Goal: Task Accomplishment & Management: Manage account settings

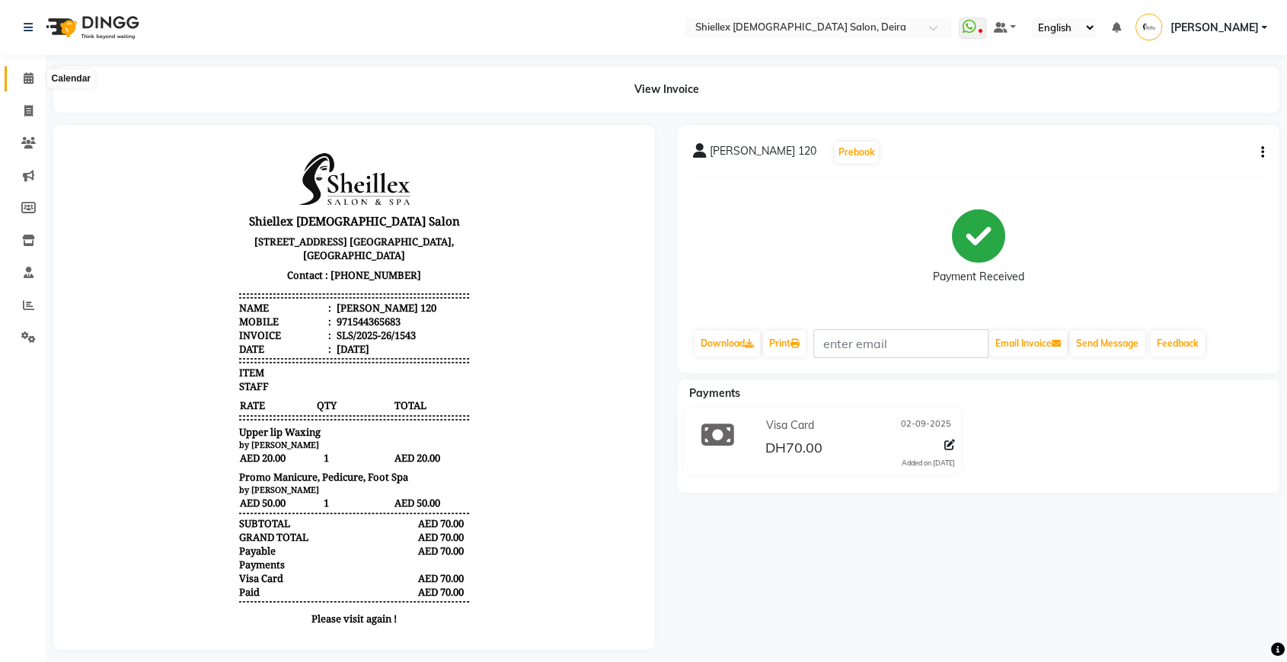
click at [18, 75] on span at bounding box center [28, 79] width 27 height 18
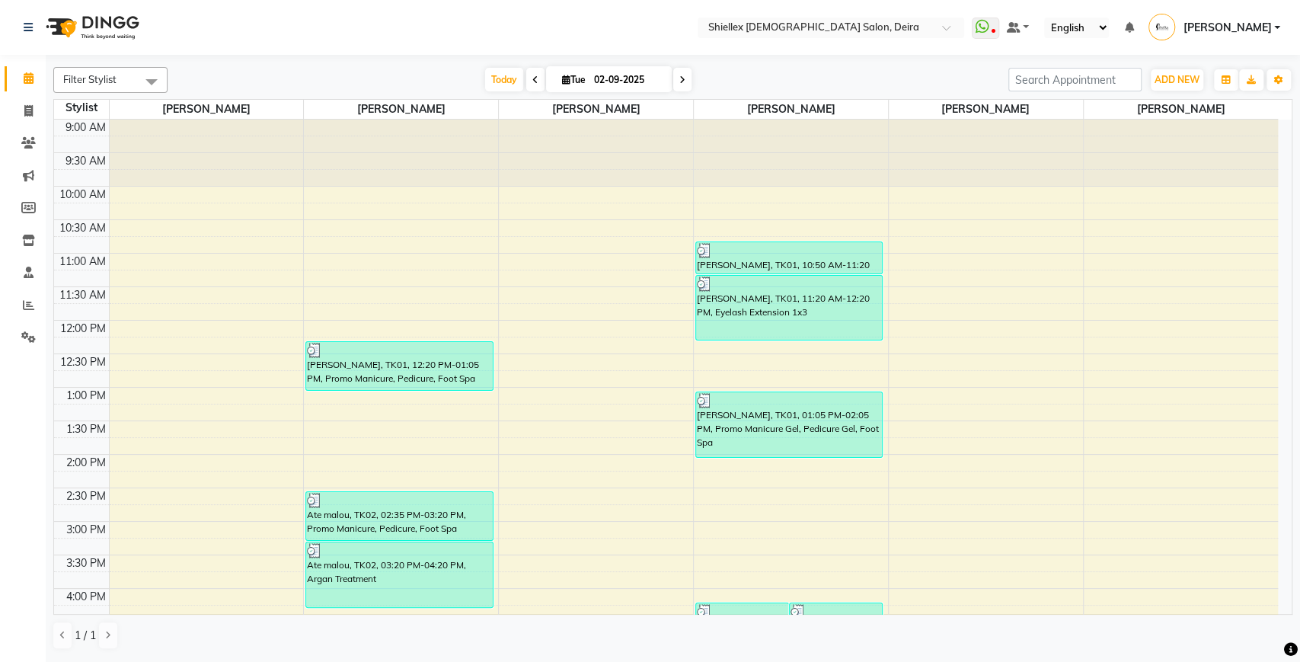
click at [1178, 91] on div "ADD NEW Toggle Dropdown Add Appointment Add Invoice Add Expense Add Attendance …" at bounding box center [1177, 80] width 56 height 24
click at [1182, 81] on span "ADD NEW" at bounding box center [1176, 79] width 45 height 11
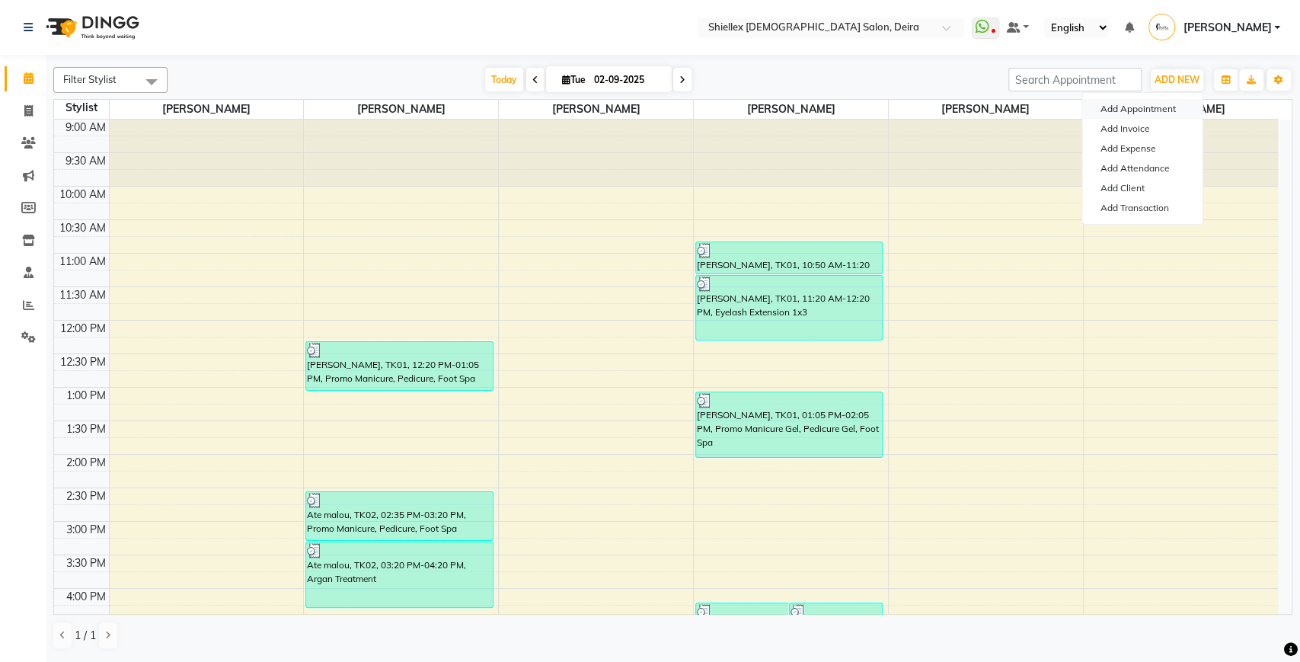
click at [1155, 109] on button "Add Appointment" at bounding box center [1142, 109] width 120 height 20
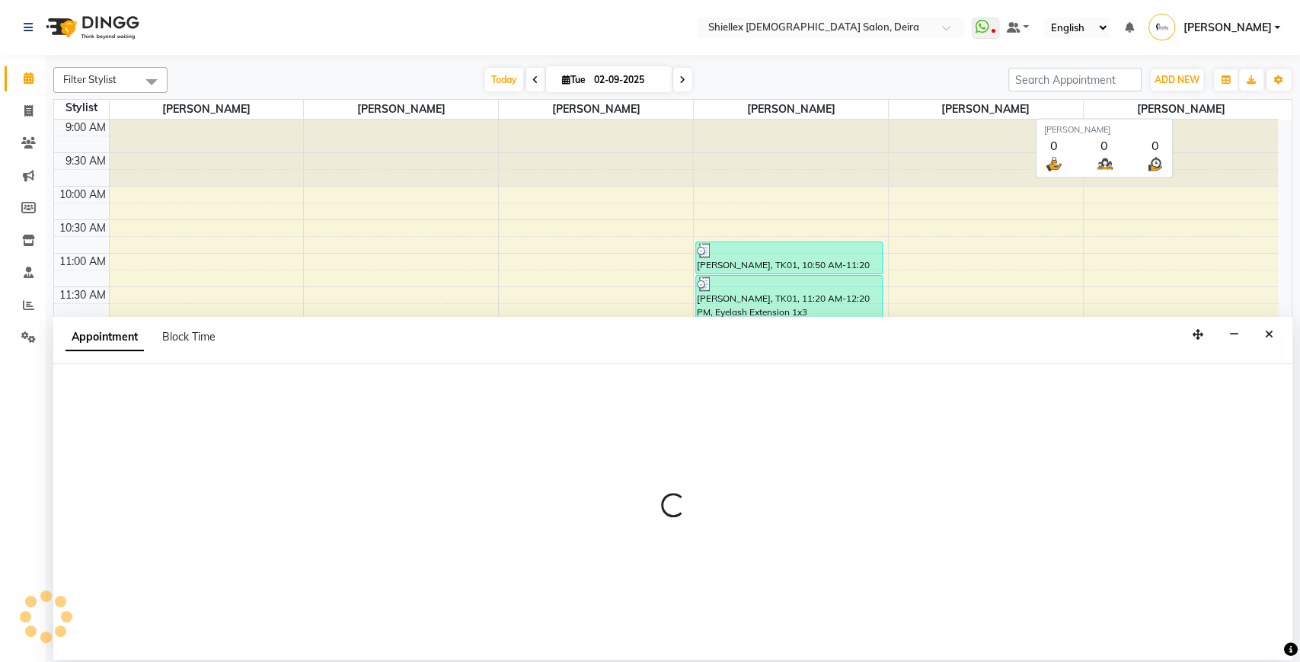
select select "600"
select select "tentative"
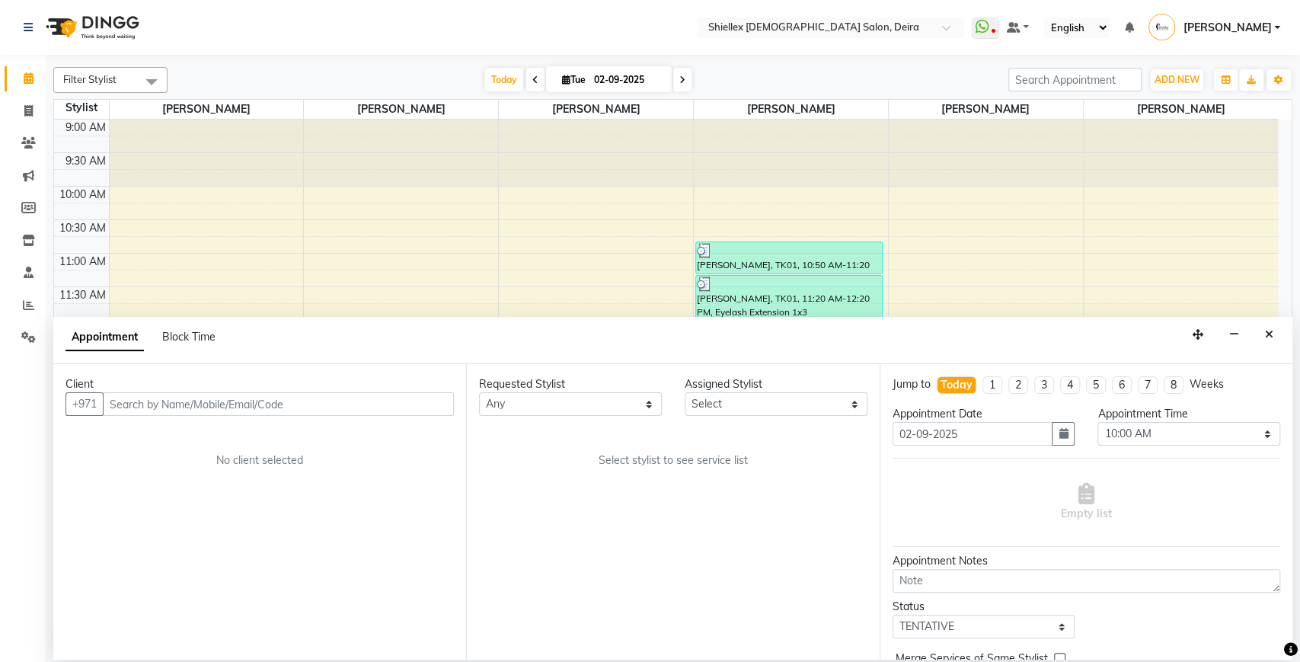
click at [227, 410] on input "text" at bounding box center [278, 404] width 351 height 24
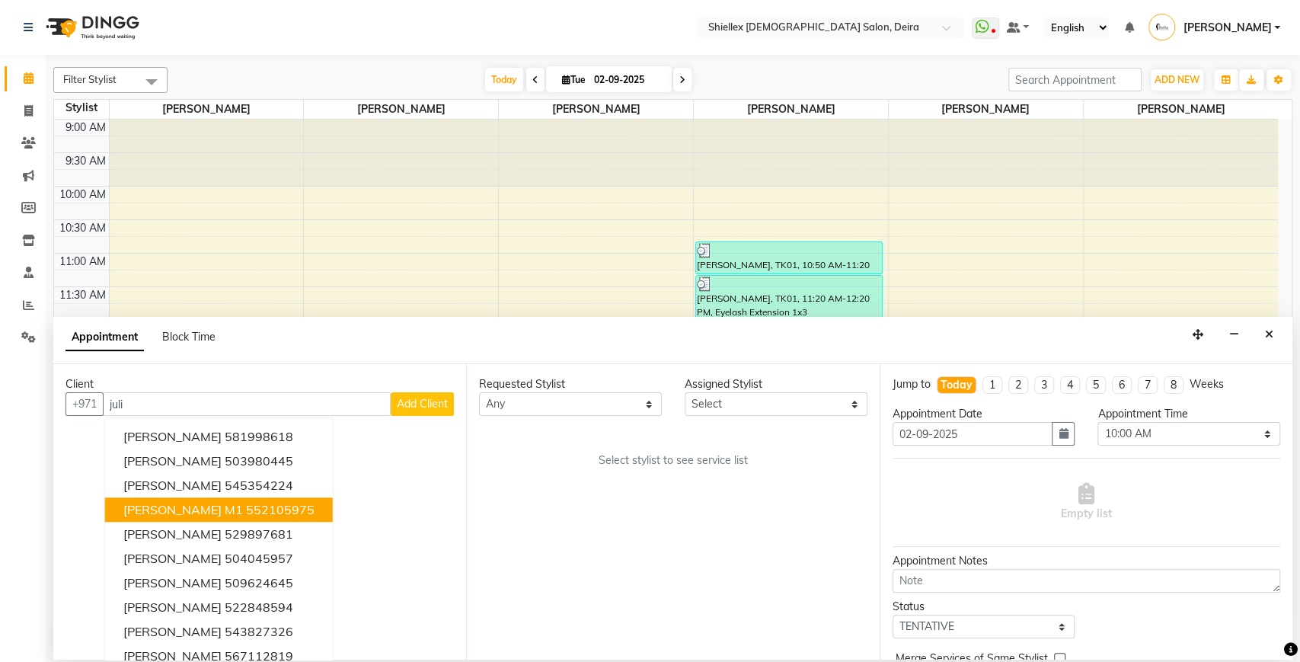
click at [147, 510] on span "[PERSON_NAME] M1" at bounding box center [183, 509] width 120 height 15
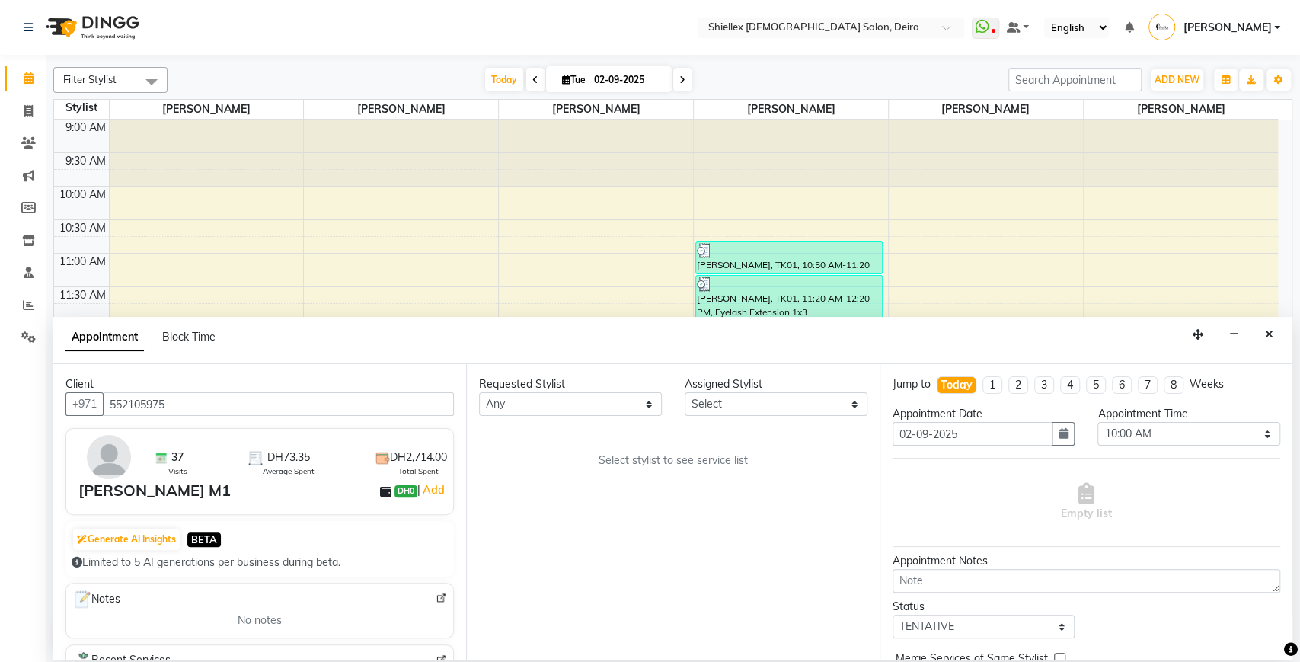
type input "552105975"
click at [741, 397] on select "Select [PERSON_NAME] [PERSON_NAME] [PERSON_NAME] [PERSON_NAME] [PERSON_NAME] [P…" at bounding box center [775, 404] width 183 height 24
select select "29898"
click at [684, 392] on select "Select [PERSON_NAME] [PERSON_NAME] [PERSON_NAME] [PERSON_NAME] [PERSON_NAME] [P…" at bounding box center [775, 404] width 183 height 24
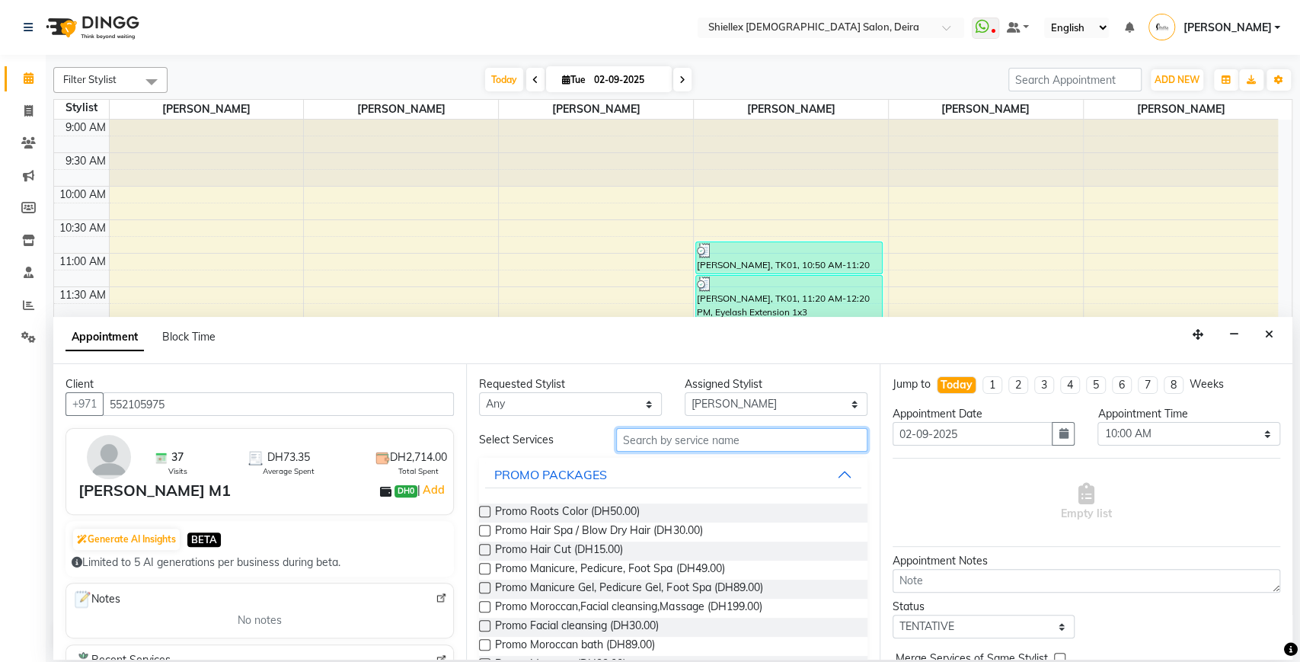
click at [741, 433] on input "text" at bounding box center [741, 440] width 251 height 24
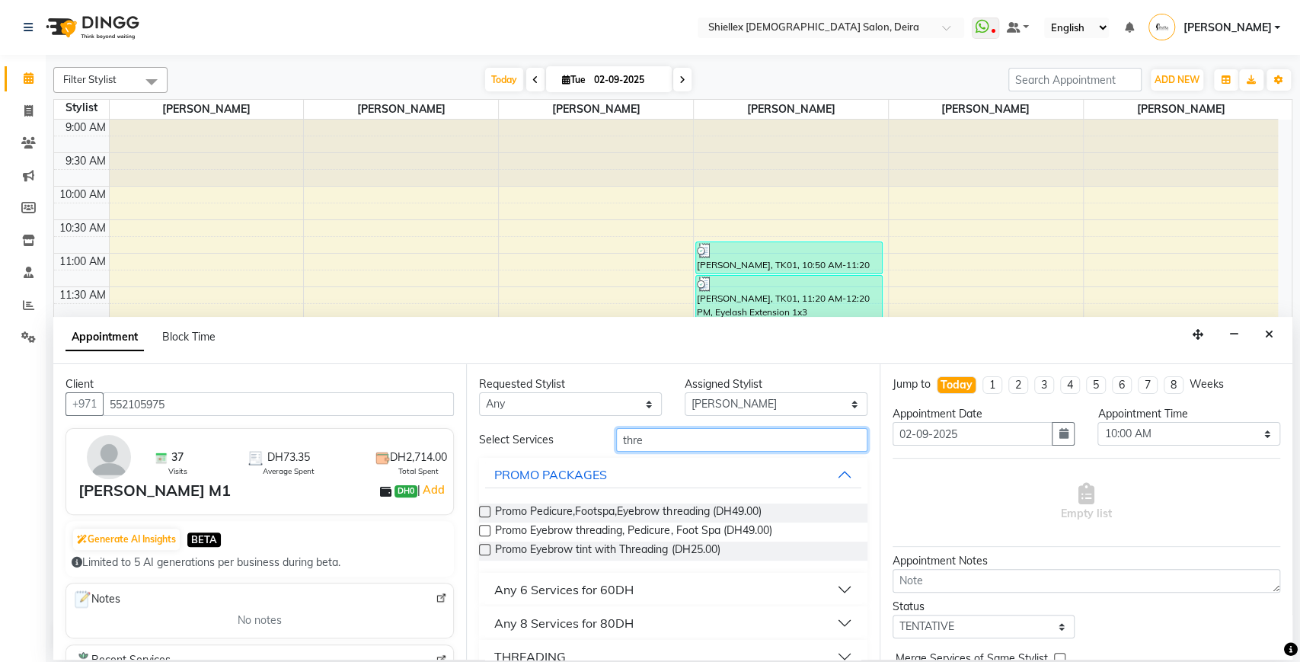
scroll to position [59, 0]
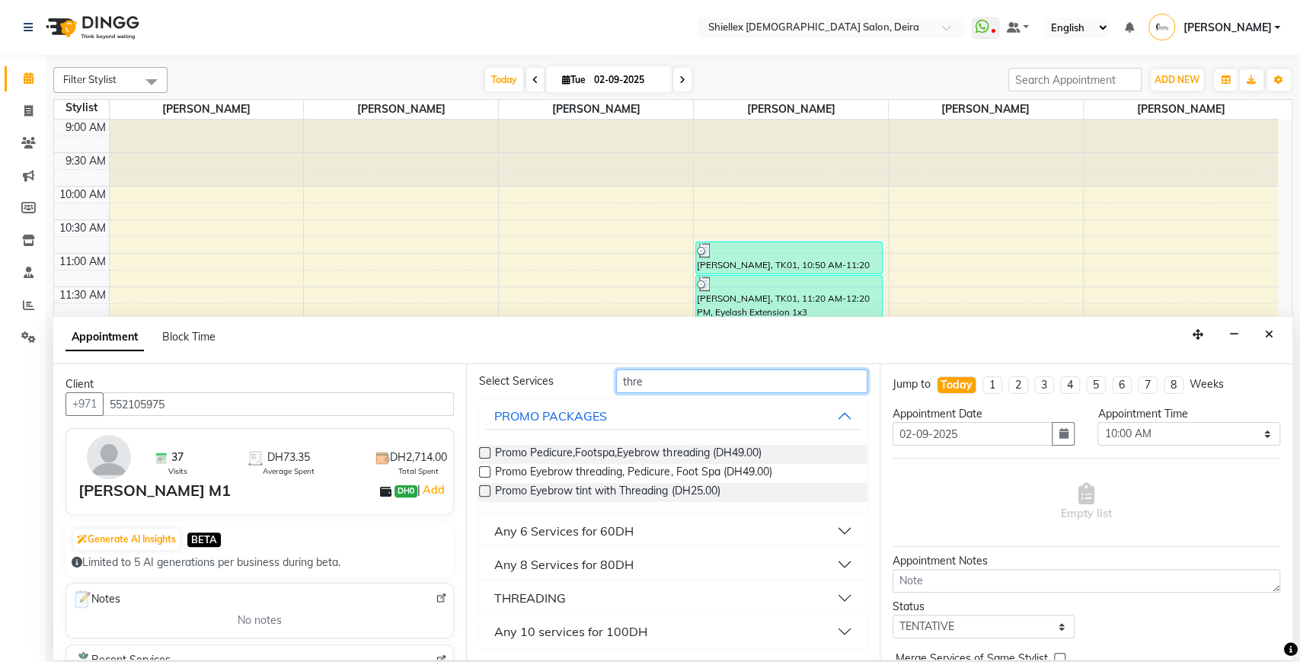
type input "thre"
click at [563, 604] on div "THREADING" at bounding box center [530, 597] width 72 height 18
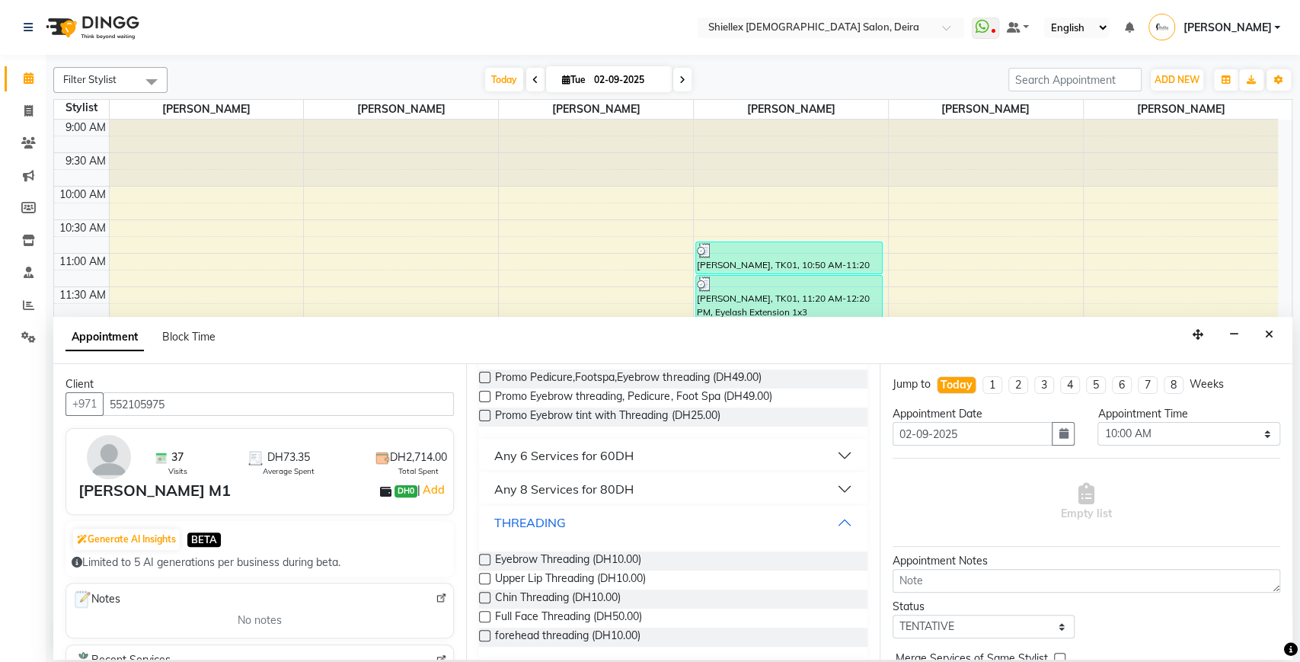
scroll to position [142, 0]
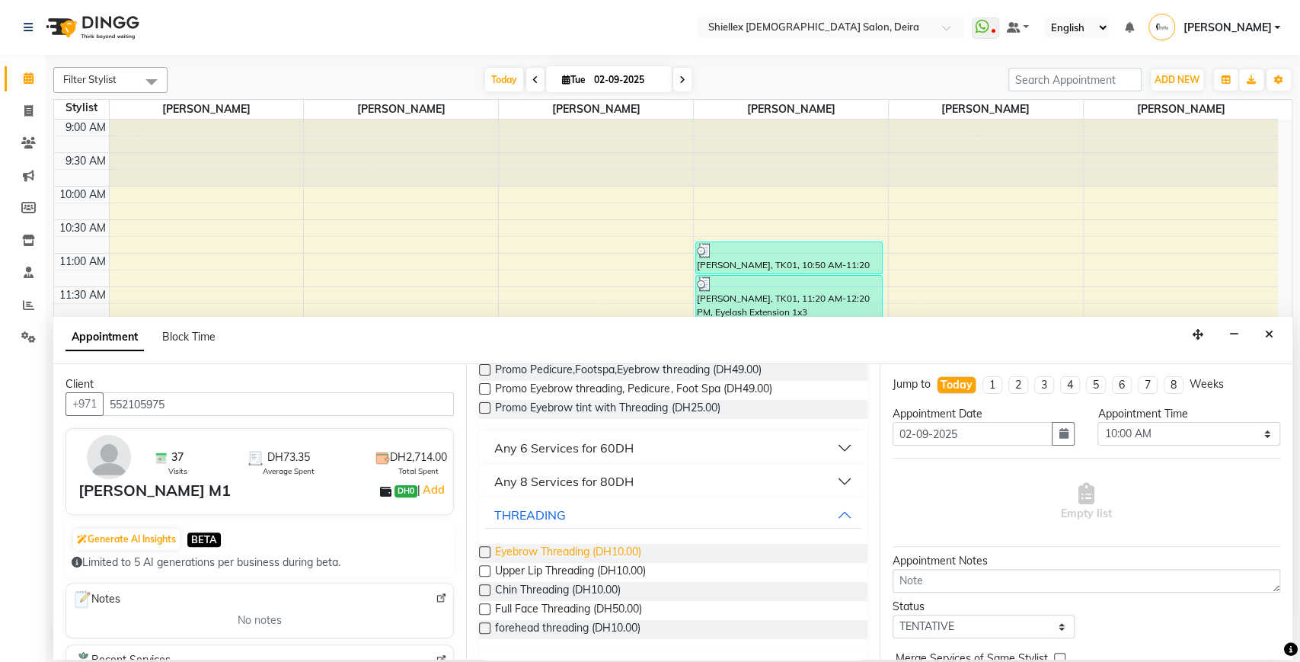
click at [573, 557] on span "Eyebrow Threading (DH10.00)" at bounding box center [568, 553] width 146 height 19
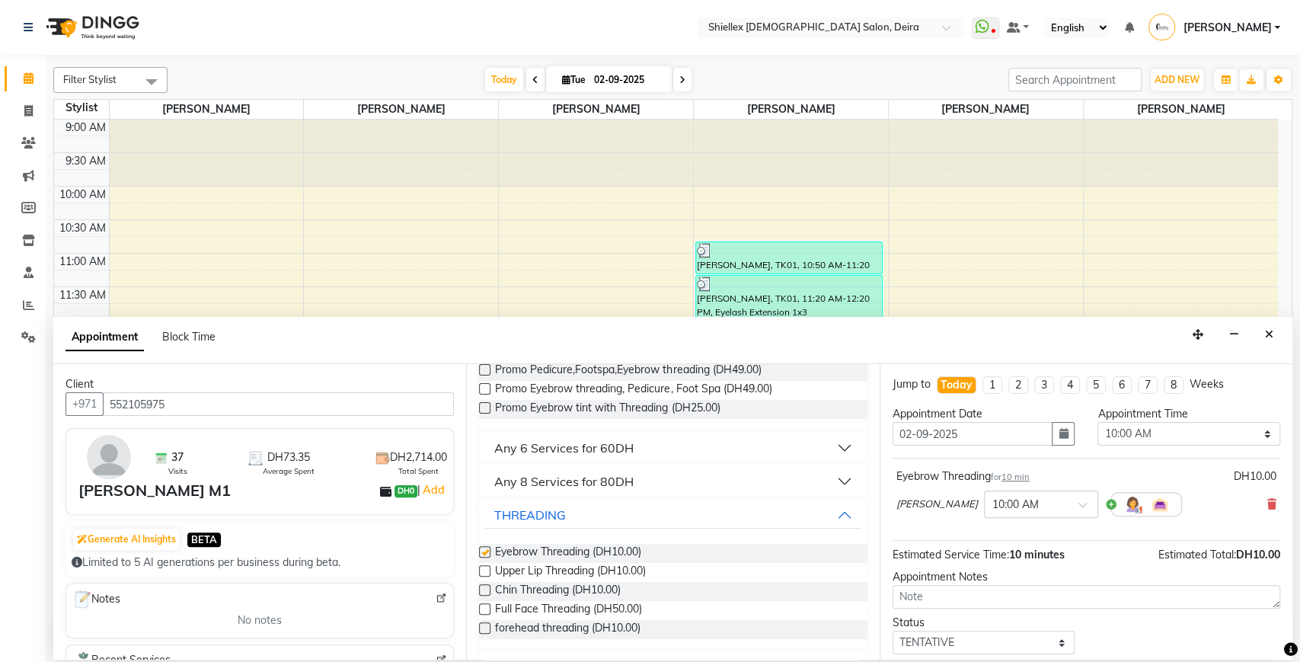
checkbox input "false"
click at [1142, 426] on select "Select 10:00 AM 10:05 AM 10:10 AM 10:15 AM 10:20 AM 10:25 AM 10:30 AM 10:35 AM …" at bounding box center [1188, 434] width 183 height 24
select select "1100"
click at [1097, 422] on select "Select 10:00 AM 10:05 AM 10:10 AM 10:15 AM 10:20 AM 10:25 AM 10:30 AM 10:35 AM …" at bounding box center [1188, 434] width 183 height 24
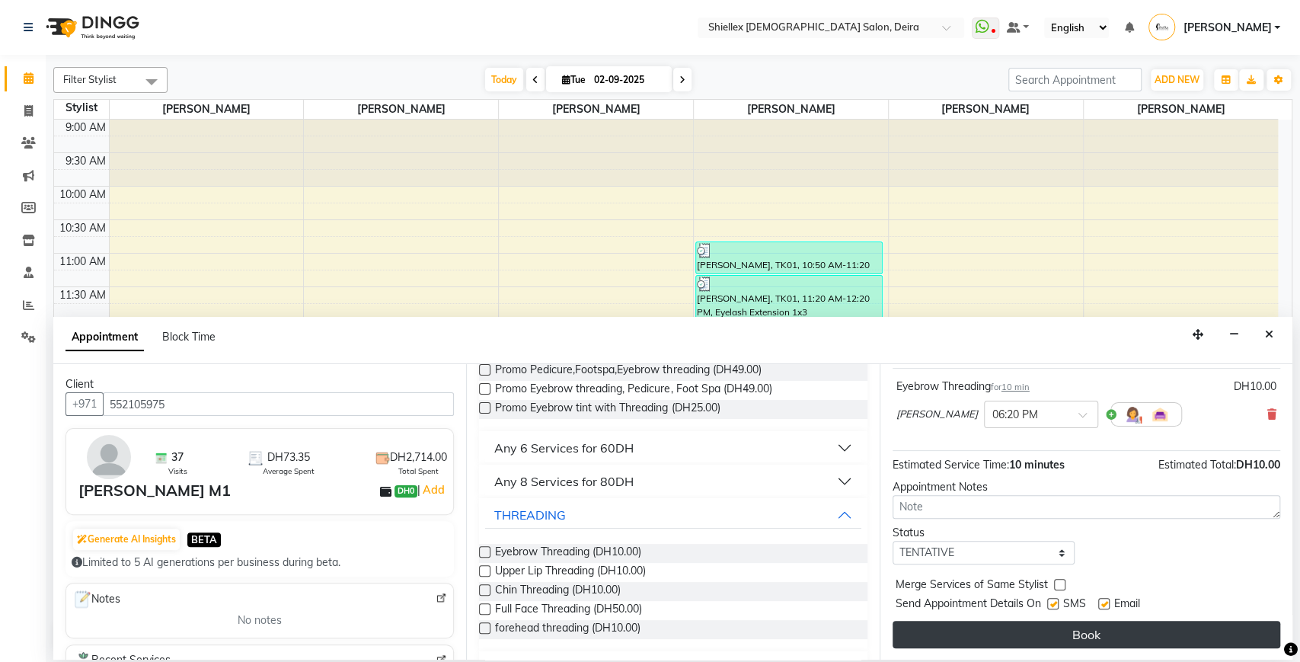
click at [1025, 631] on button "Book" at bounding box center [1085, 633] width 387 height 27
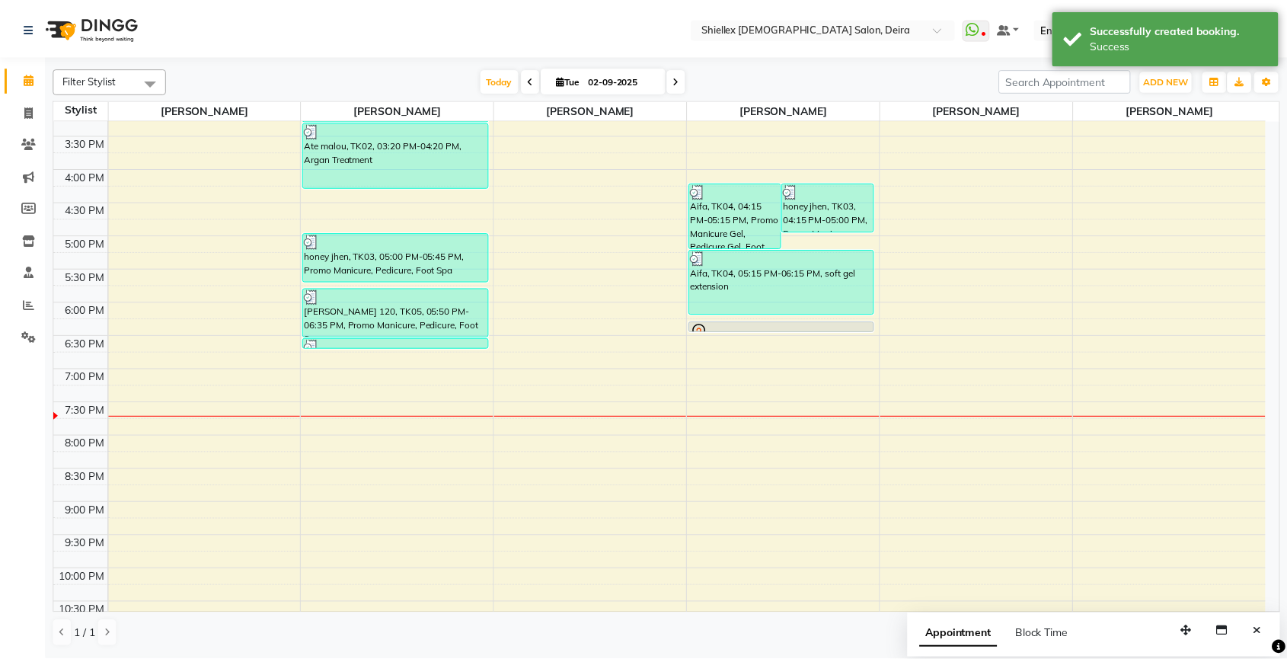
scroll to position [423, 0]
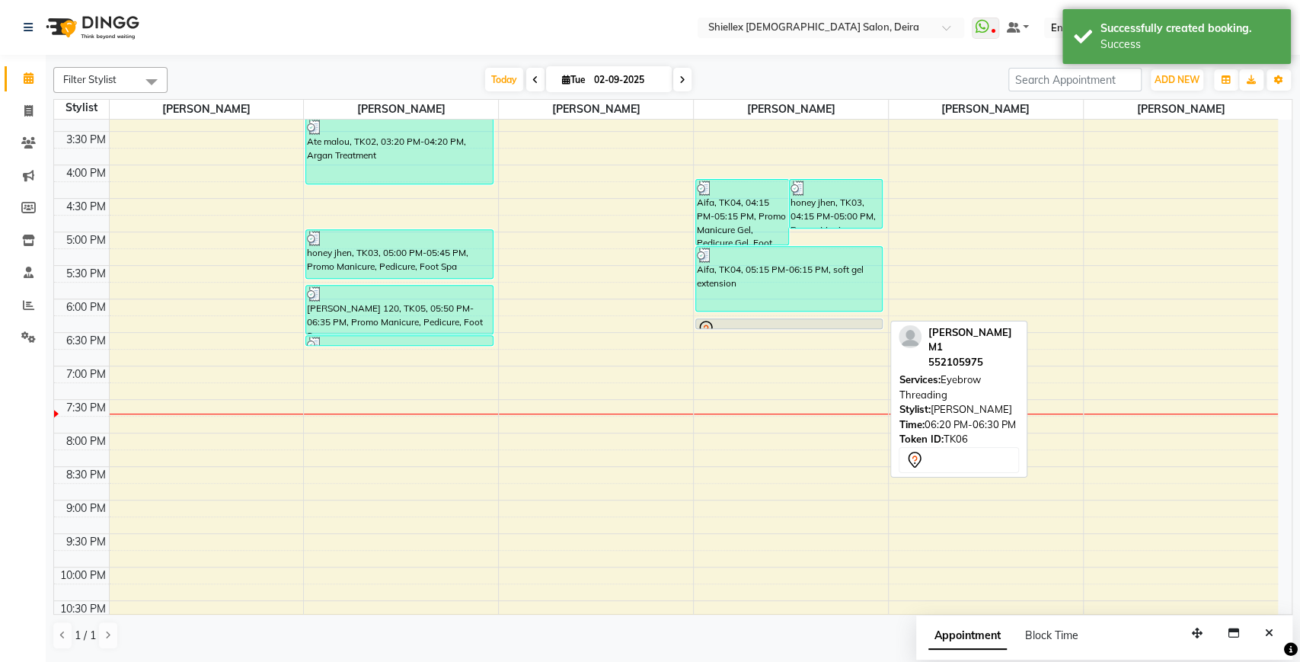
click at [778, 320] on div at bounding box center [789, 329] width 184 height 18
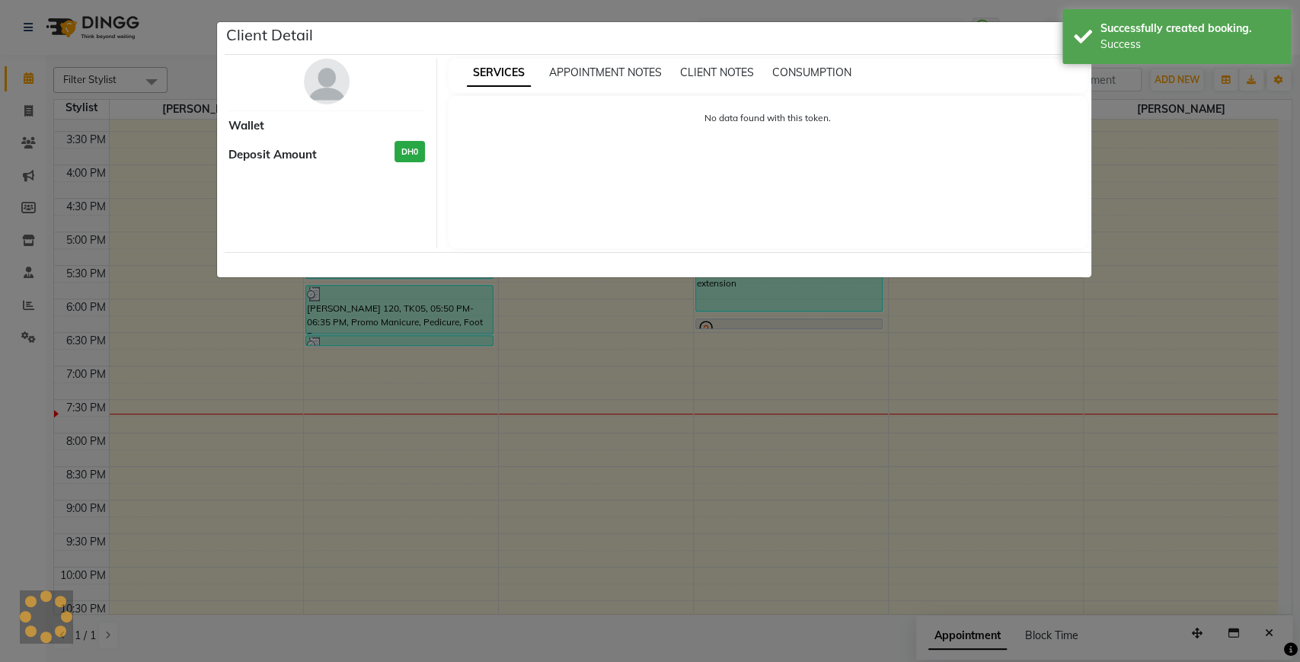
select select "7"
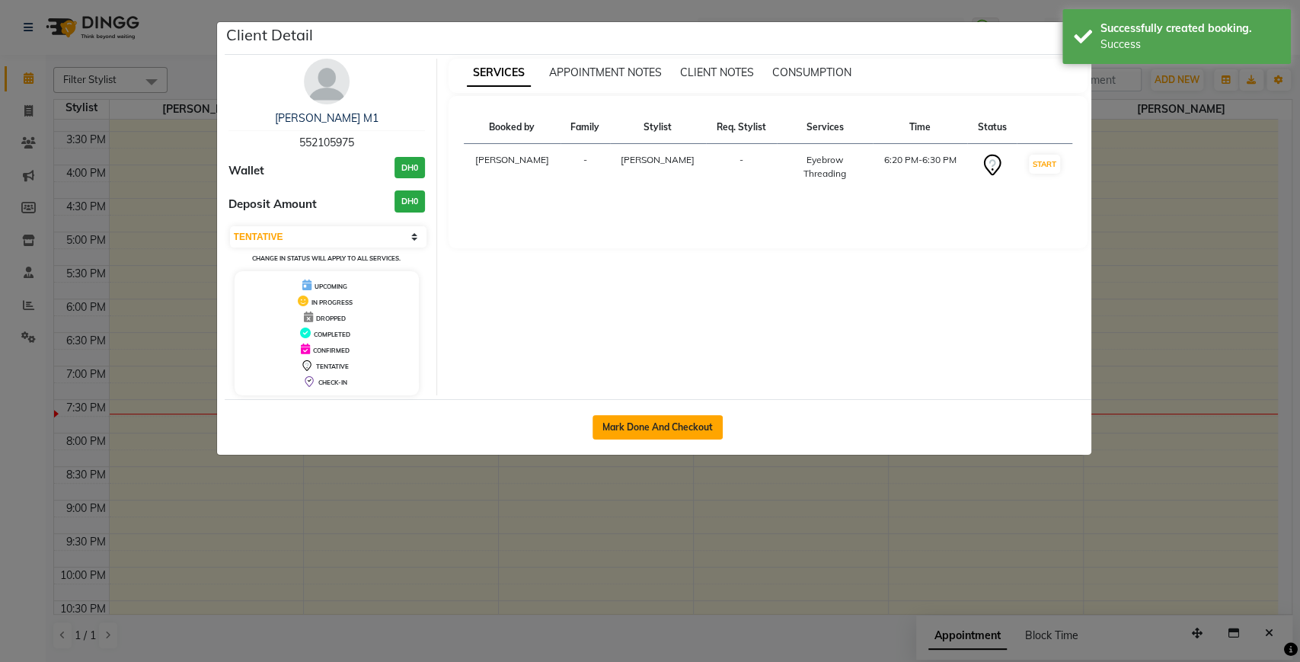
click at [672, 435] on button "Mark Done And Checkout" at bounding box center [657, 427] width 130 height 24
select select "service"
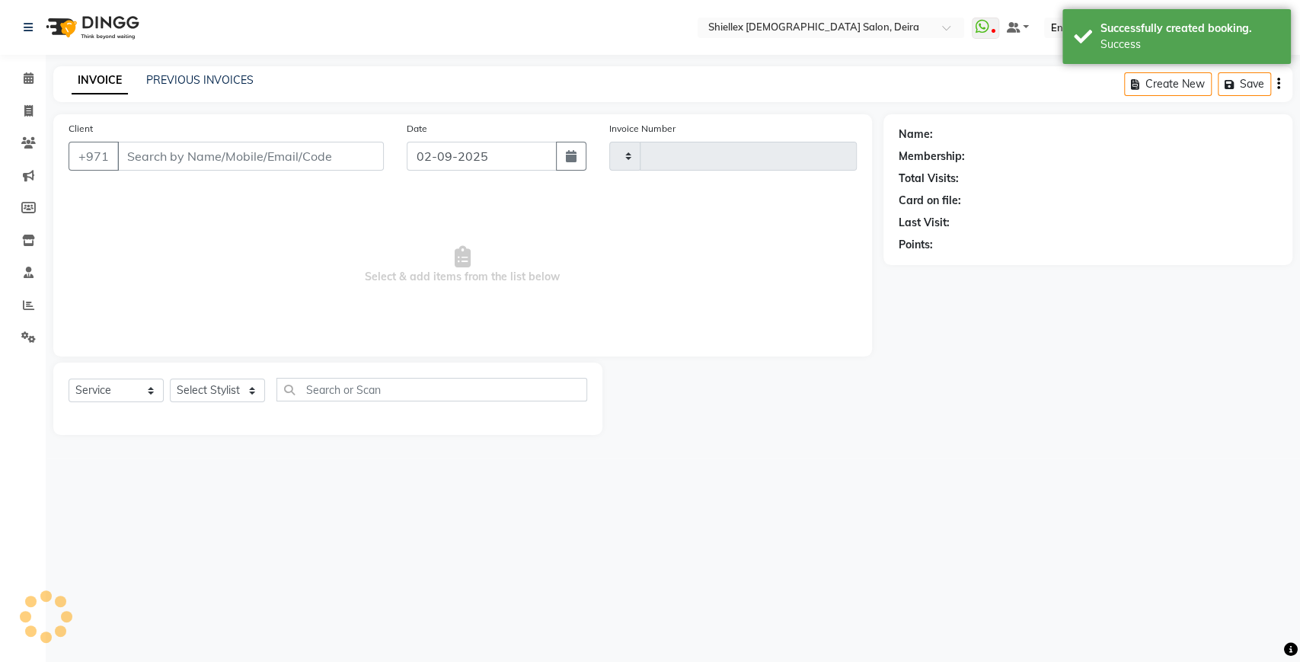
type input "1544"
select select "4904"
type input "552105975"
select select "29898"
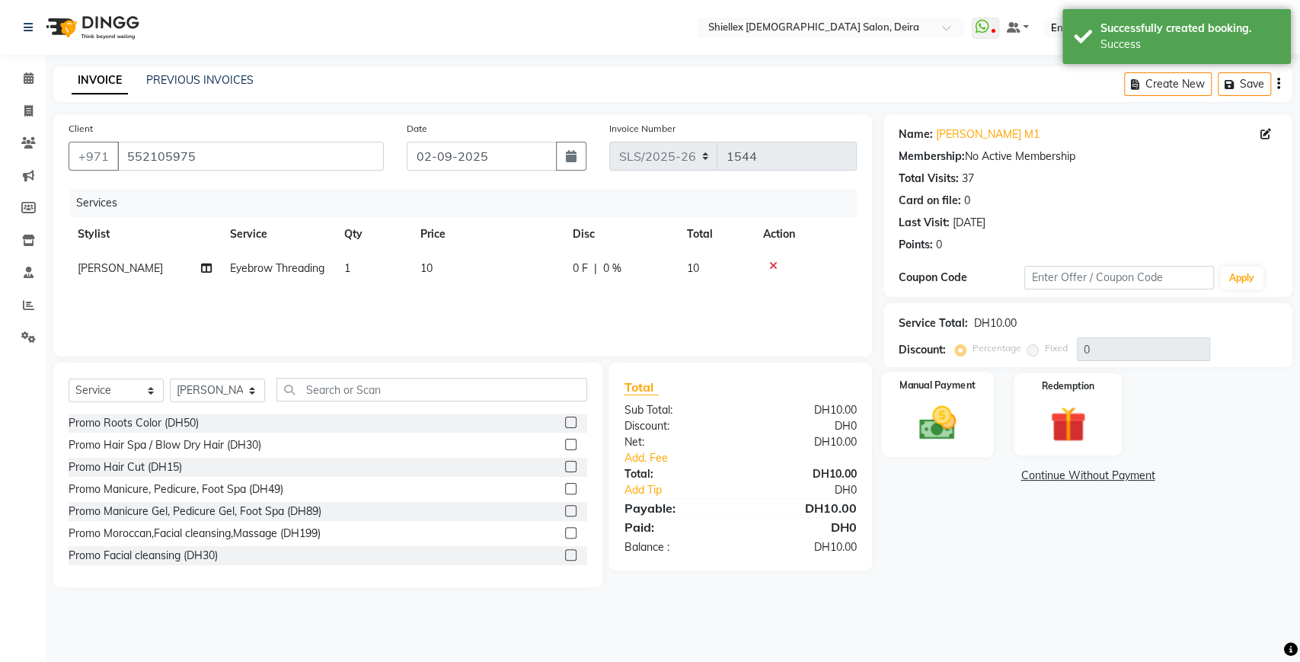
click at [948, 416] on img at bounding box center [937, 422] width 60 height 43
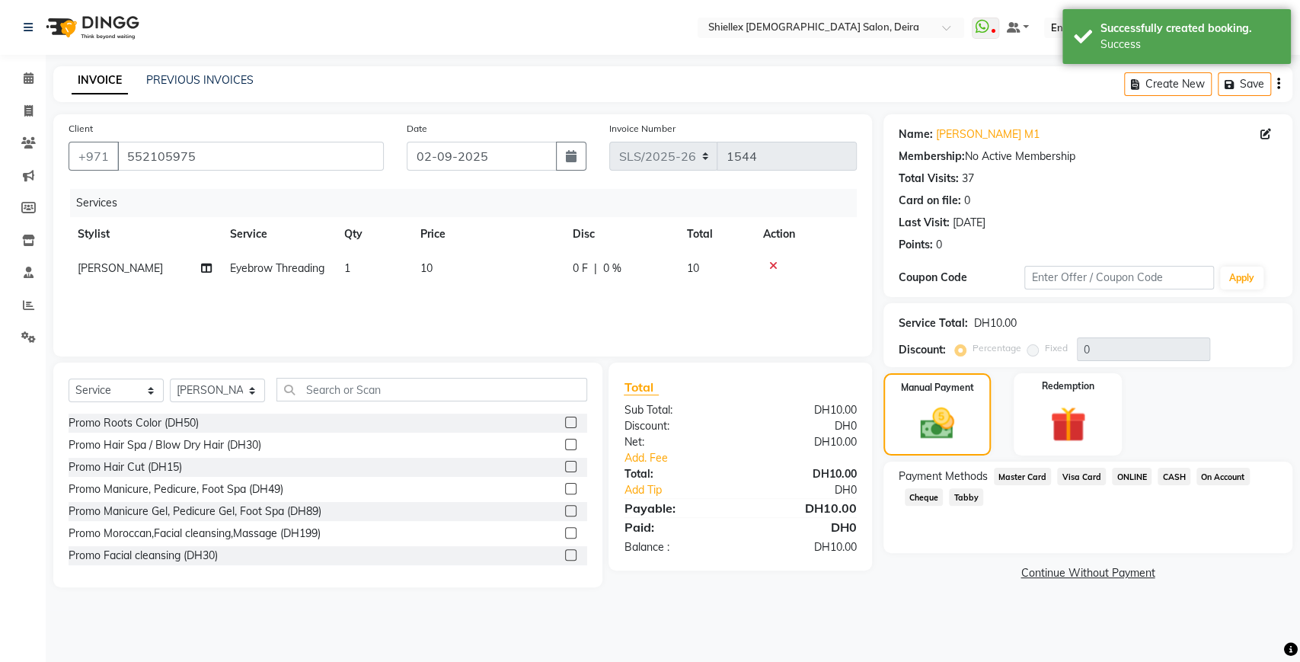
click at [1084, 474] on span "Visa Card" at bounding box center [1081, 476] width 49 height 18
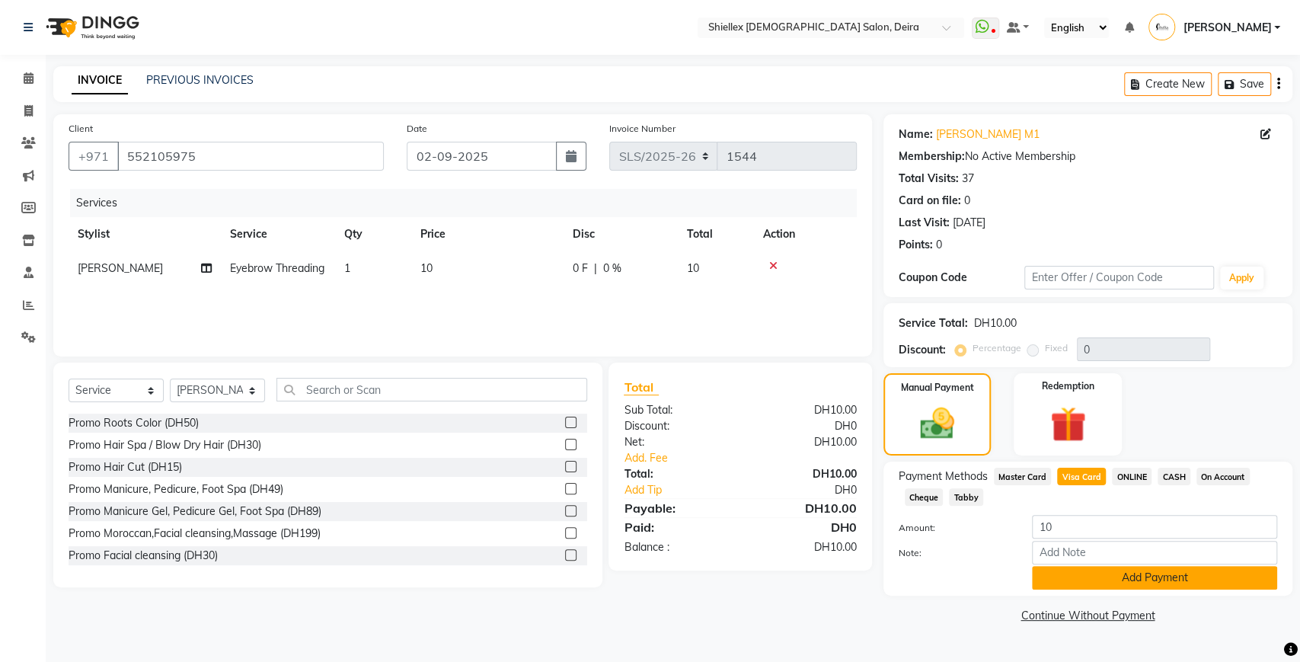
click at [1054, 569] on button "Add Payment" at bounding box center [1154, 578] width 245 height 24
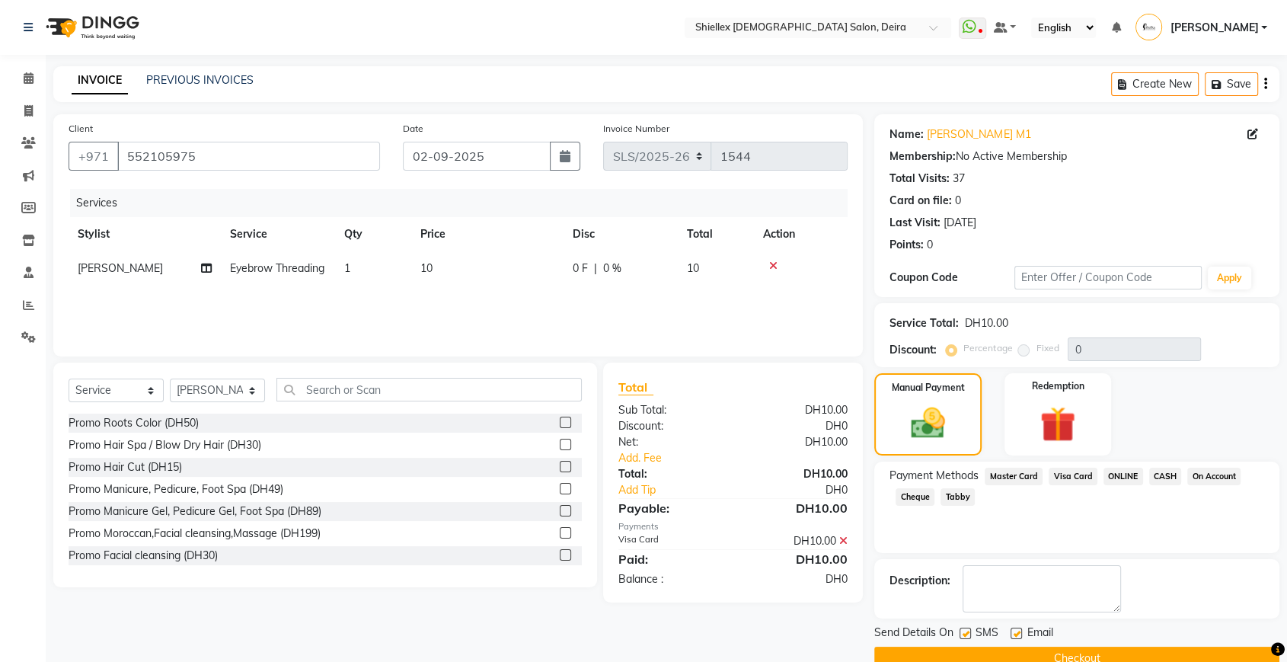
scroll to position [30, 0]
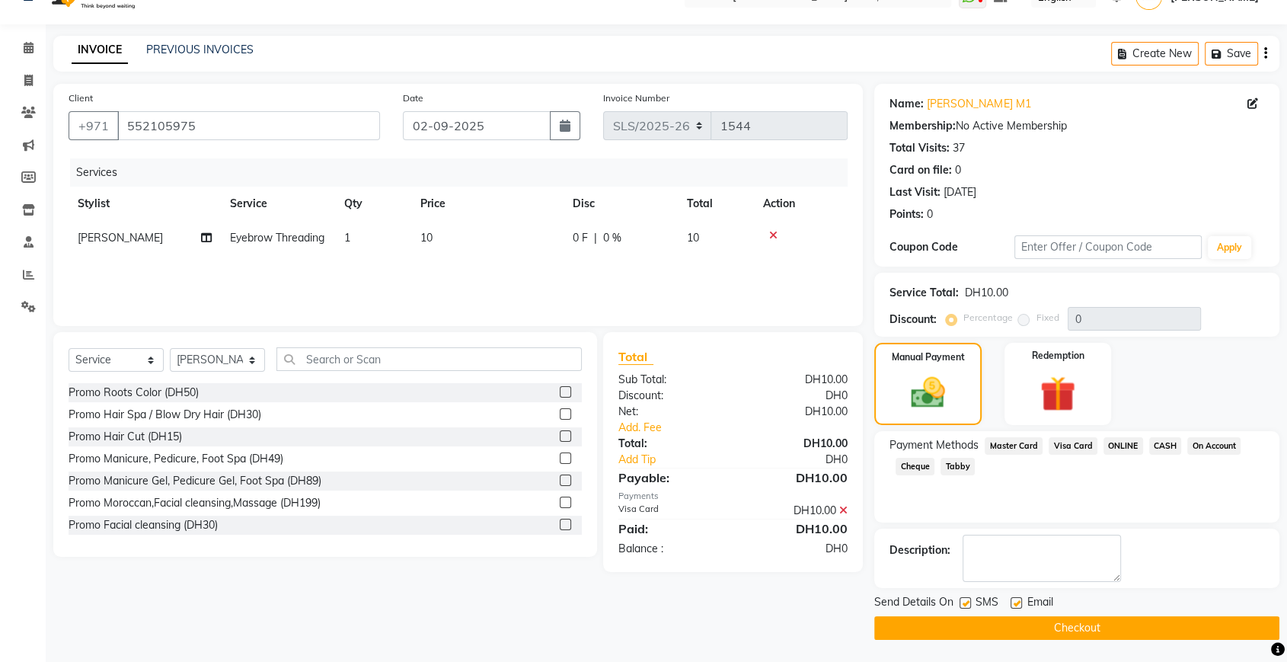
click at [1015, 616] on button "Checkout" at bounding box center [1076, 628] width 405 height 24
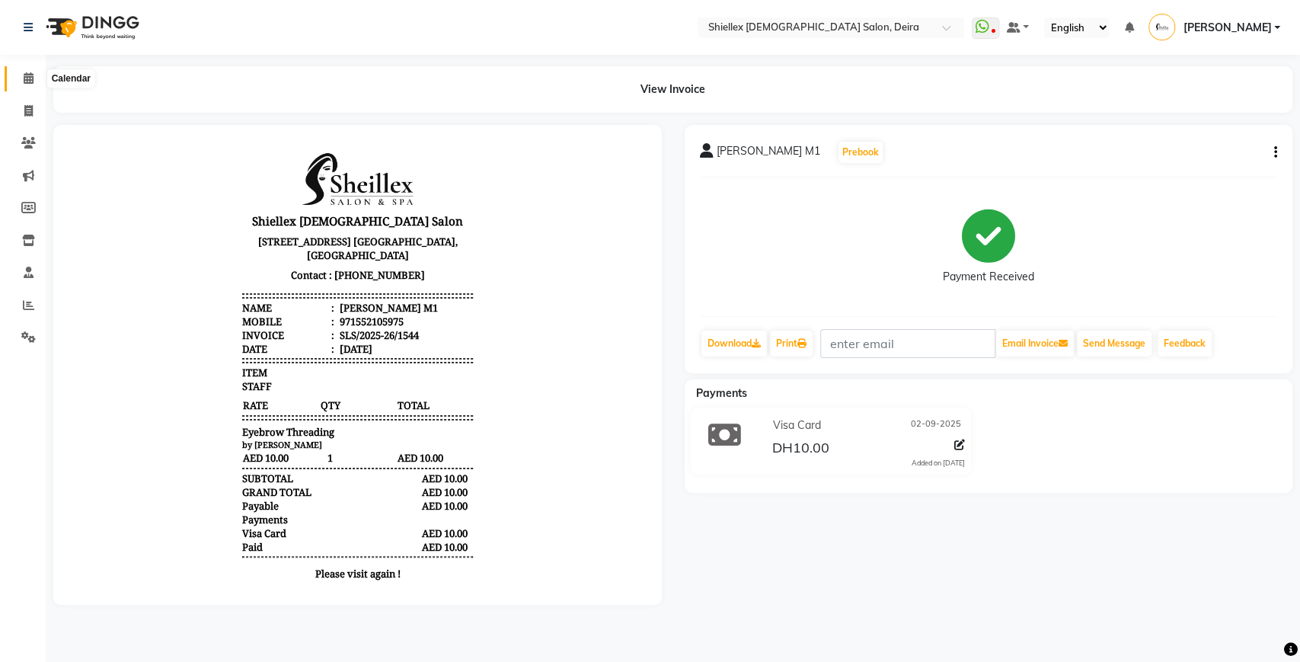
click at [27, 80] on icon at bounding box center [29, 77] width 10 height 11
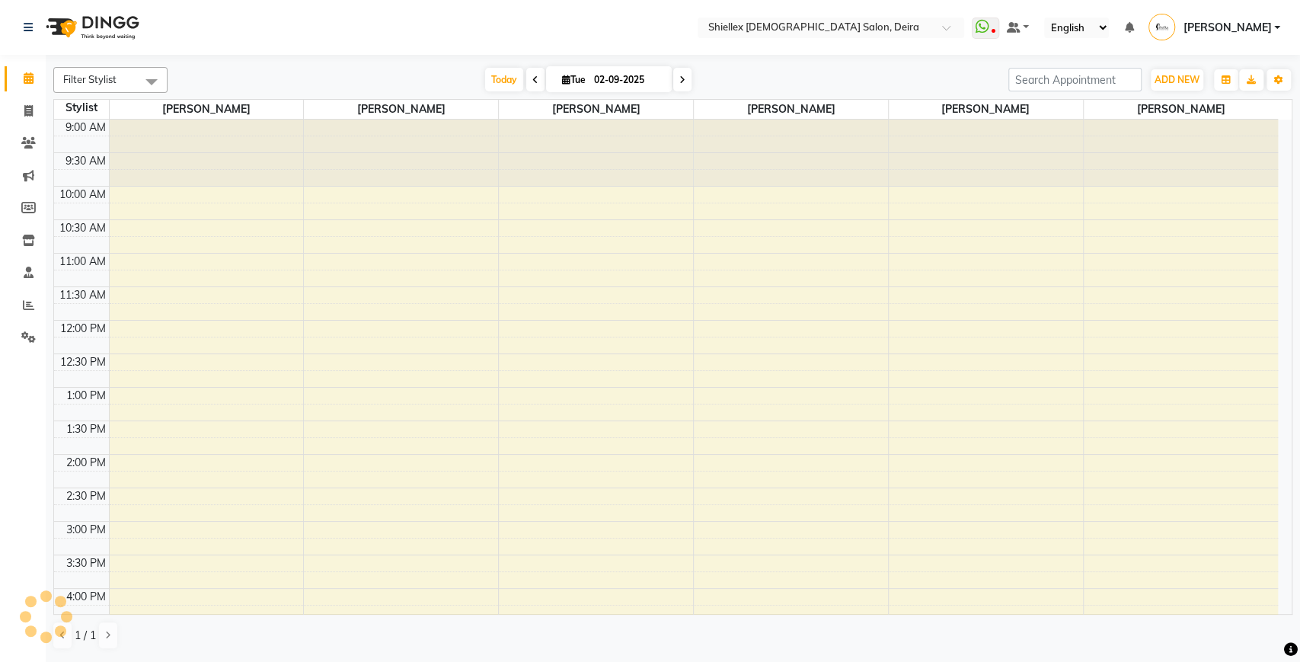
scroll to position [475, 0]
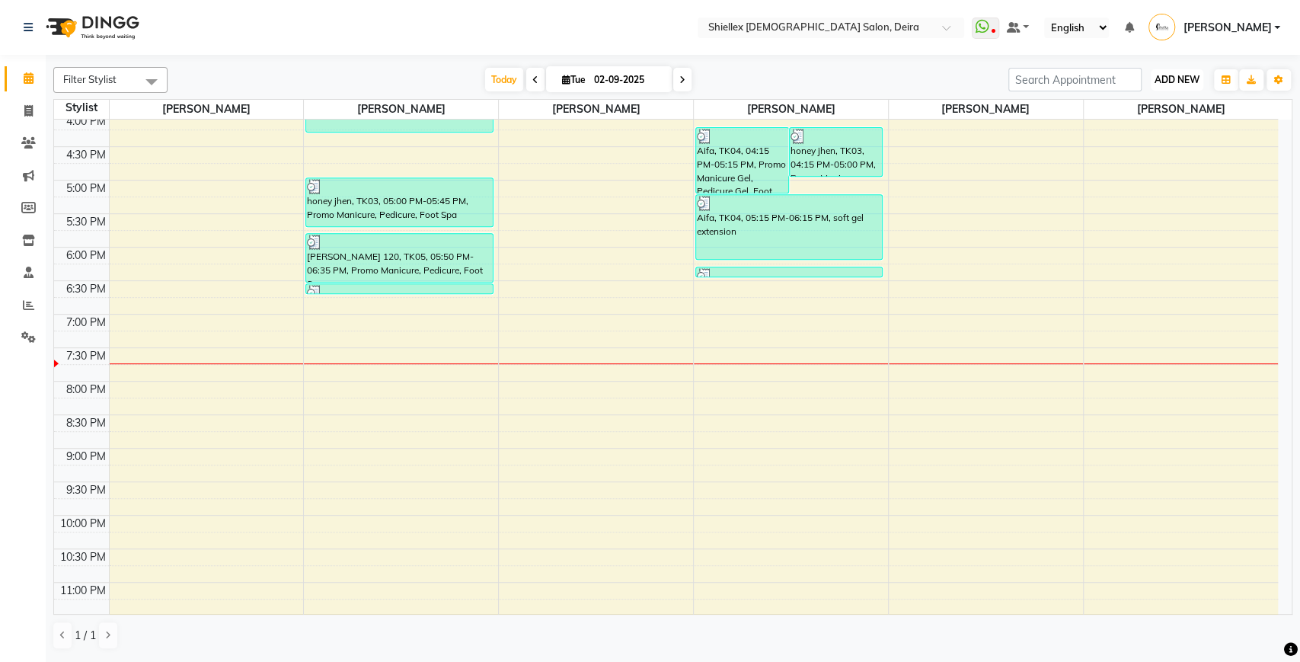
click at [1176, 71] on button "ADD NEW Toggle Dropdown" at bounding box center [1176, 79] width 53 height 21
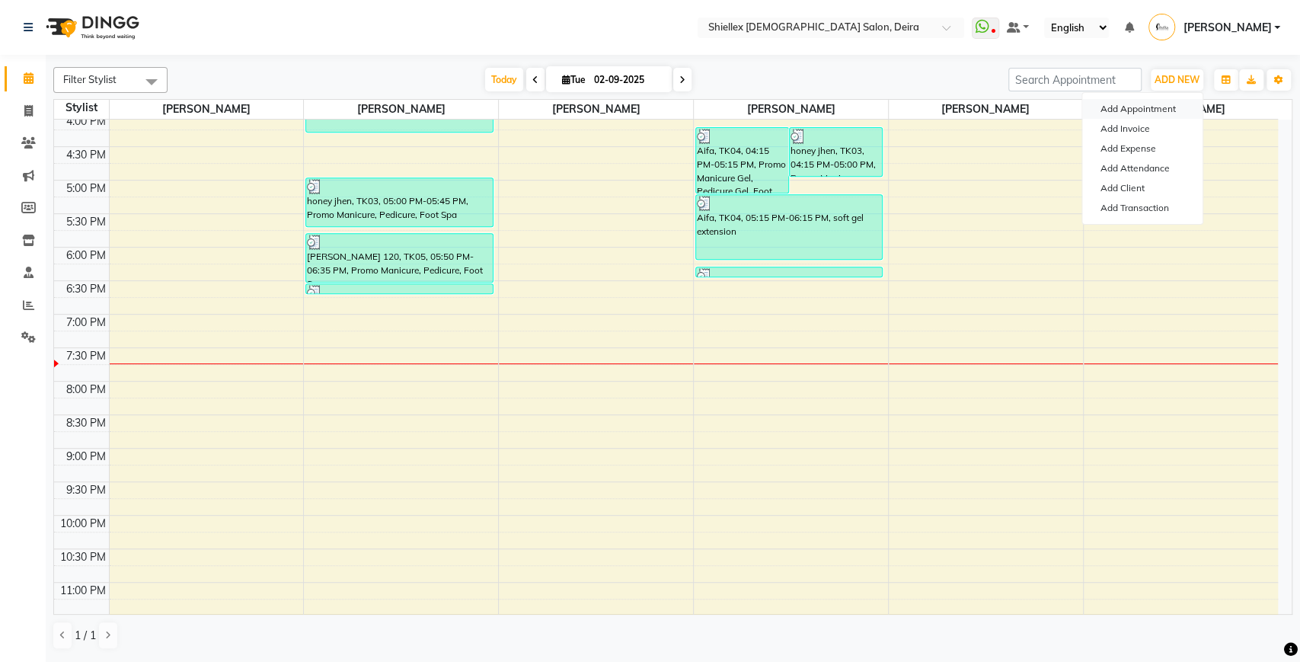
click at [1121, 110] on button "Add Appointment" at bounding box center [1142, 109] width 120 height 20
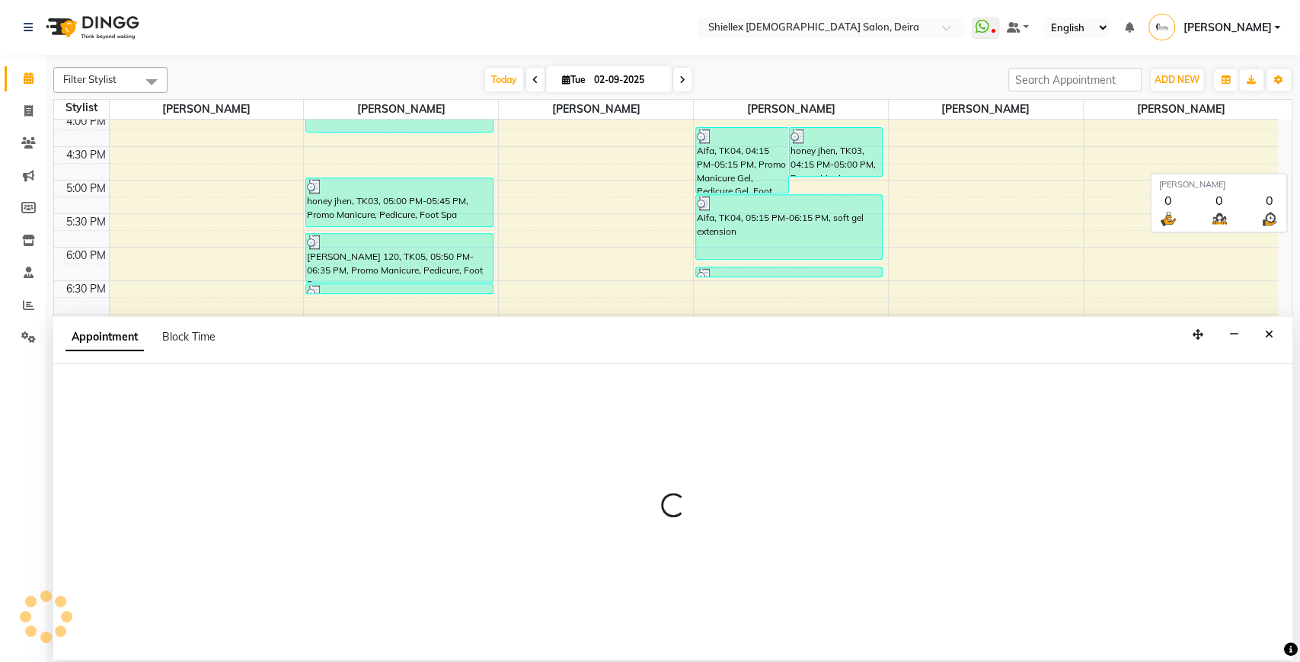
select select "600"
select select "tentative"
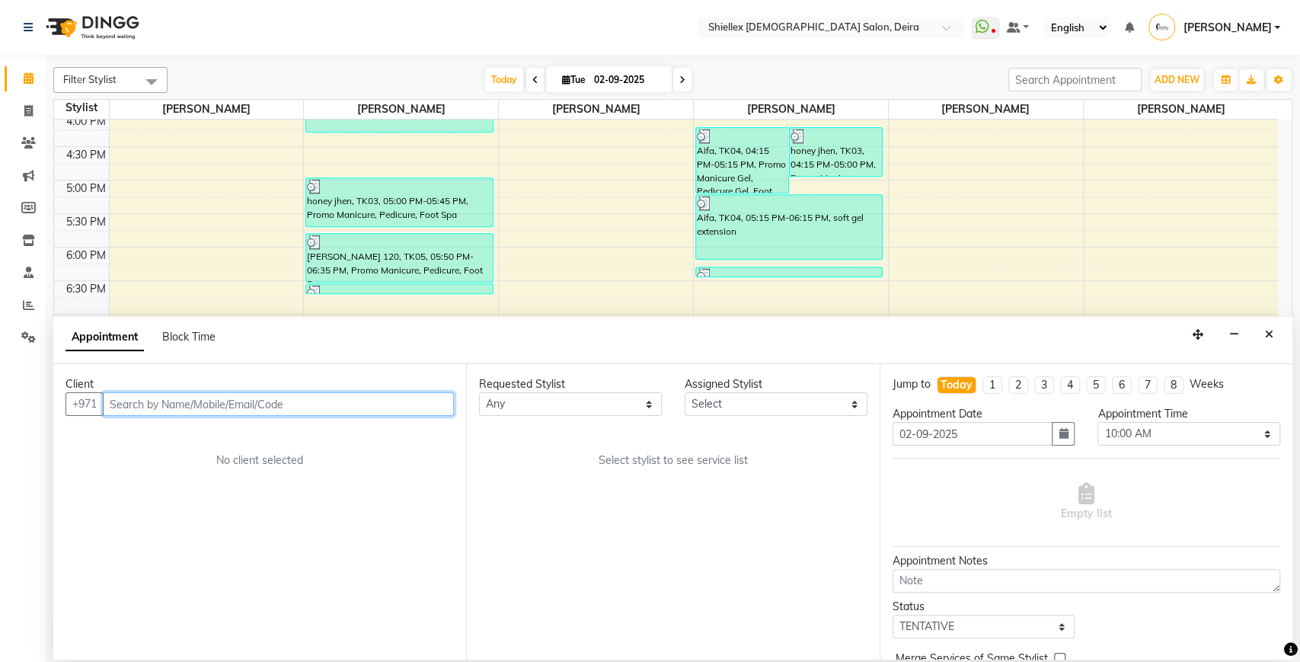
click at [382, 405] on input "text" at bounding box center [278, 404] width 351 height 24
type input "504782119"
click at [413, 403] on span "Add Client" at bounding box center [422, 404] width 51 height 14
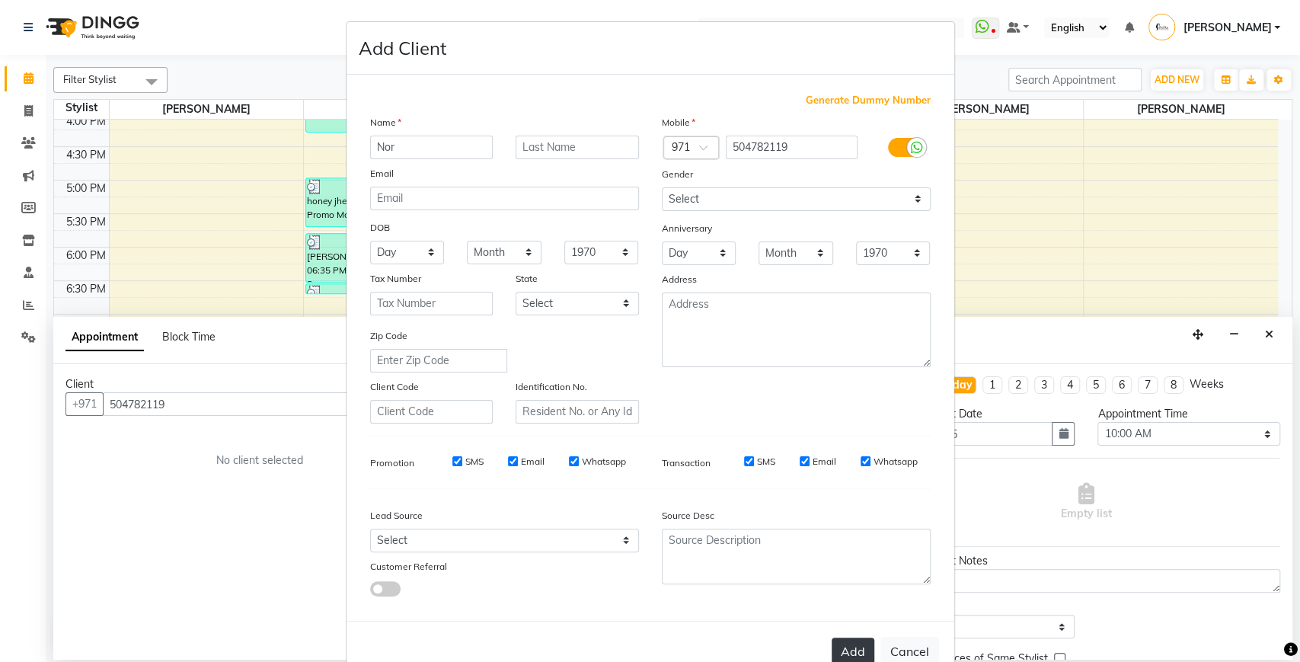
type input "Nor"
click at [840, 652] on button "Add" at bounding box center [852, 650] width 43 height 27
select select
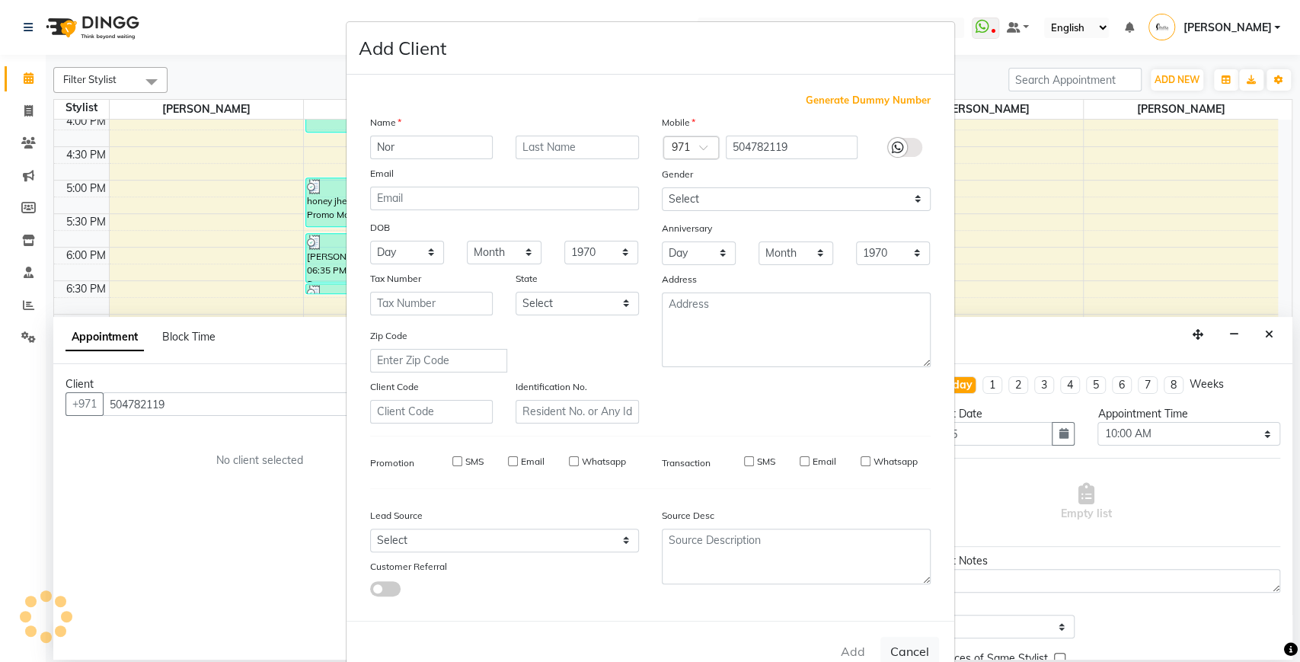
select select
checkbox input "false"
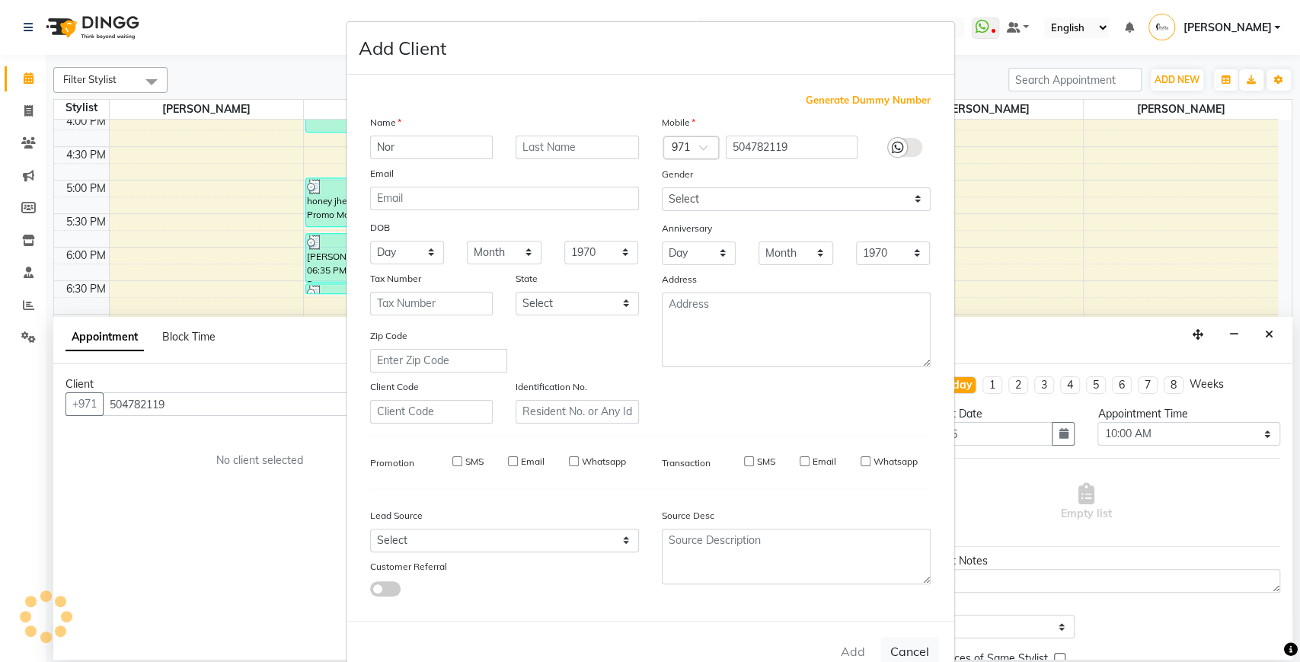
checkbox input "false"
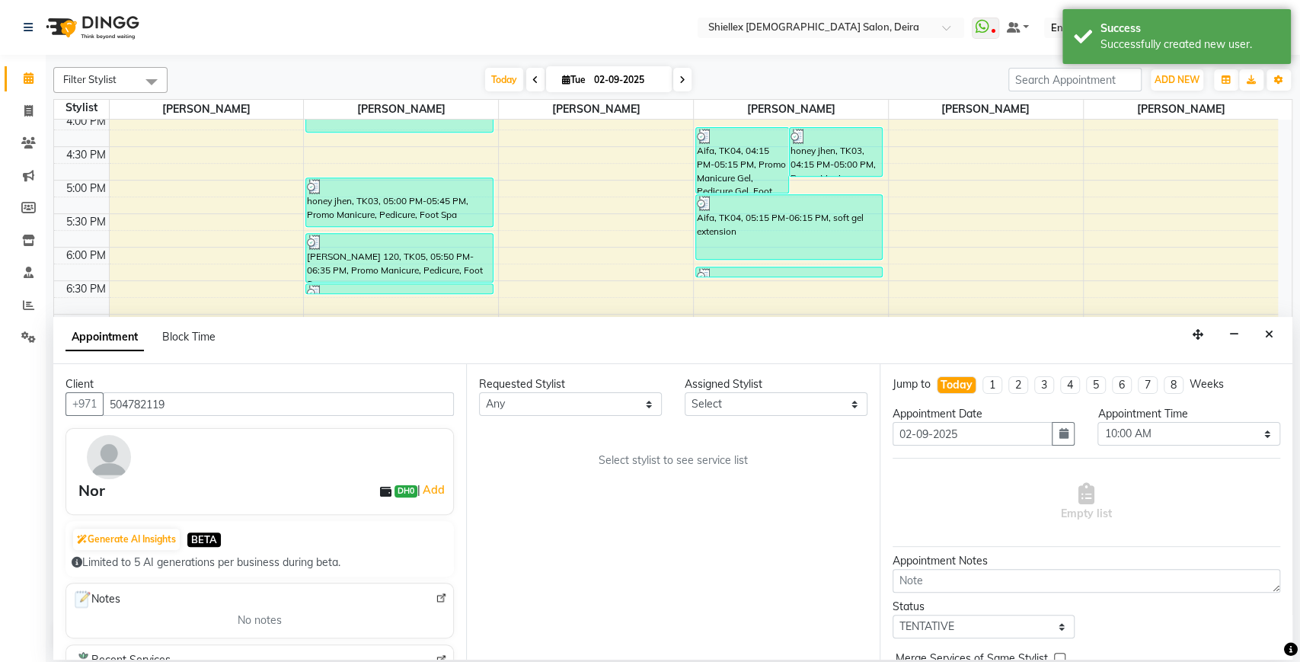
click at [792, 387] on div "Assigned Stylist" at bounding box center [775, 384] width 183 height 16
click at [782, 401] on select "Select [PERSON_NAME] [PERSON_NAME] [PERSON_NAME] [PERSON_NAME] [PERSON_NAME] [P…" at bounding box center [775, 404] width 183 height 24
select select "29894"
click at [684, 392] on select "Select [PERSON_NAME] [PERSON_NAME] [PERSON_NAME] [PERSON_NAME] [PERSON_NAME] [P…" at bounding box center [775, 404] width 183 height 24
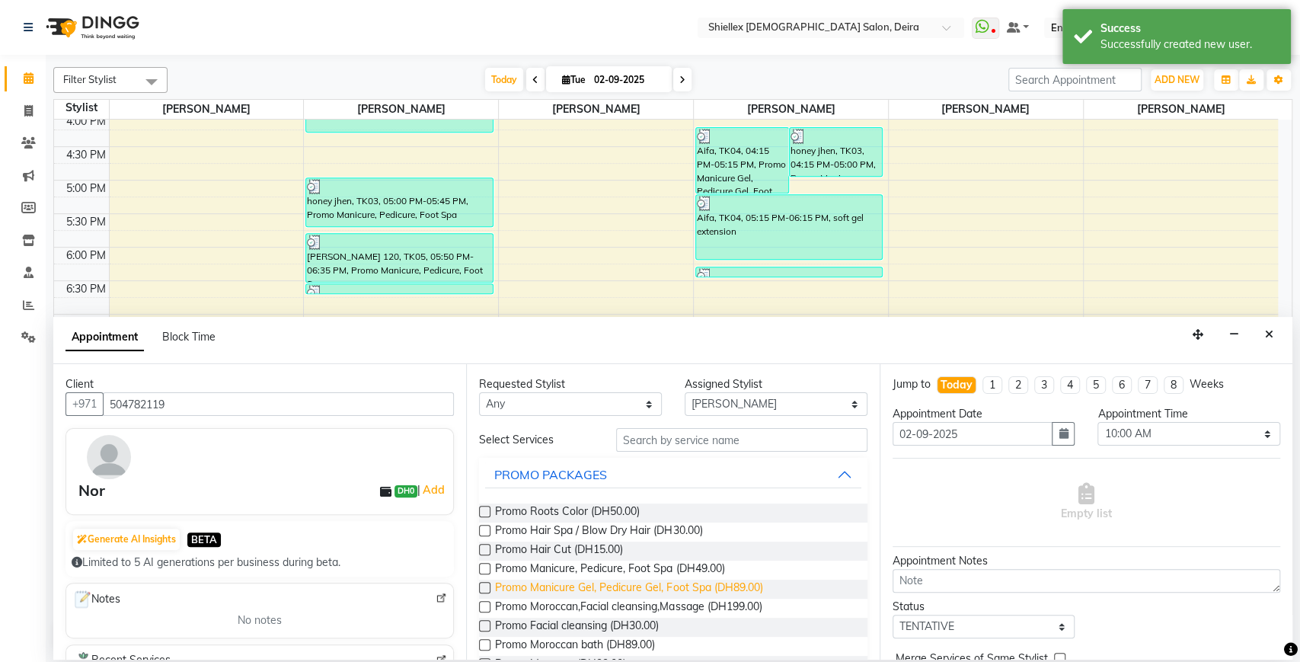
click at [714, 592] on span "Promo Manicure Gel, Pedicure Gel, Foot Spa (DH89.00)" at bounding box center [628, 588] width 267 height 19
checkbox input "false"
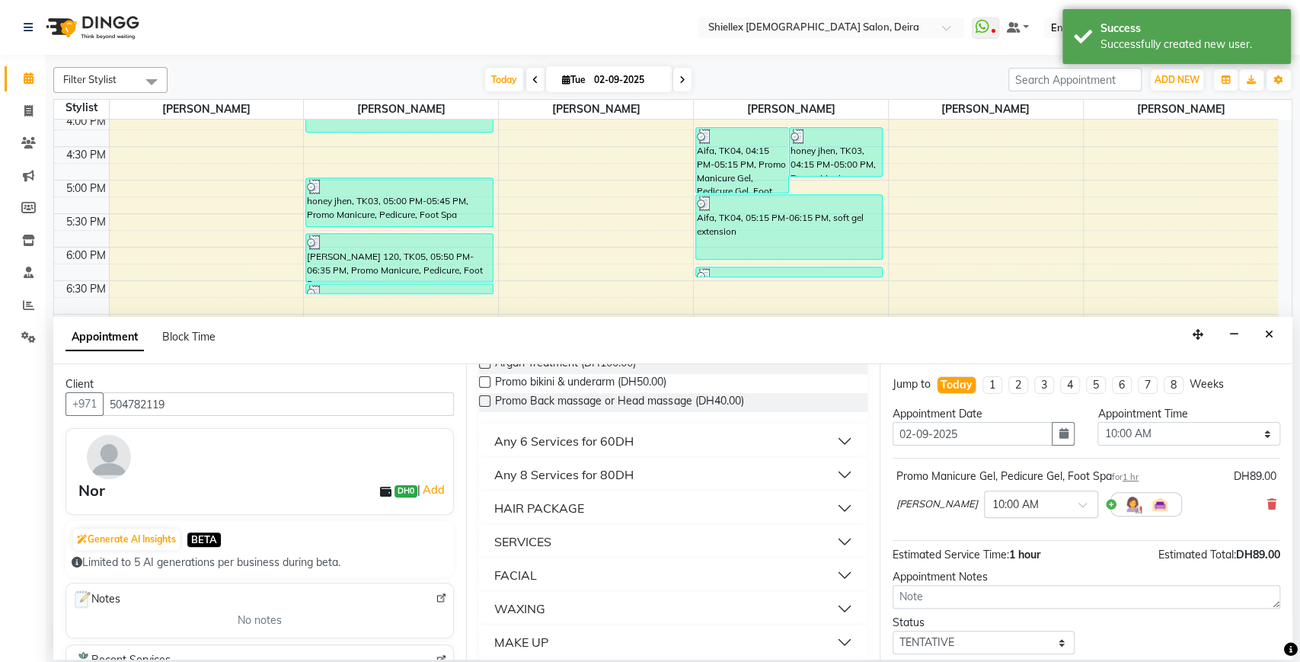
scroll to position [721, 0]
click at [539, 604] on div "WAXING" at bounding box center [519, 607] width 51 height 18
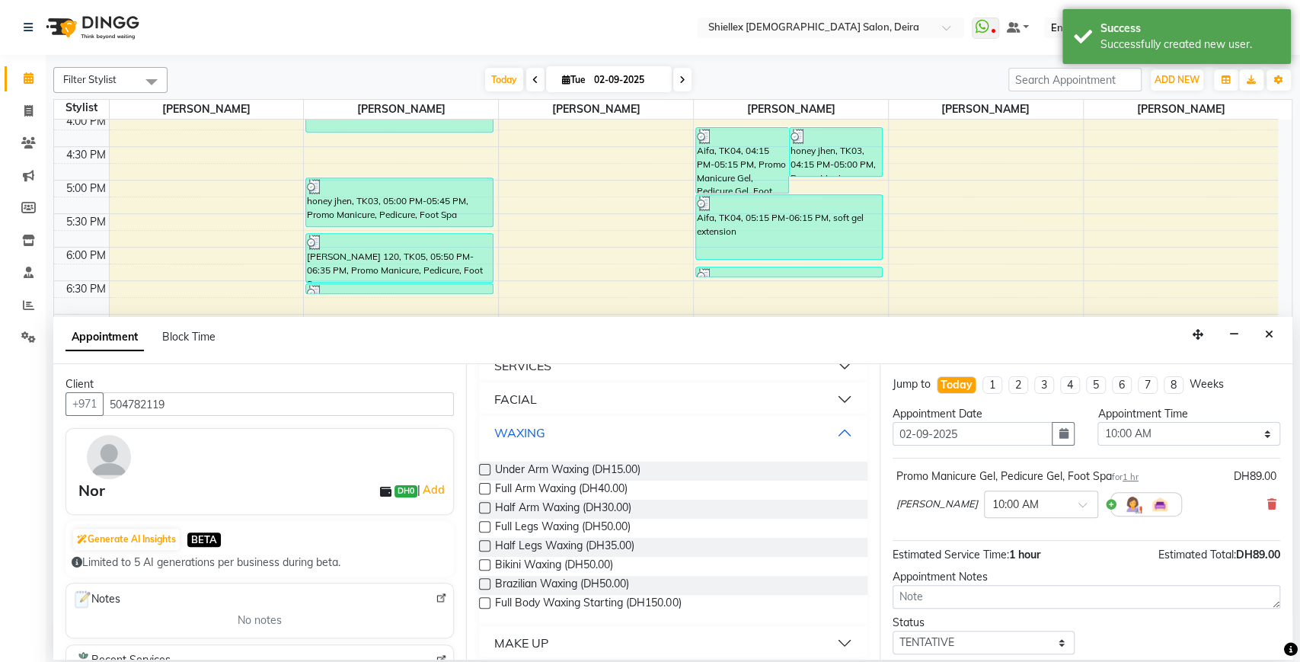
scroll to position [895, 0]
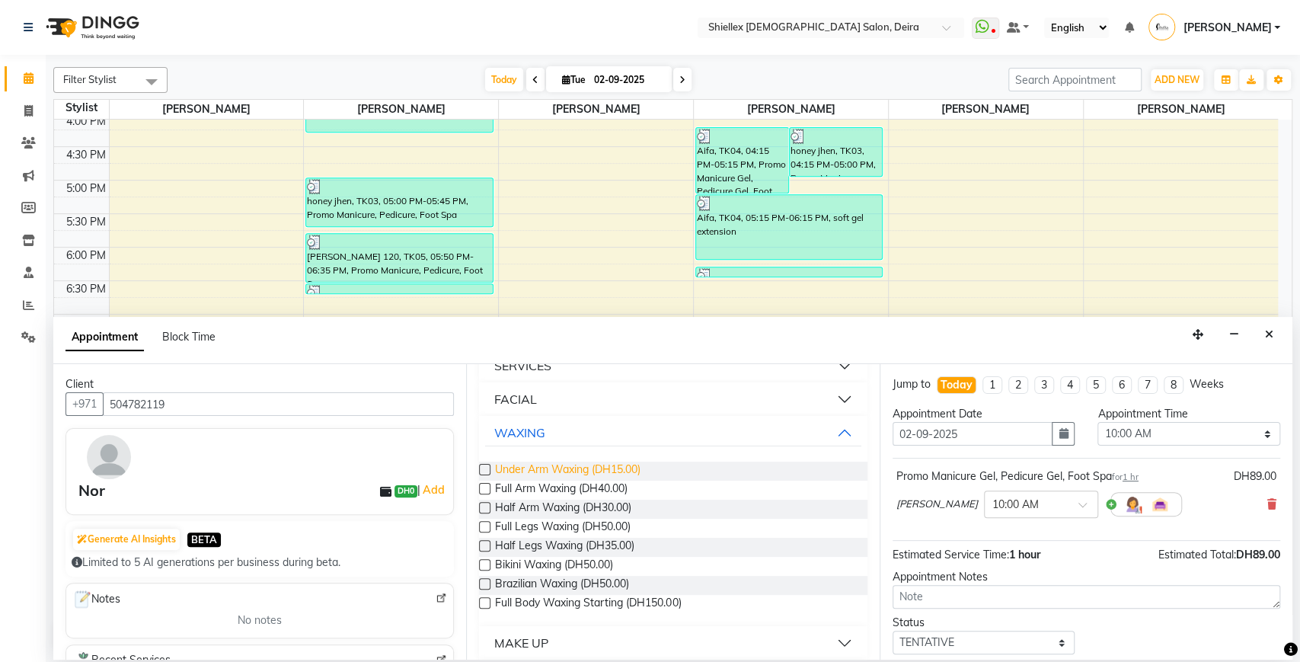
click at [557, 464] on span "Under Arm Waxing (DH15.00)" at bounding box center [567, 470] width 145 height 19
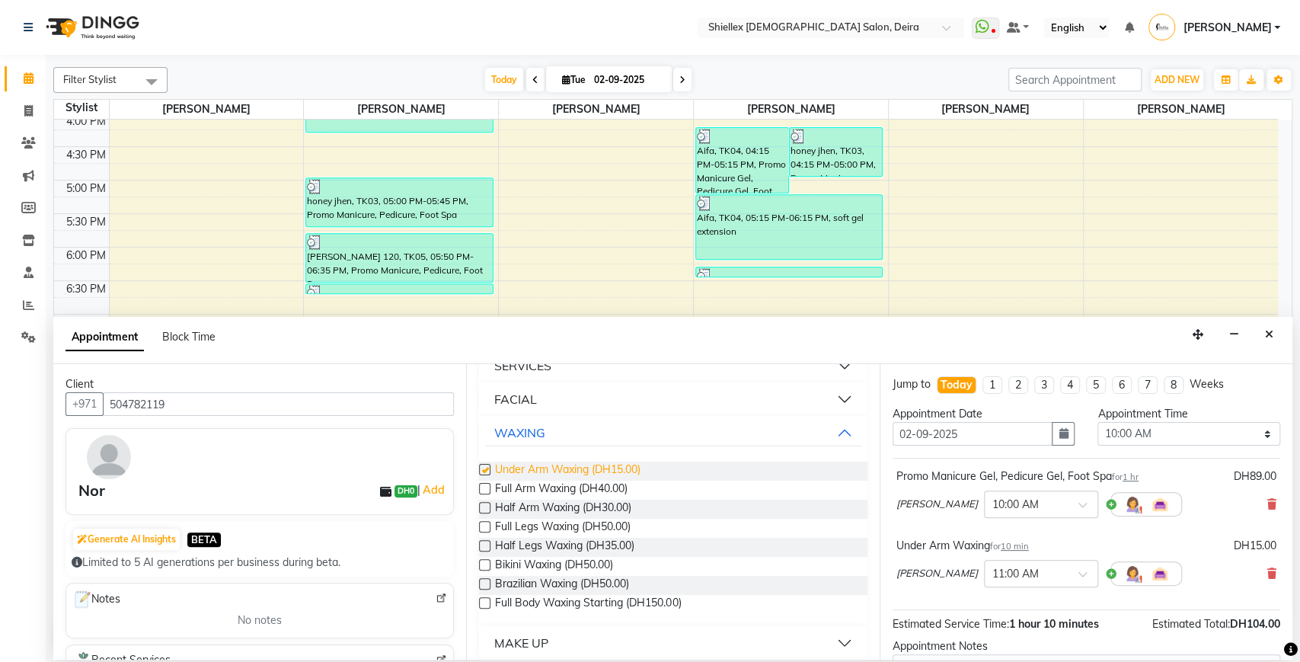
checkbox input "false"
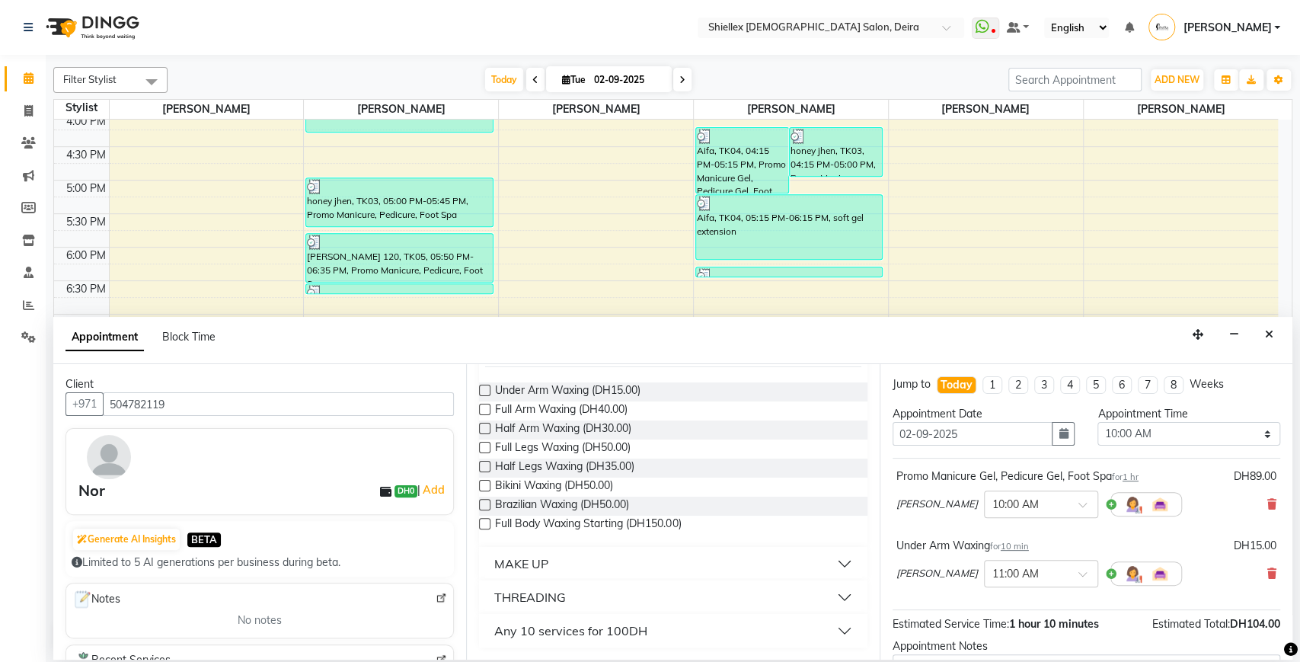
click at [548, 595] on div "THREADING" at bounding box center [530, 597] width 72 height 18
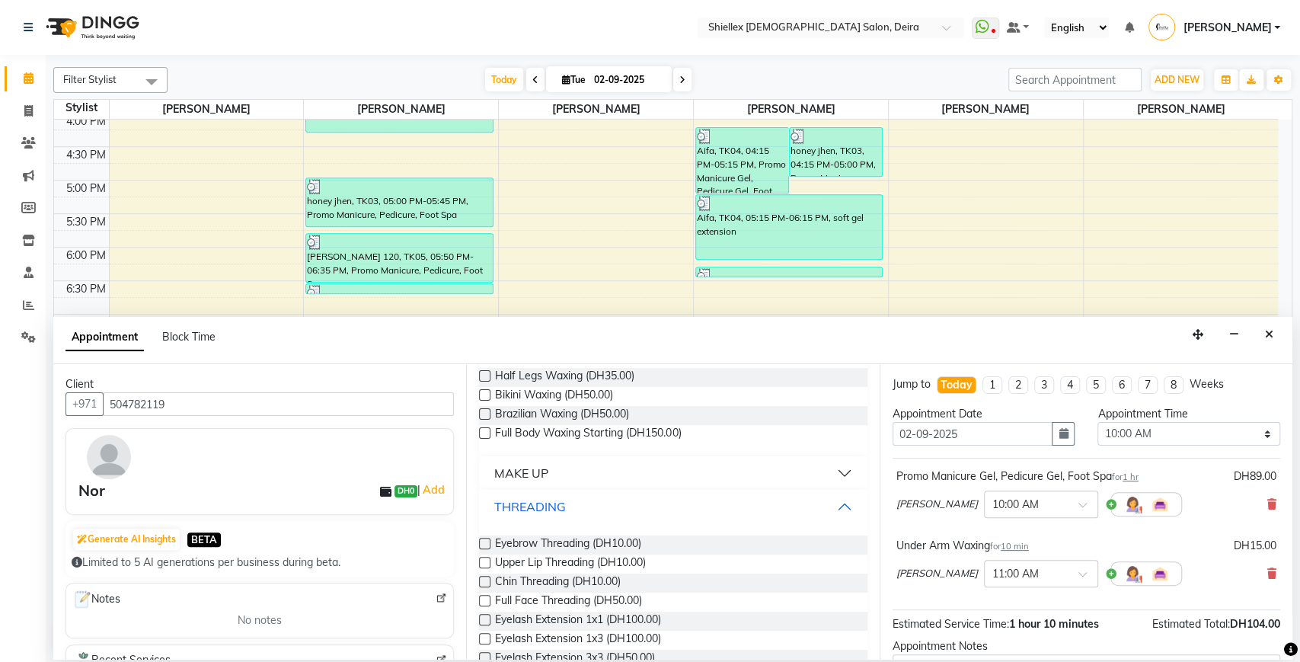
scroll to position [1066, 0]
click at [571, 534] on span "Eyebrow Threading (DH10.00)" at bounding box center [568, 543] width 146 height 19
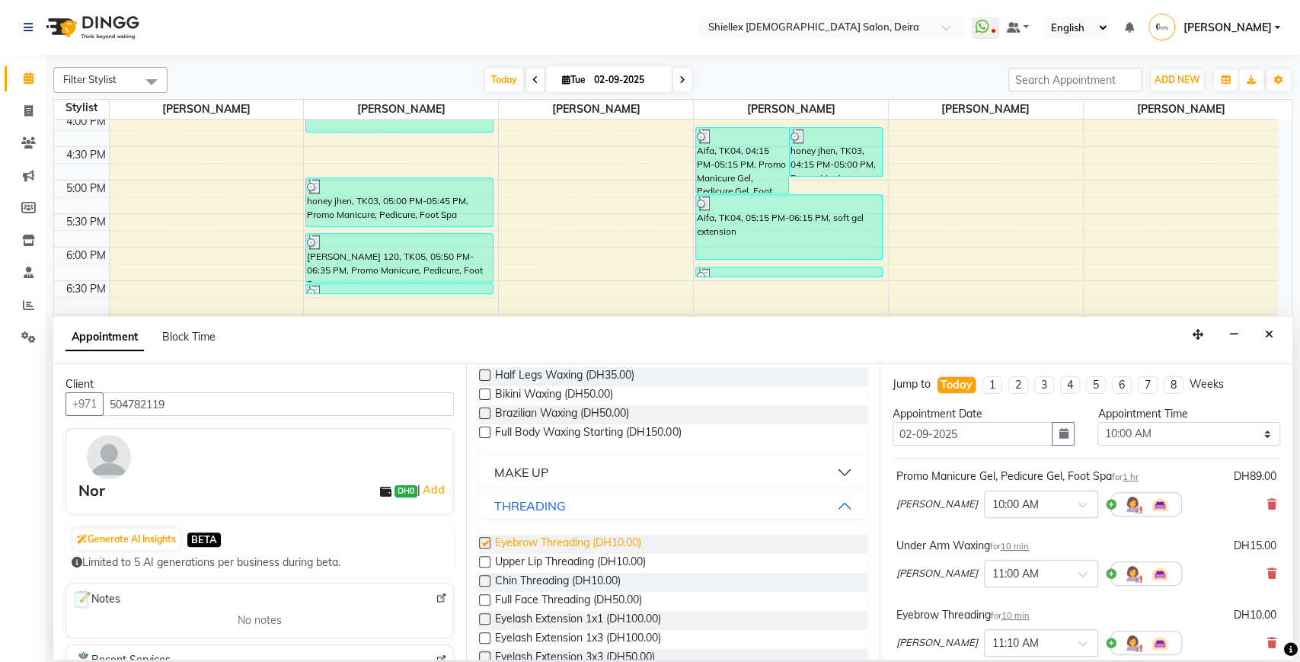
checkbox input "false"
click at [1109, 428] on select "Select 10:00 AM 10:05 AM 10:10 AM 10:15 AM 10:20 AM 10:25 AM 10:30 AM 10:35 AM …" at bounding box center [1188, 434] width 183 height 24
click at [1097, 422] on select "Select 10:00 AM 10:05 AM 10:10 AM 10:15 AM 10:20 AM 10:25 AM 10:30 AM 10:35 AM …" at bounding box center [1188, 434] width 183 height 24
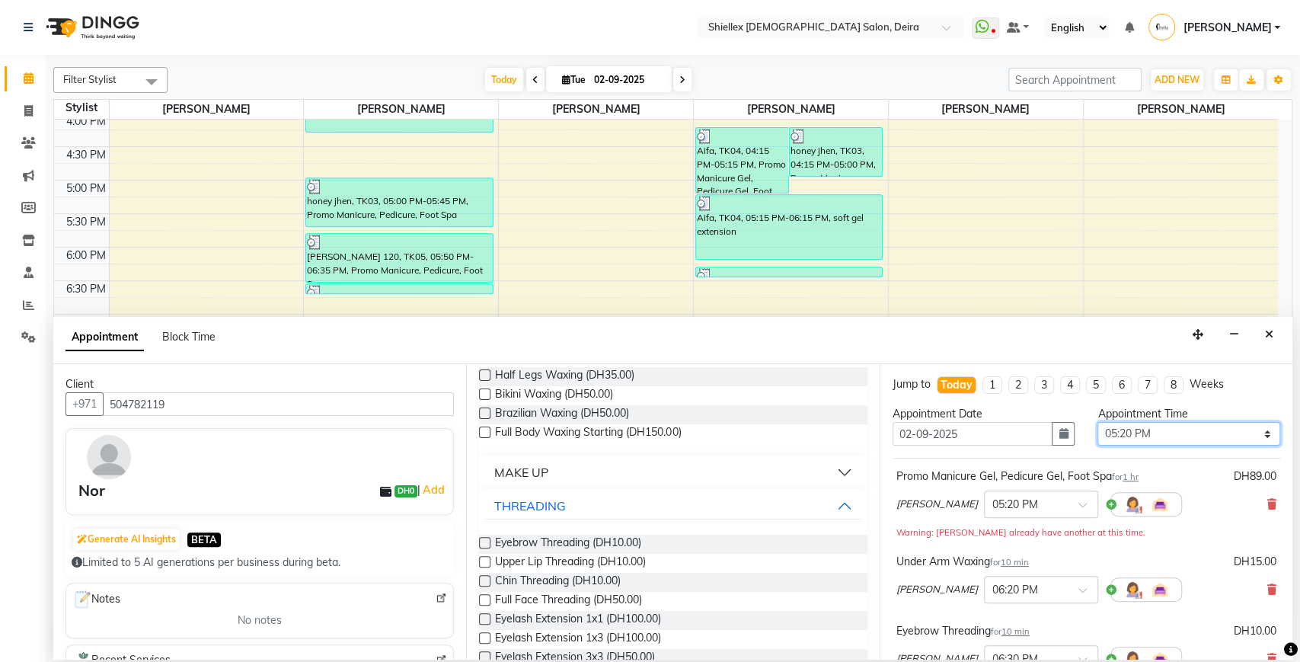
click at [1151, 435] on select "Select 10:00 AM 10:05 AM 10:10 AM 10:15 AM 10:20 AM 10:25 AM 10:30 AM 10:35 AM …" at bounding box center [1188, 434] width 183 height 24
select select "1095"
click at [1097, 422] on select "Select 10:00 AM 10:05 AM 10:10 AM 10:15 AM 10:20 AM 10:25 AM 10:30 AM 10:35 AM …" at bounding box center [1188, 434] width 183 height 24
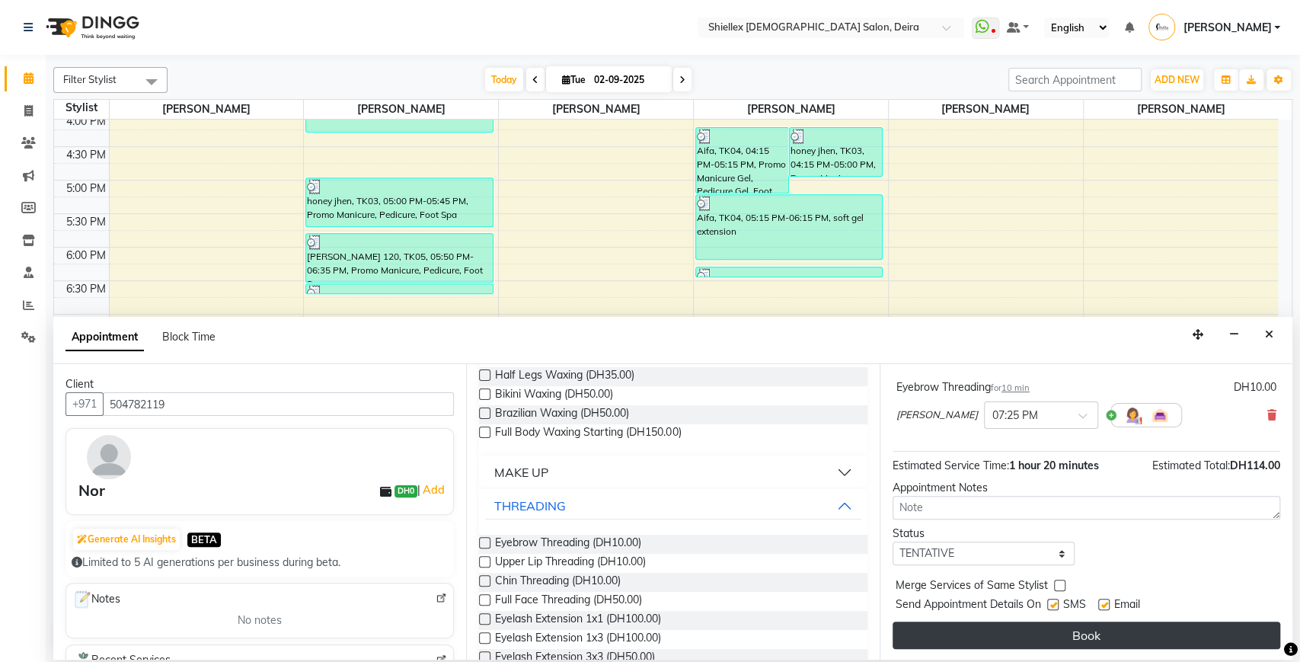
click at [1095, 630] on button "Book" at bounding box center [1085, 634] width 387 height 27
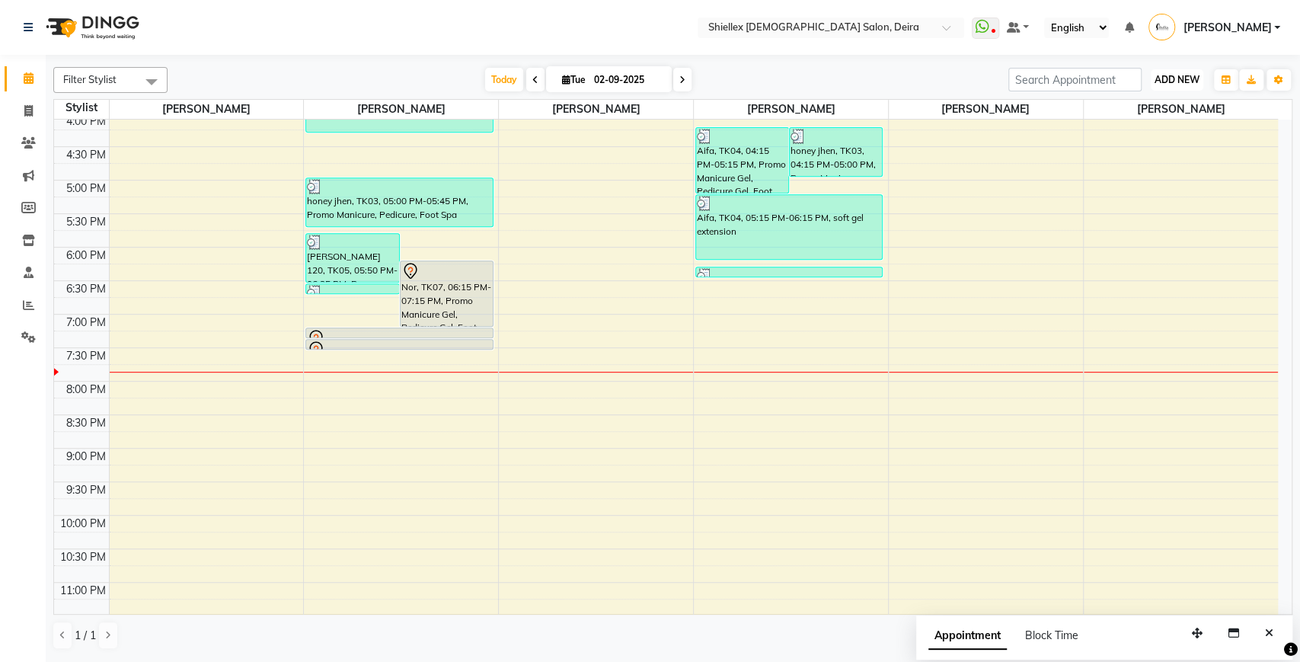
click at [1163, 88] on button "ADD NEW Toggle Dropdown" at bounding box center [1176, 79] width 53 height 21
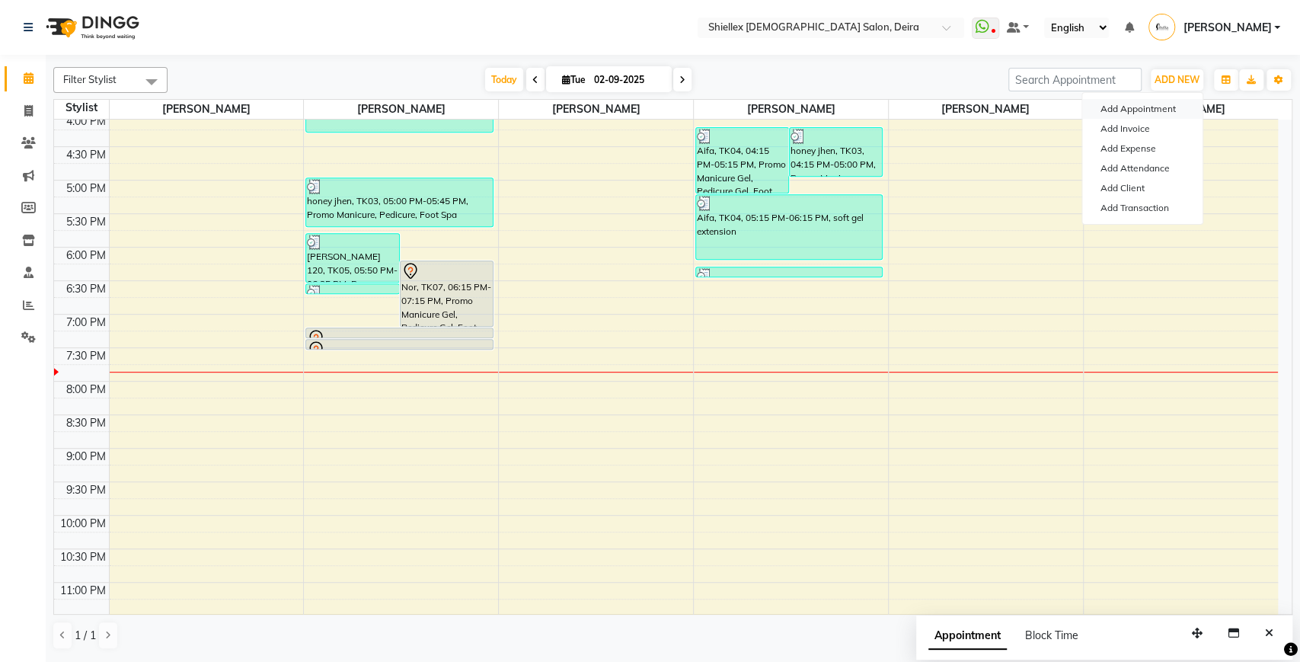
click at [1146, 108] on button "Add Appointment" at bounding box center [1142, 109] width 120 height 20
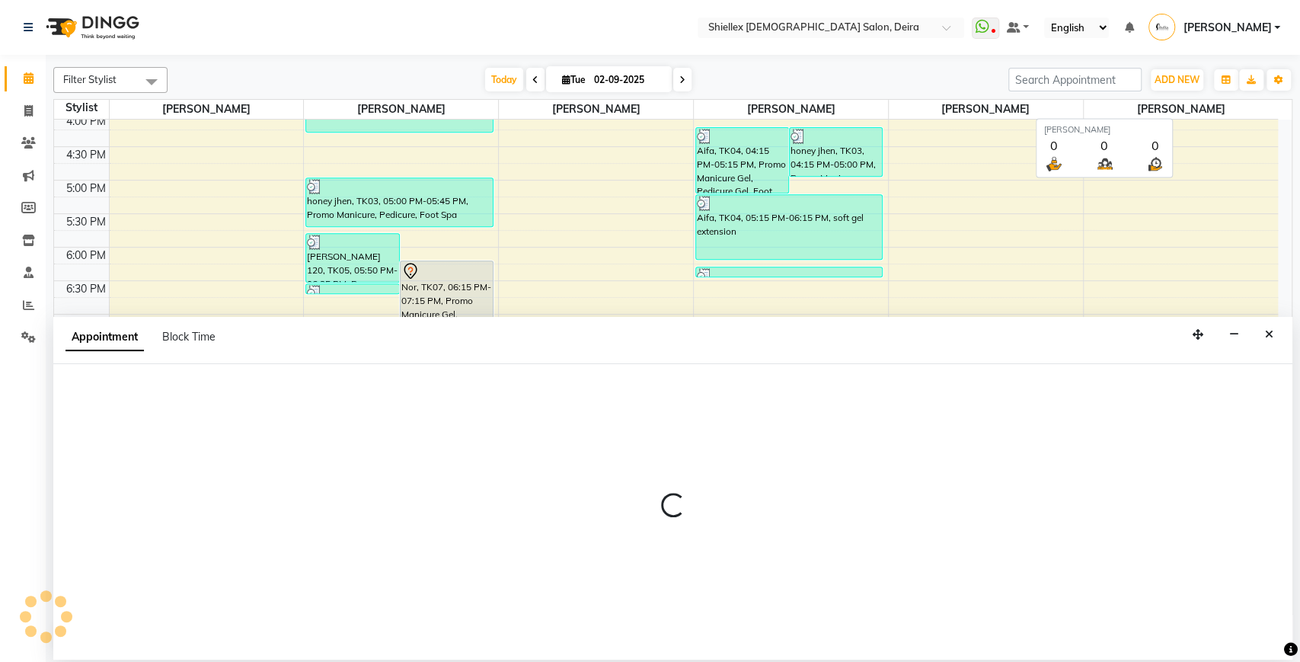
select select "tentative"
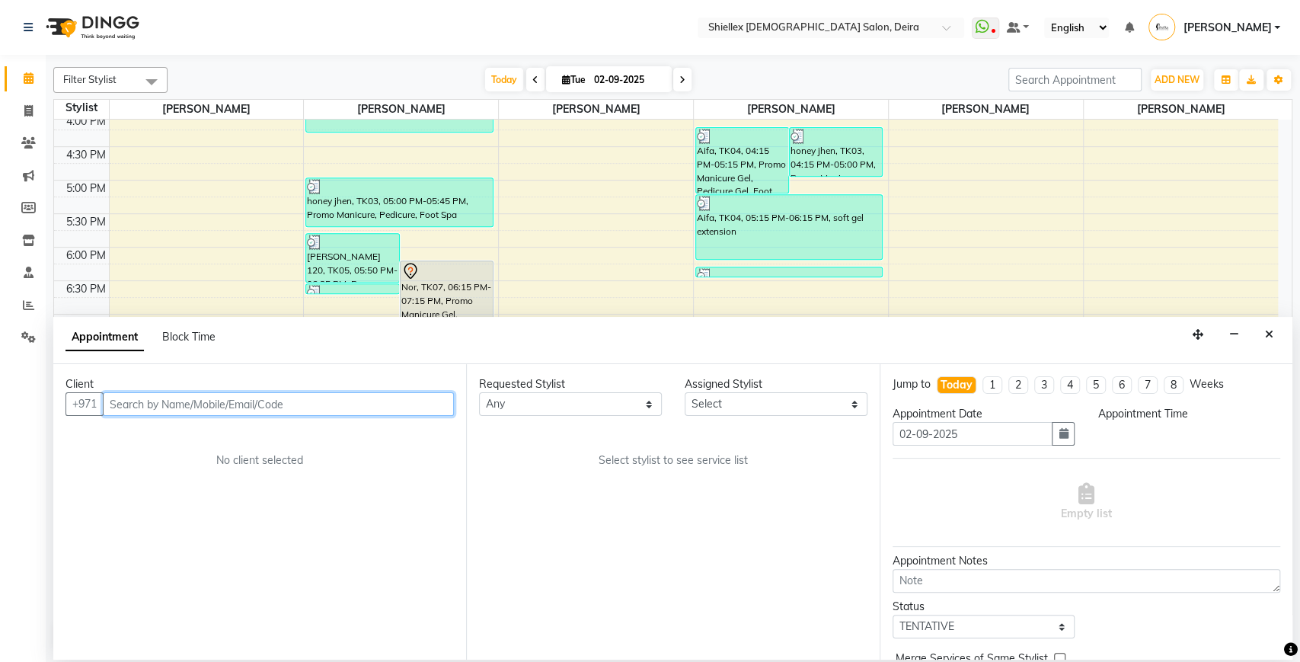
select select "600"
click at [365, 400] on input "text" at bounding box center [278, 404] width 351 height 24
type input "555794621"
click at [416, 403] on span "Add Client" at bounding box center [422, 404] width 51 height 14
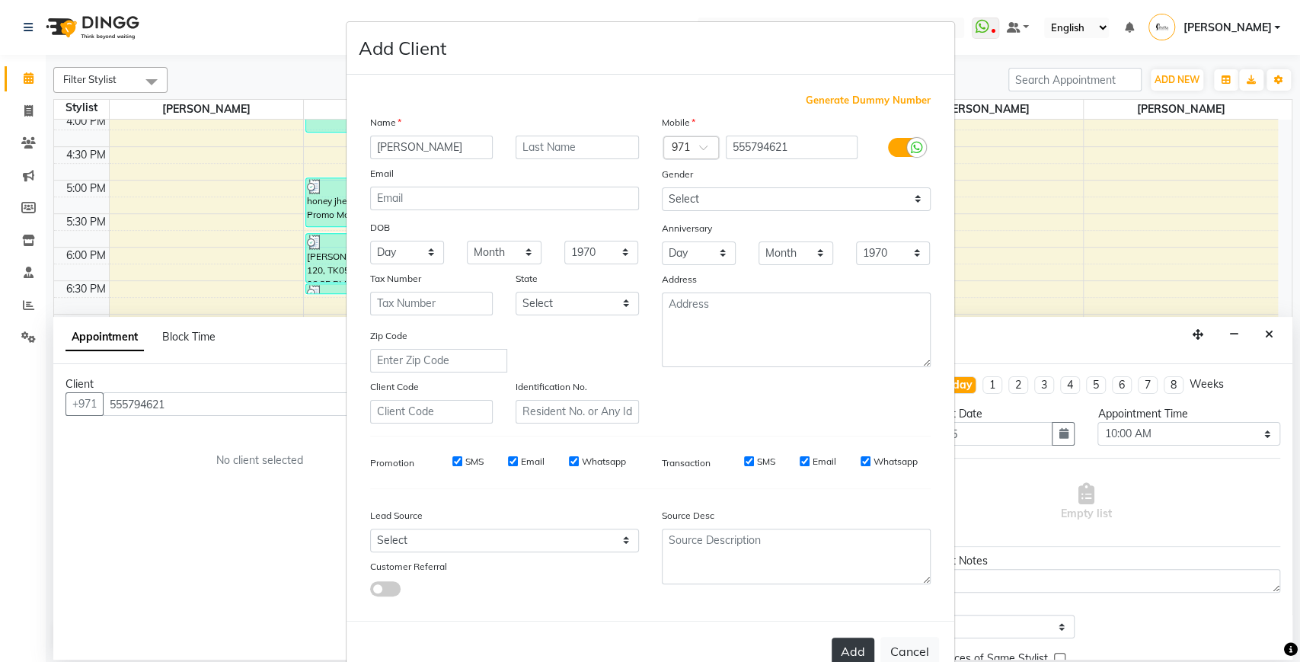
type input "[PERSON_NAME]"
click at [854, 649] on button "Add" at bounding box center [852, 650] width 43 height 27
select select
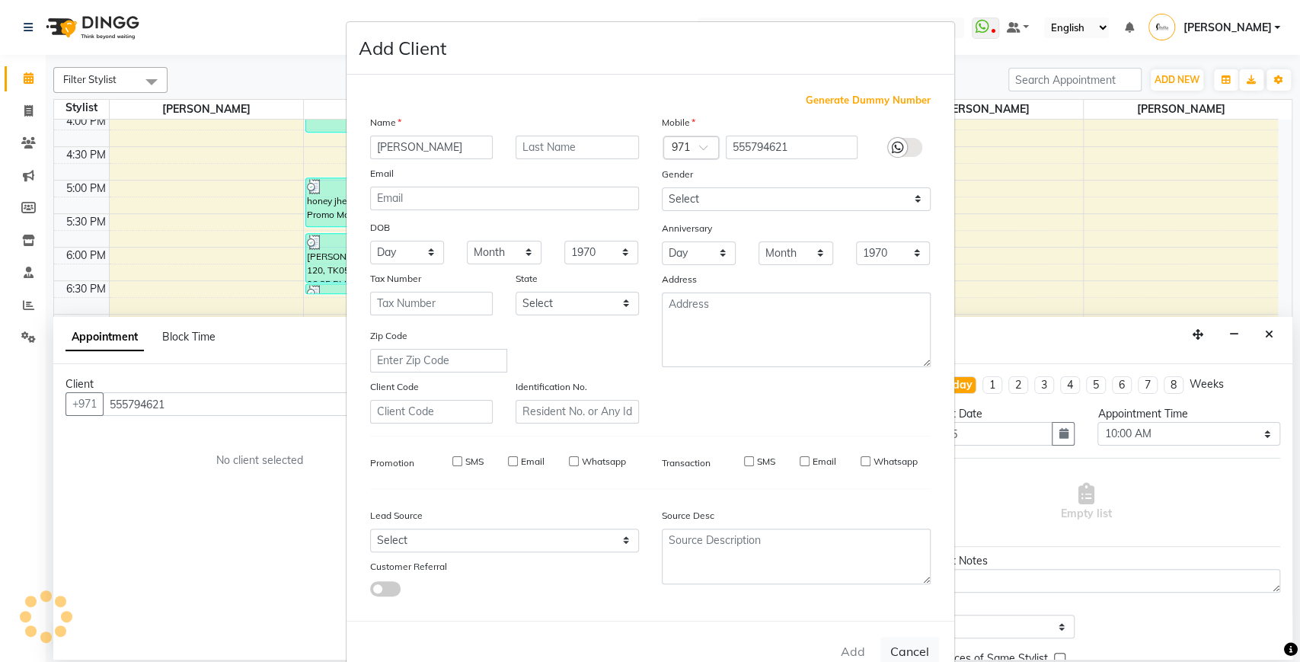
select select
checkbox input "false"
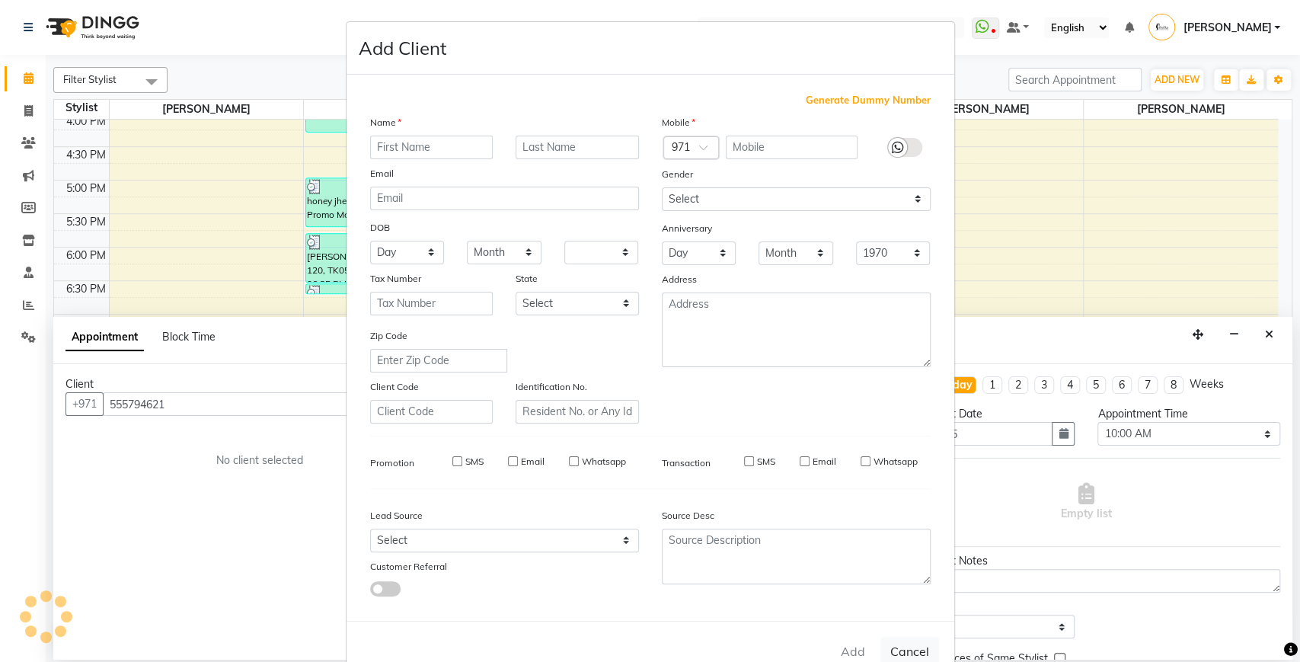
checkbox input "false"
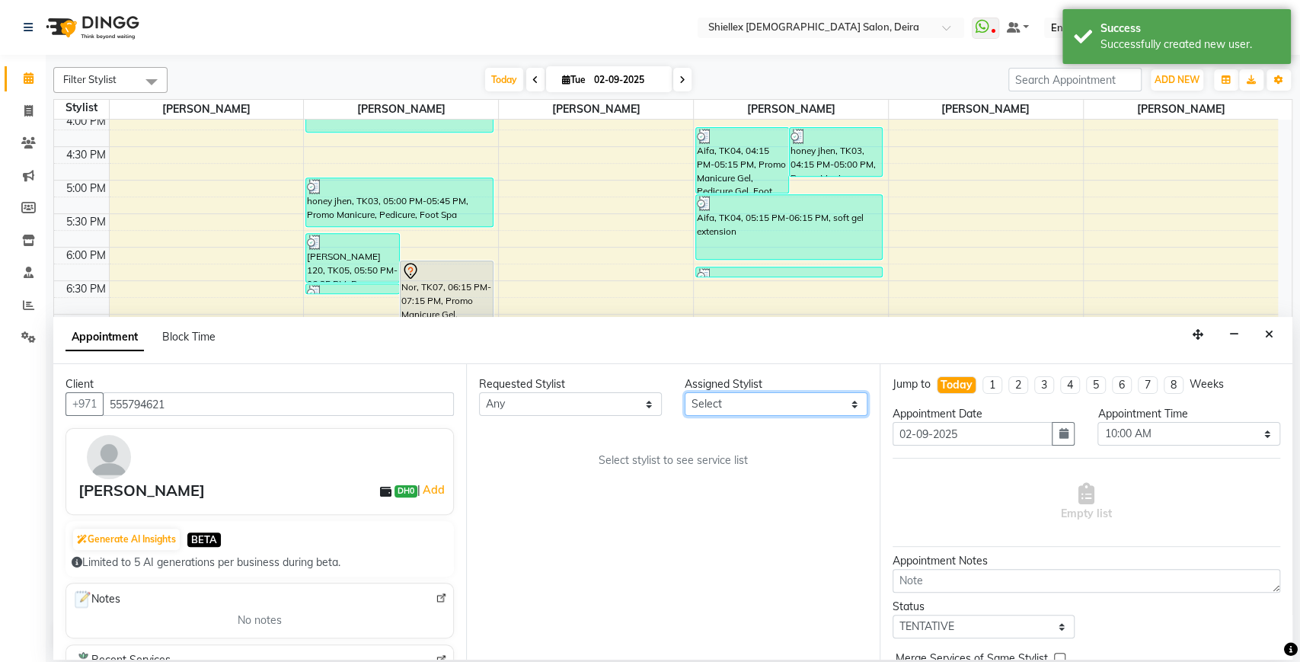
click at [808, 411] on select "Select [PERSON_NAME] [PERSON_NAME] [PERSON_NAME] [PERSON_NAME] [PERSON_NAME] [P…" at bounding box center [775, 404] width 183 height 24
select select "29898"
click at [684, 392] on select "Select [PERSON_NAME] [PERSON_NAME] [PERSON_NAME] [PERSON_NAME] [PERSON_NAME] [P…" at bounding box center [775, 404] width 183 height 24
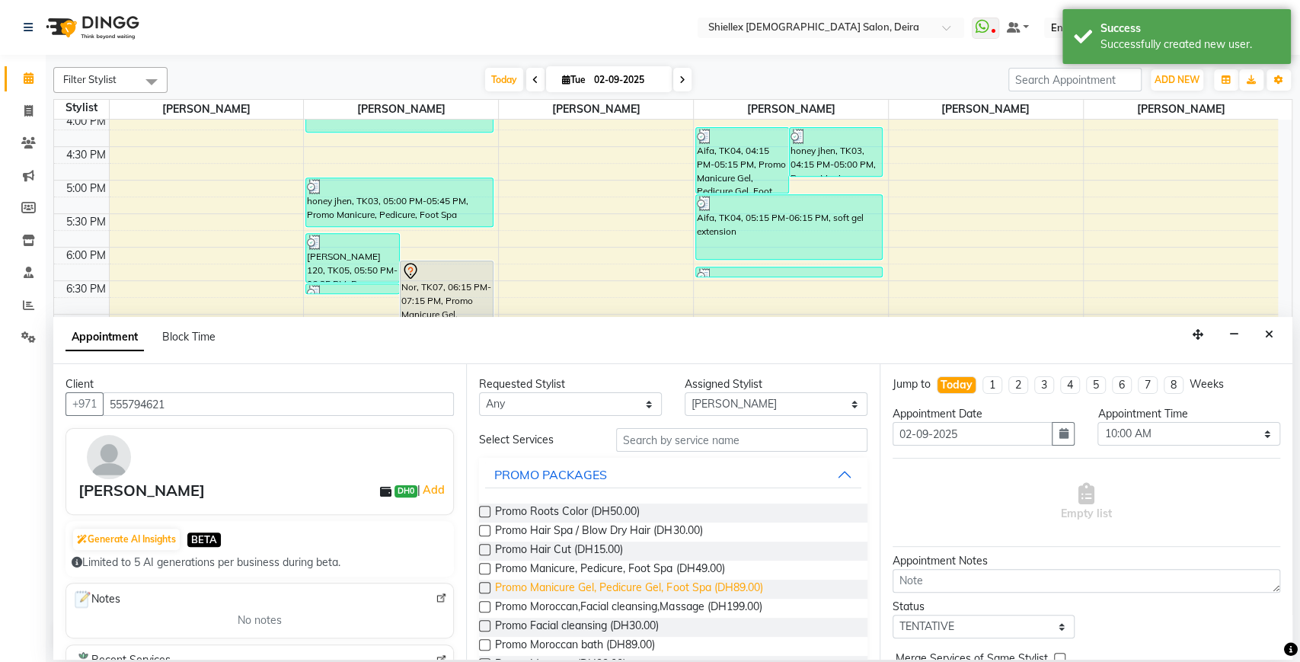
click at [665, 587] on span "Promo Manicure Gel, Pedicure Gel, Foot Spa (DH89.00)" at bounding box center [628, 588] width 267 height 19
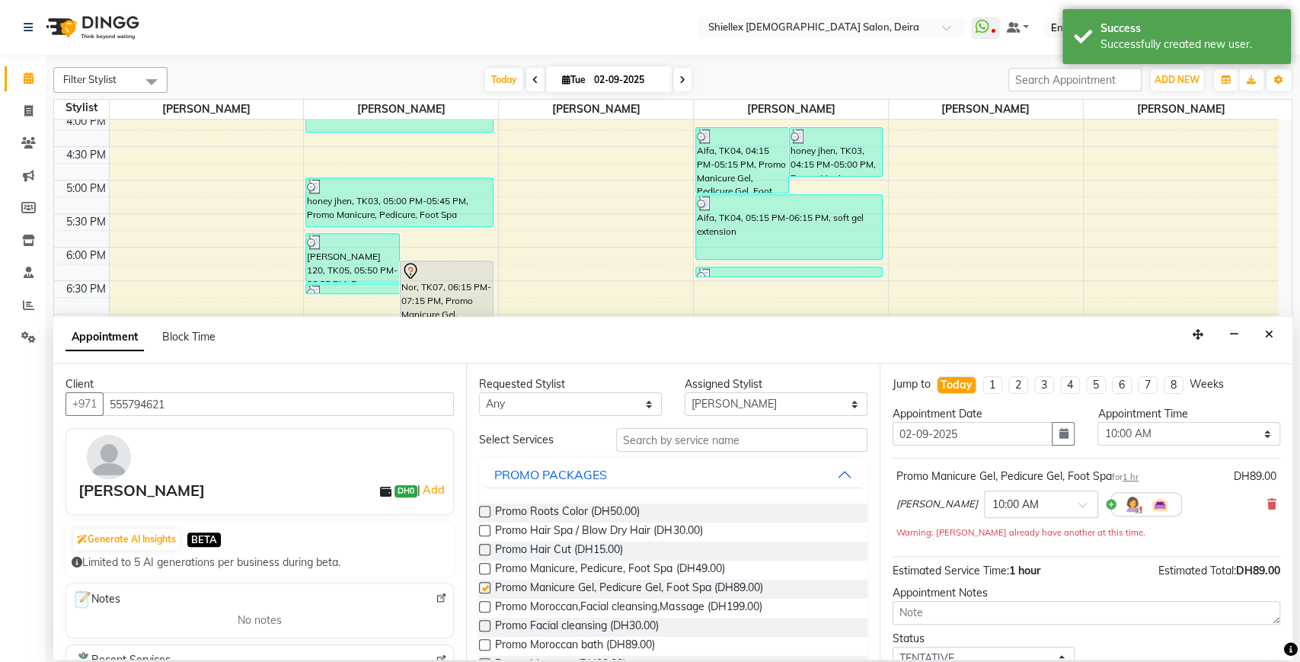
checkbox input "false"
click at [719, 429] on input "text" at bounding box center [741, 440] width 251 height 24
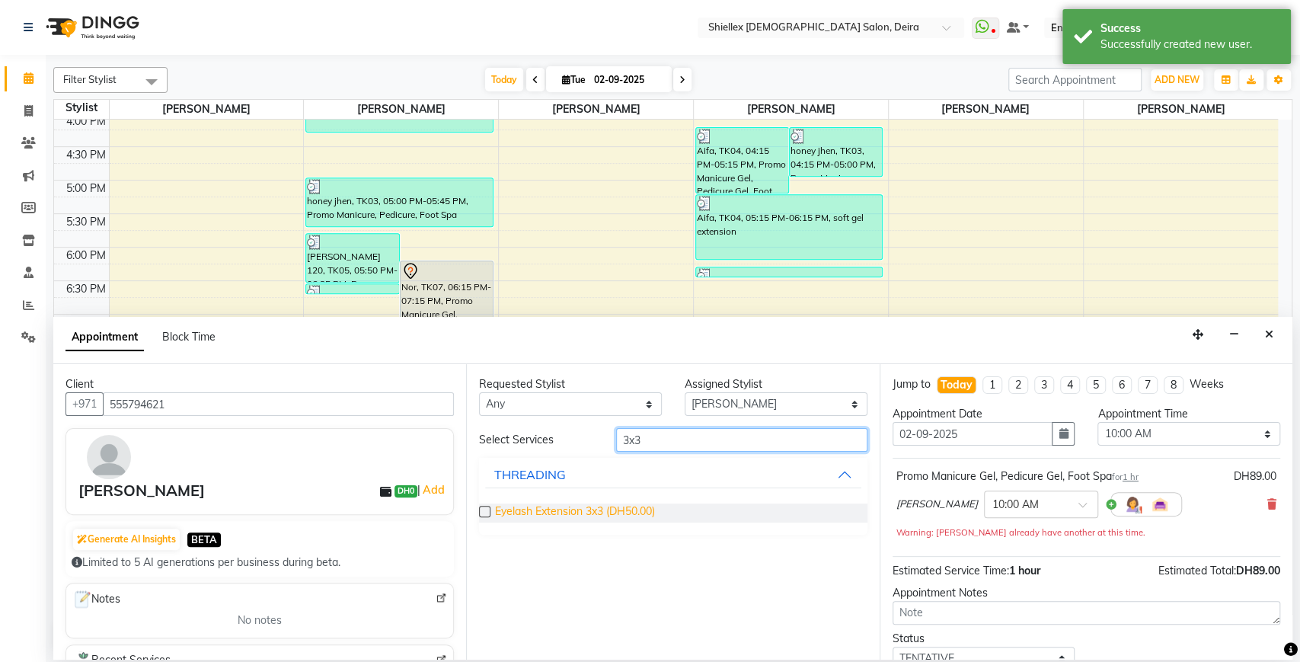
type input "3x3"
click at [629, 515] on span "Eyelash Extension 3x3 (DH50.00)" at bounding box center [575, 512] width 160 height 19
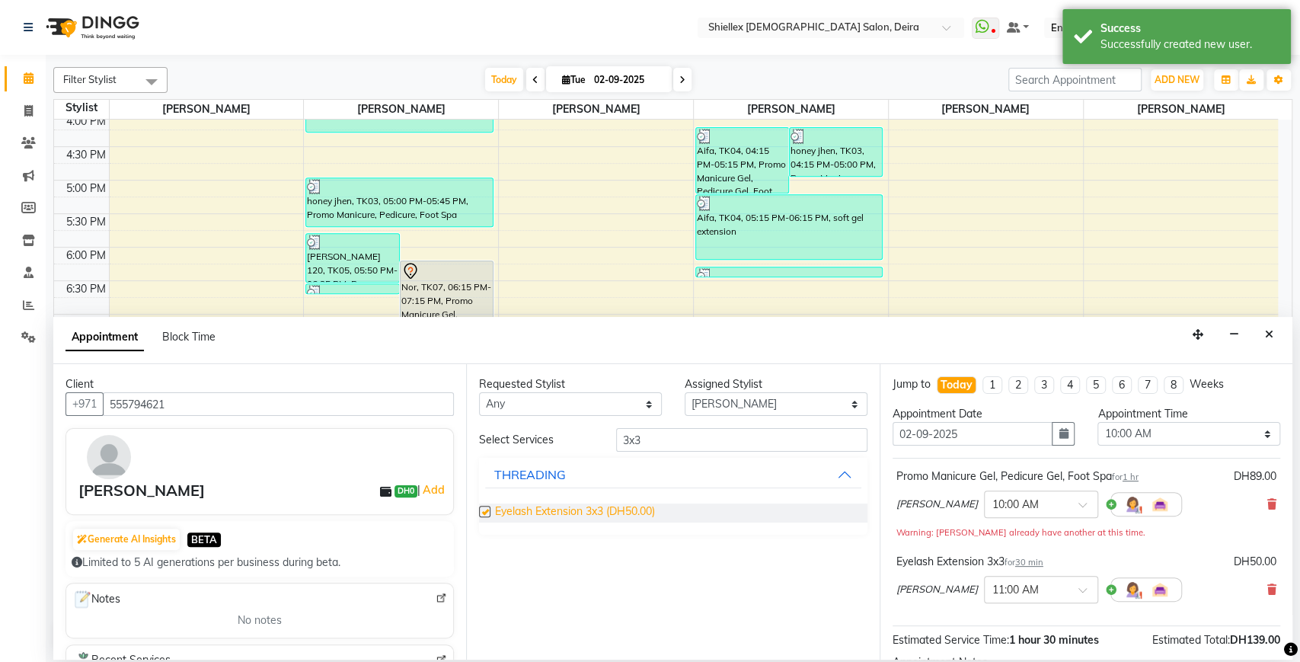
checkbox input "false"
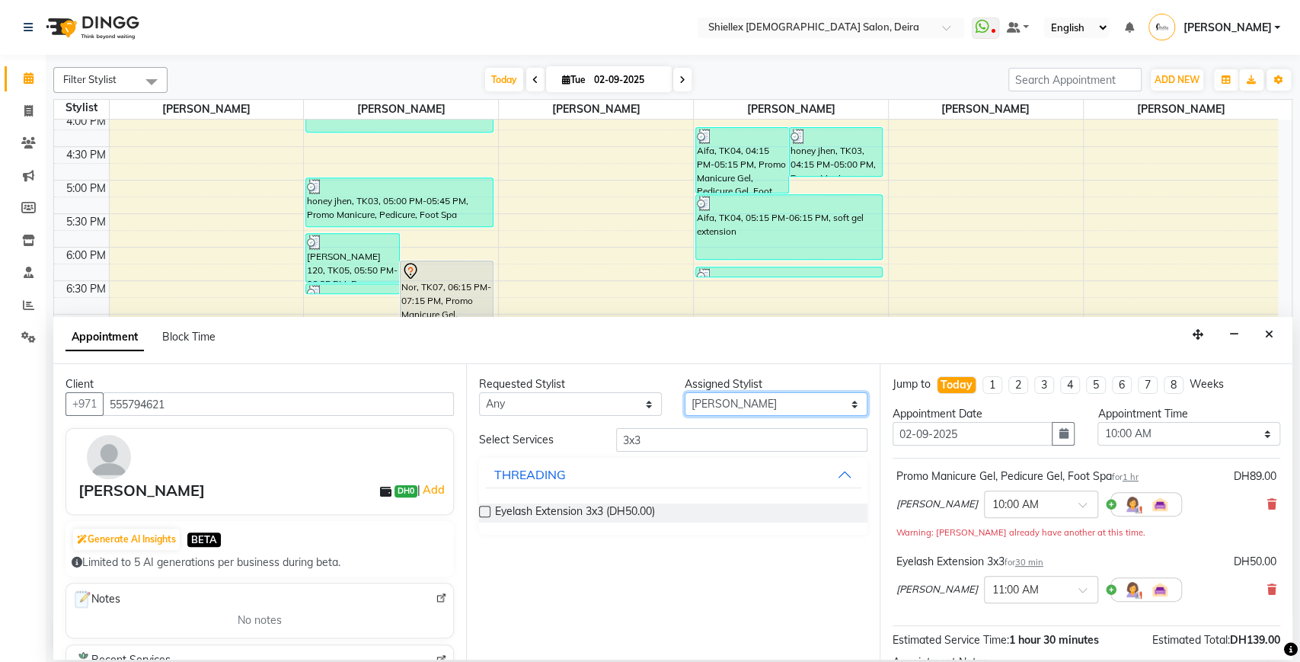
click at [735, 403] on select "Select [PERSON_NAME] [PERSON_NAME] [PERSON_NAME] [PERSON_NAME] [PERSON_NAME] [P…" at bounding box center [775, 404] width 183 height 24
select select "29894"
click at [684, 392] on select "Select [PERSON_NAME] [PERSON_NAME] [PERSON_NAME] [PERSON_NAME] [PERSON_NAME] [P…" at bounding box center [775, 404] width 183 height 24
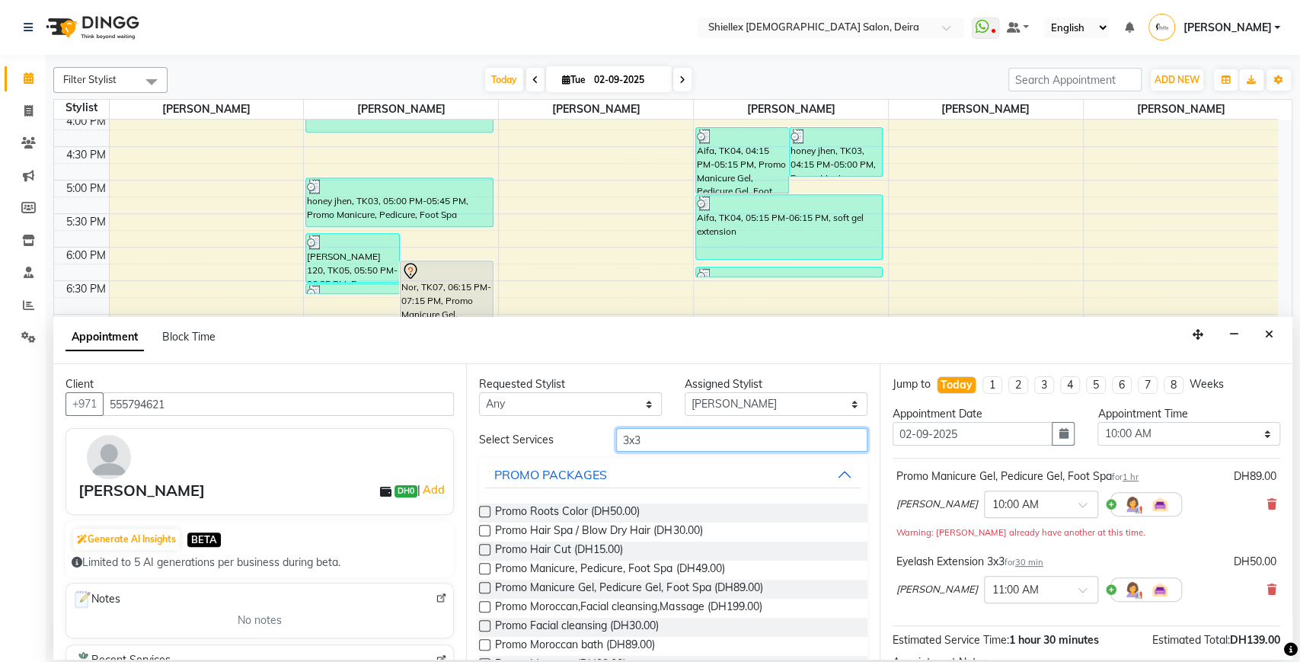
click at [693, 435] on input "3x3" at bounding box center [741, 440] width 251 height 24
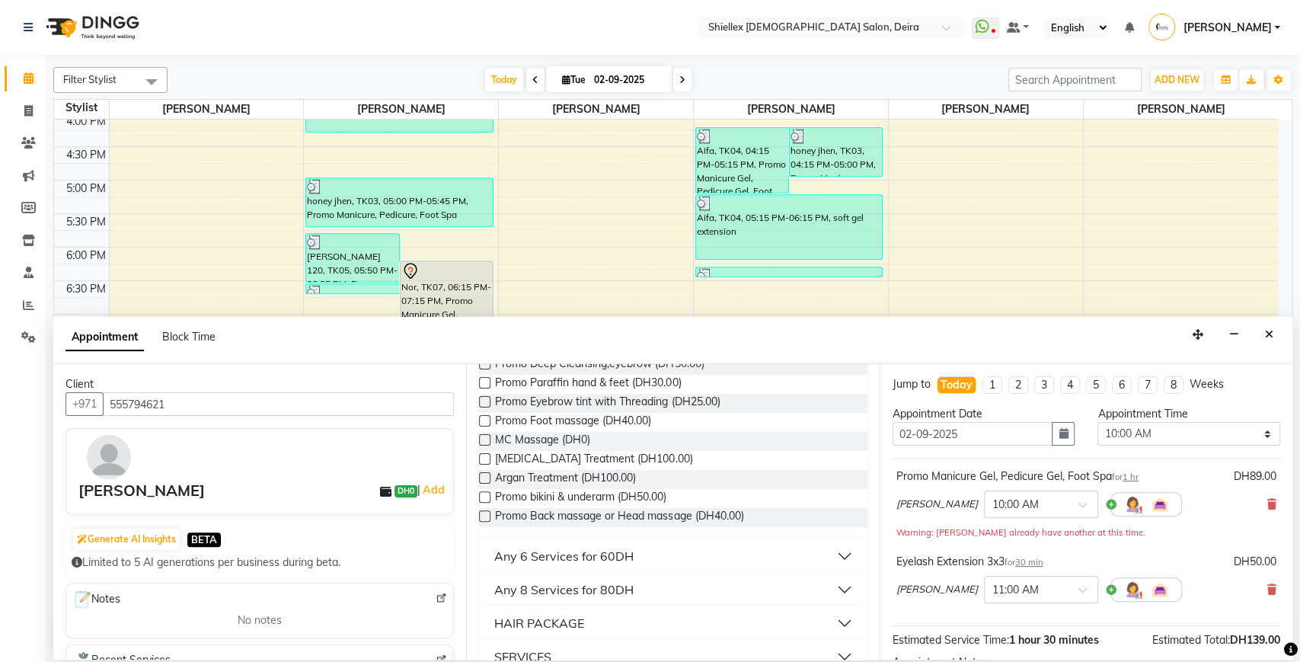
scroll to position [798, 0]
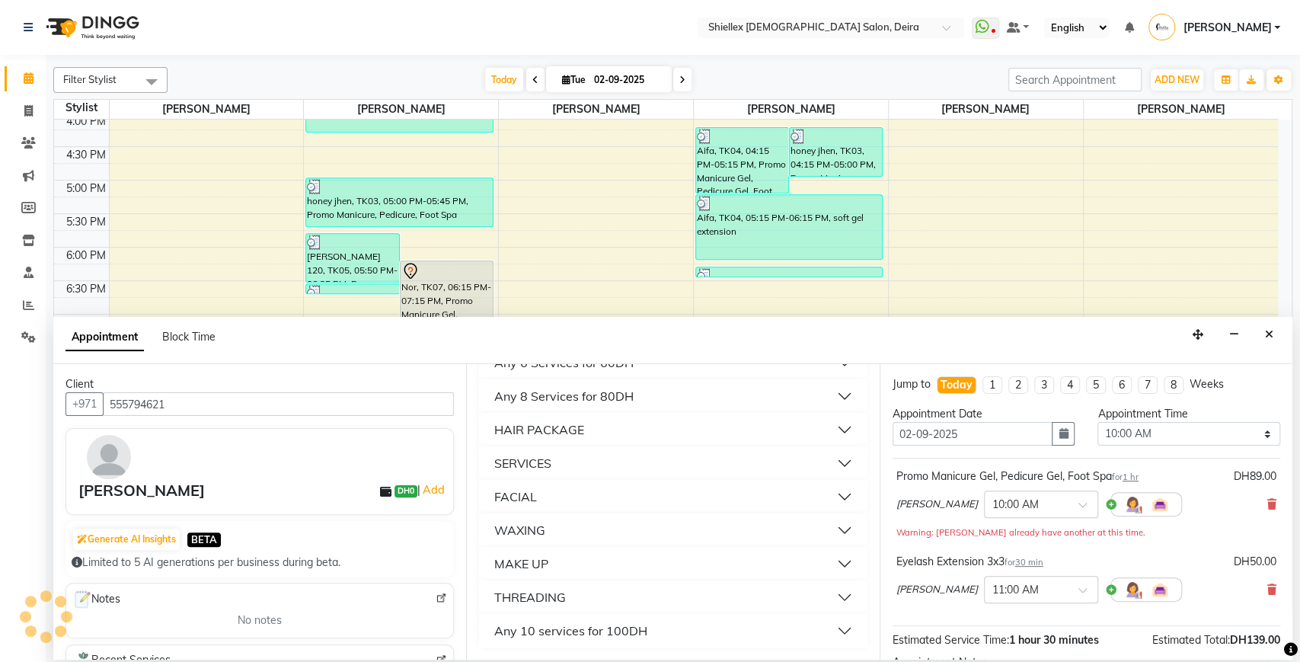
click at [549, 598] on div "THREADING" at bounding box center [530, 597] width 72 height 18
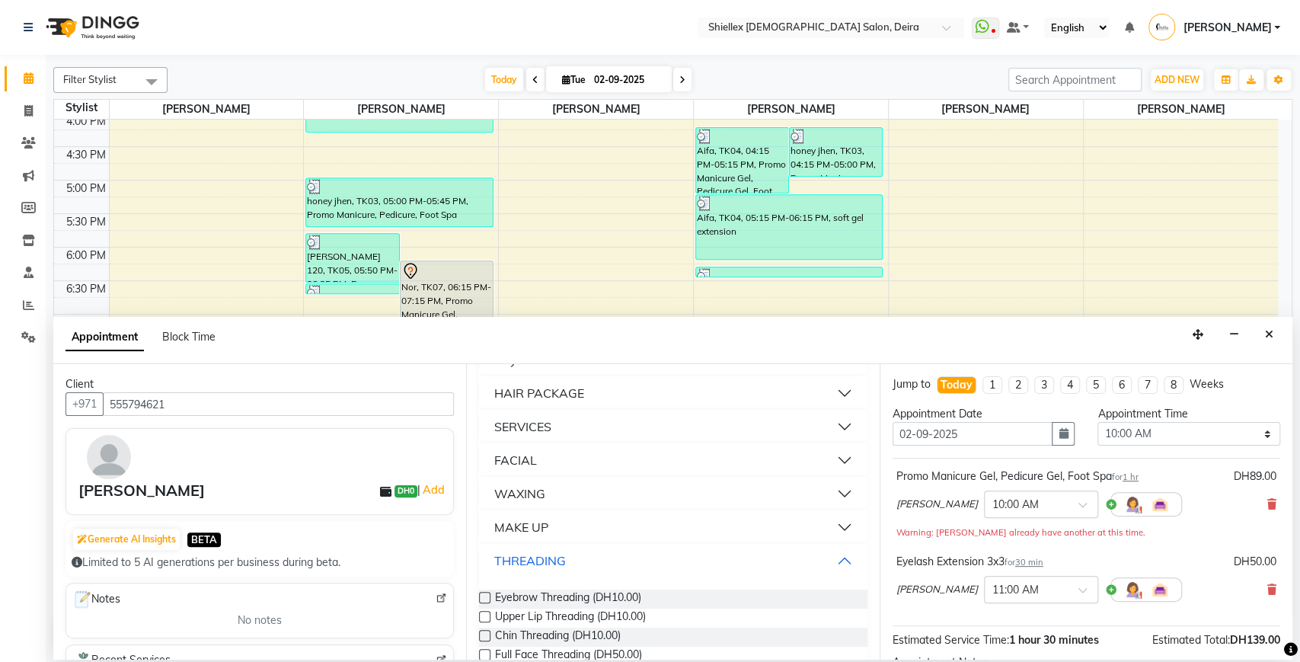
scroll to position [834, 0]
click at [549, 598] on span "Eyebrow Threading (DH10.00)" at bounding box center [568, 598] width 146 height 19
checkbox input "false"
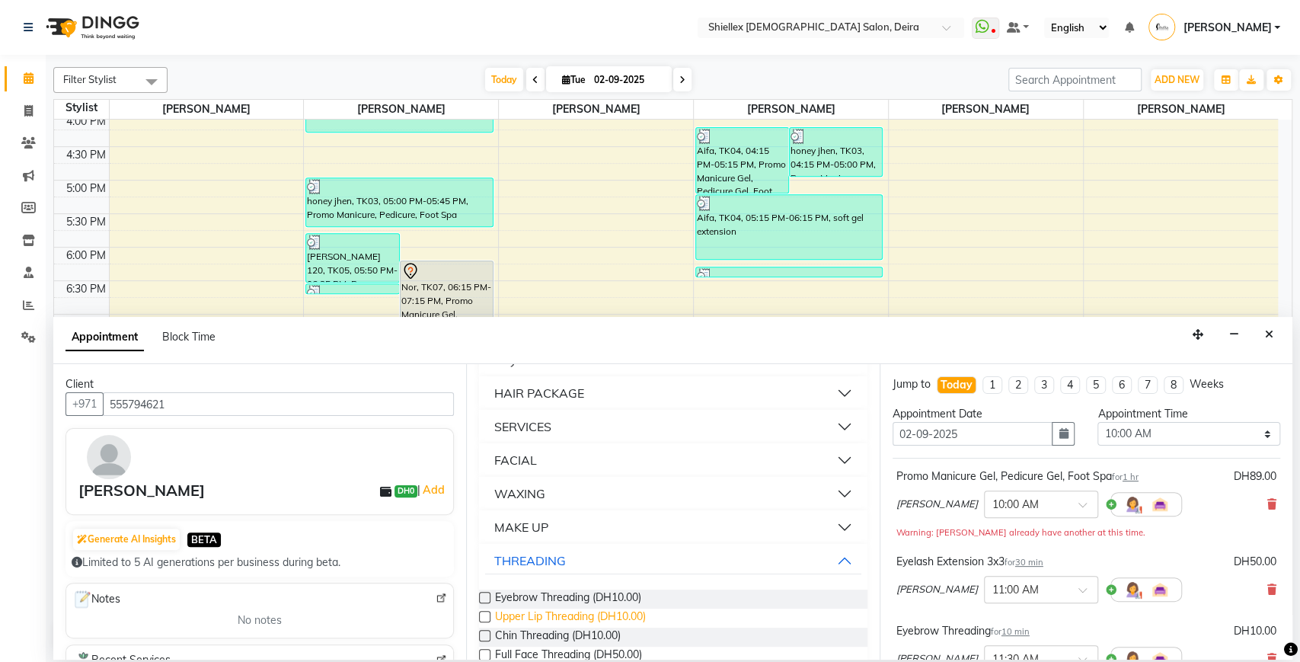
click at [543, 623] on span "Upper Lip Threading (DH10.00)" at bounding box center [570, 617] width 151 height 19
checkbox input "false"
click at [1123, 438] on select "Select 10:00 AM 10:05 AM 10:10 AM 10:15 AM 10:20 AM 10:25 AM 10:30 AM 10:35 AM …" at bounding box center [1188, 434] width 183 height 24
select select "1160"
click at [1097, 422] on select "Select 10:00 AM 10:05 AM 10:10 AM 10:15 AM 10:20 AM 10:25 AM 10:30 AM 10:35 AM …" at bounding box center [1188, 434] width 183 height 24
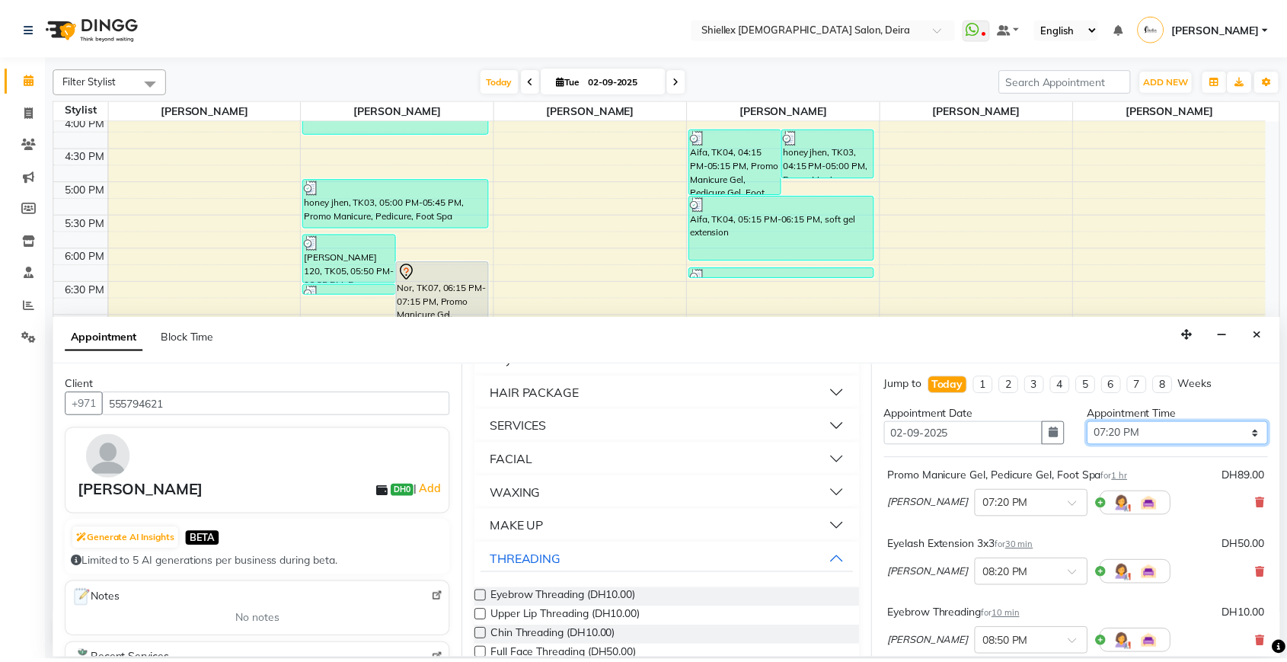
scroll to position [298, 0]
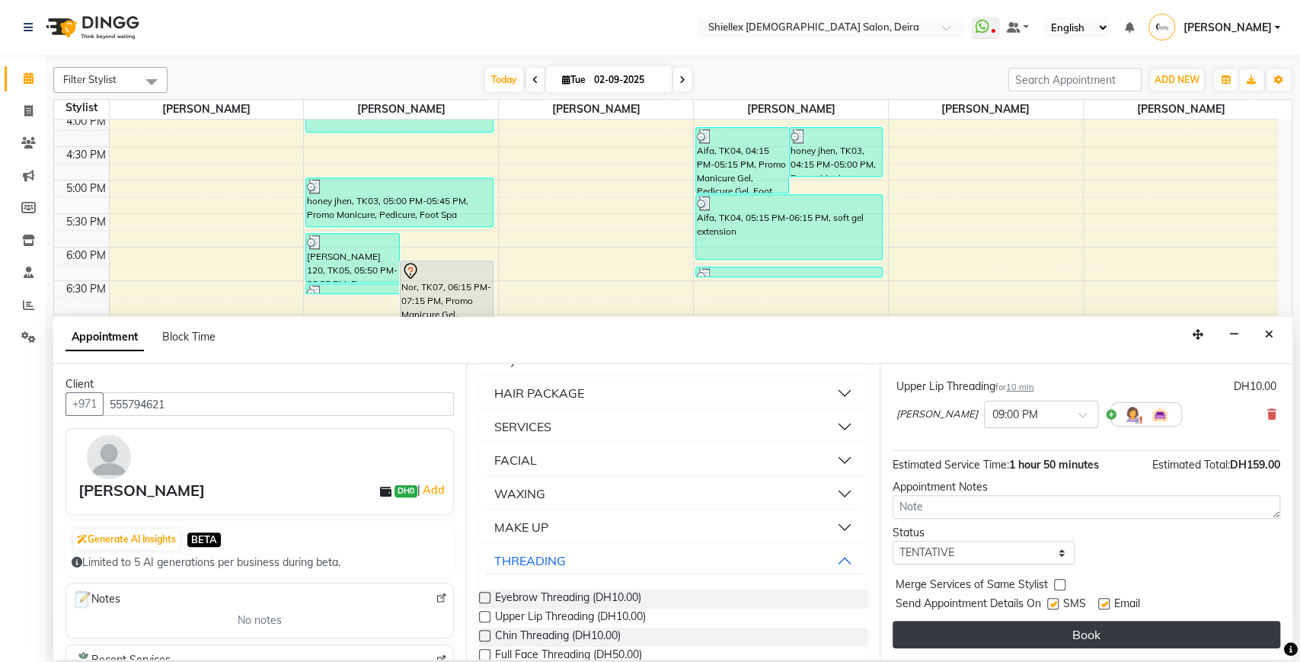
click at [955, 646] on button "Book" at bounding box center [1085, 633] width 387 height 27
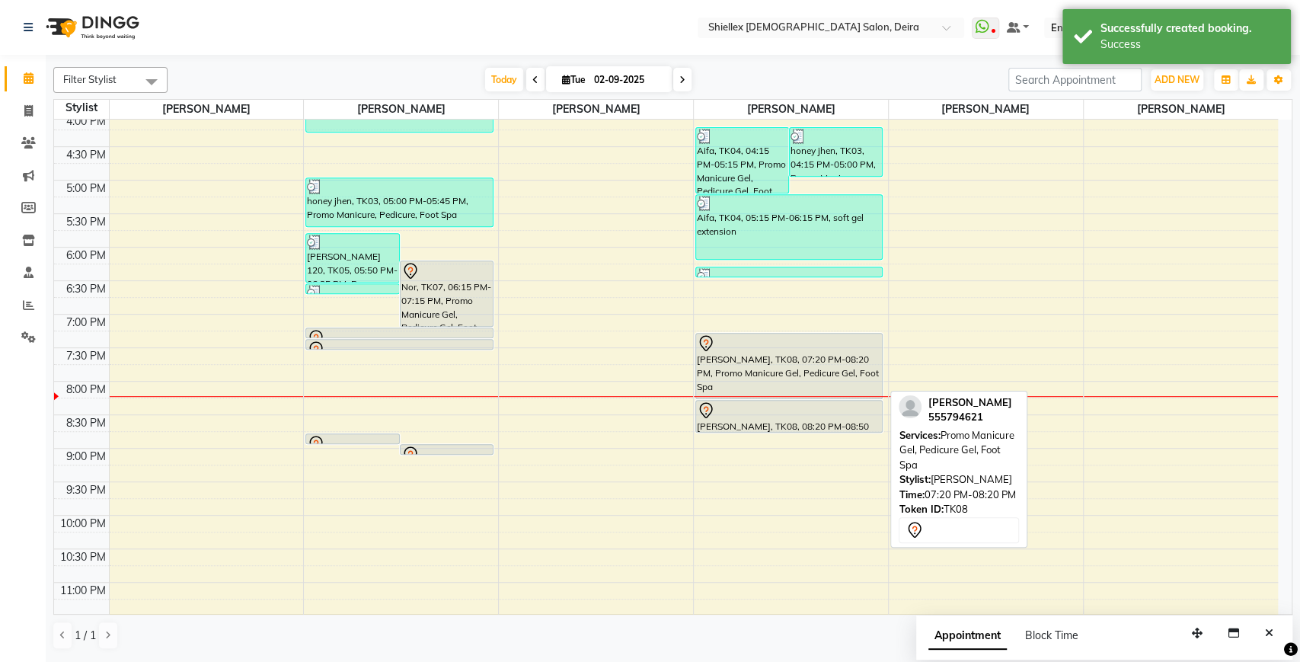
click at [773, 344] on div at bounding box center [789, 343] width 184 height 18
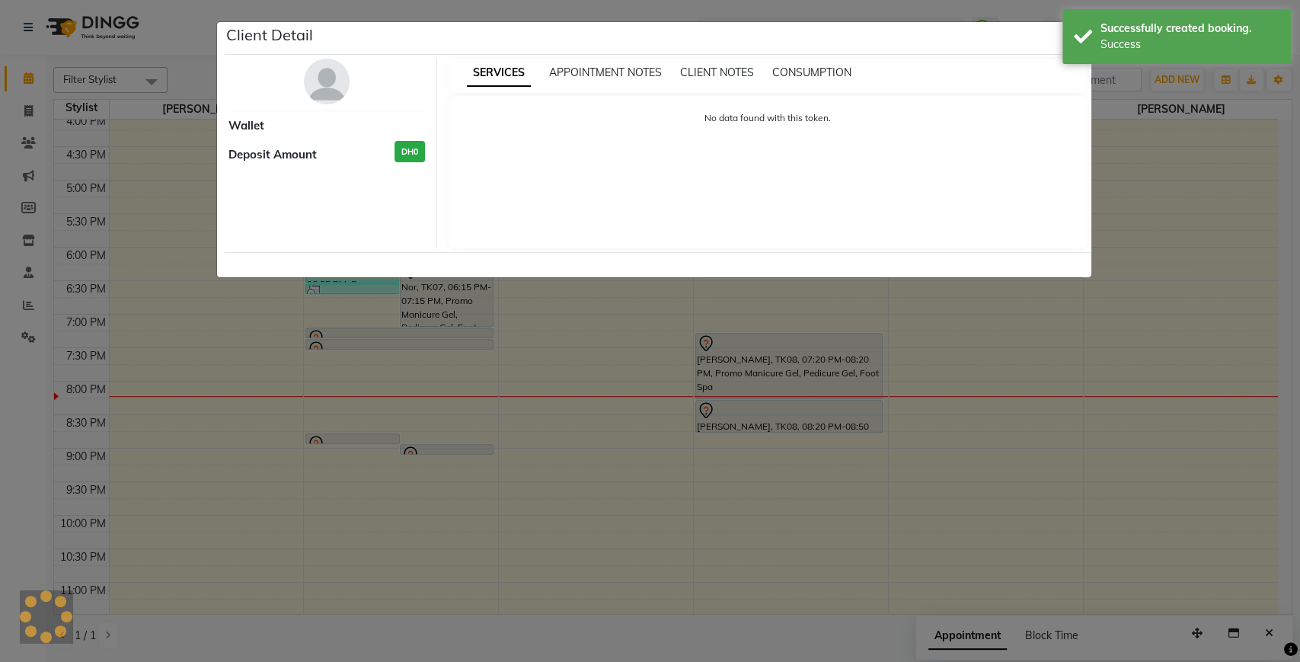
select select "7"
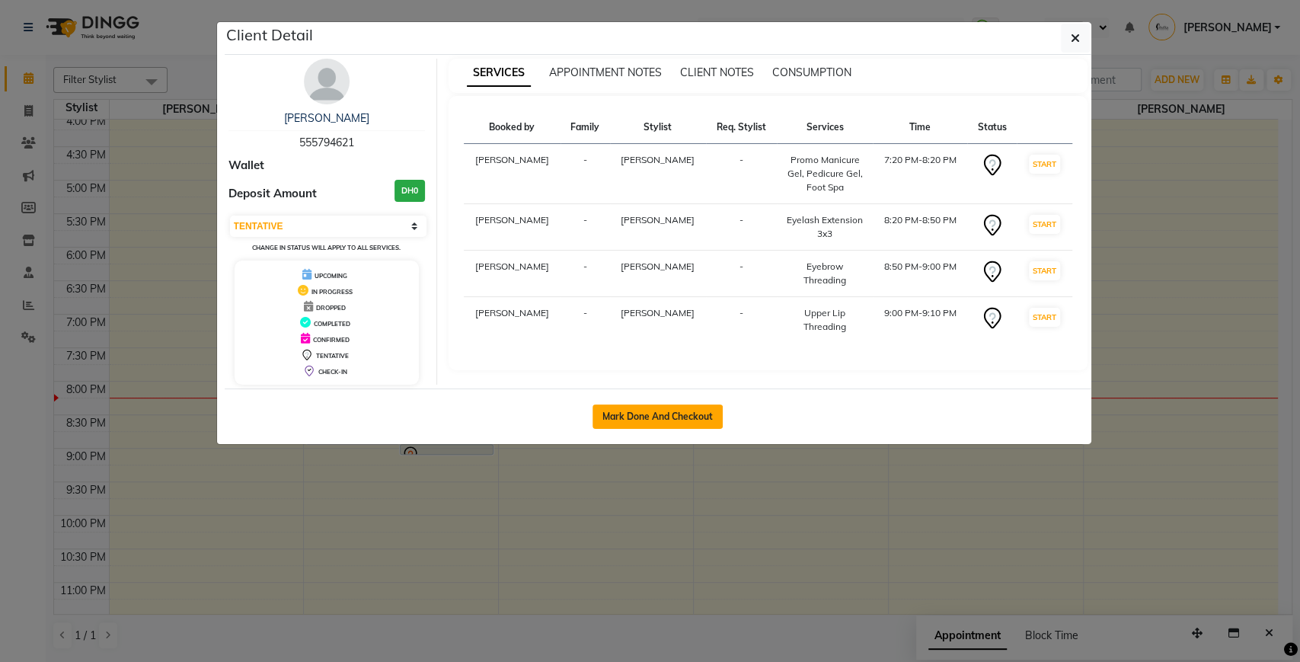
click at [703, 411] on button "Mark Done And Checkout" at bounding box center [657, 416] width 130 height 24
select select "service"
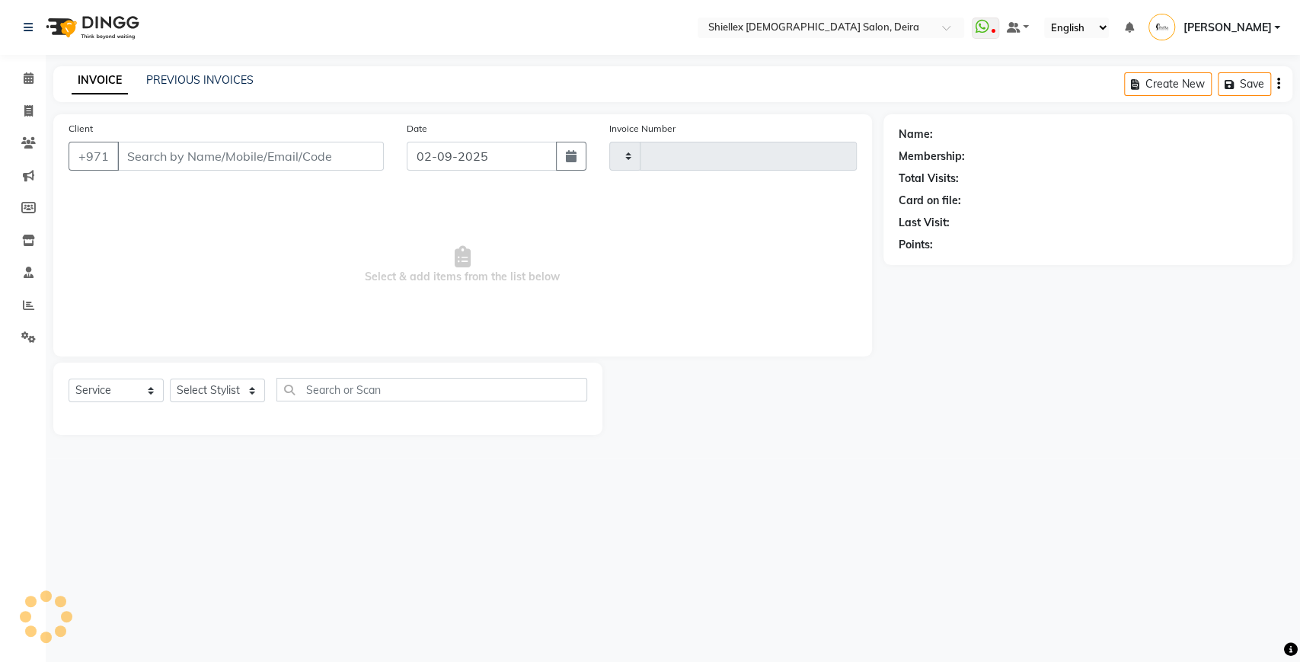
type input "1545"
select select "4904"
type input "555794621"
select select "29898"
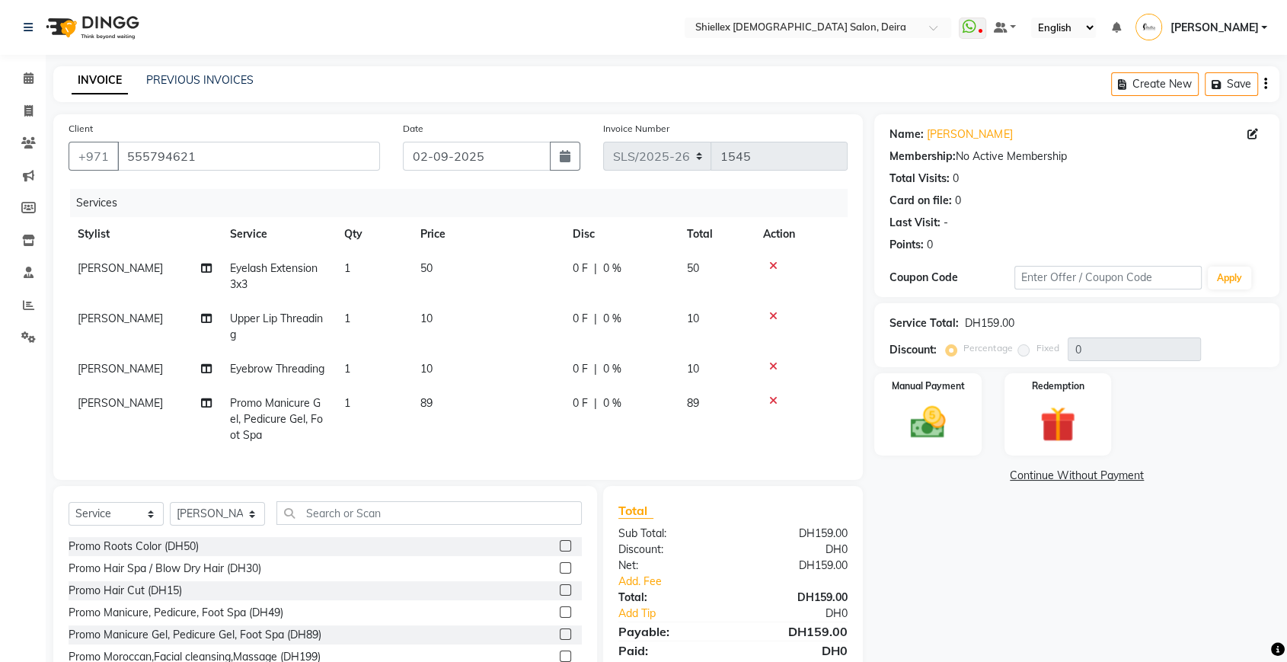
click at [475, 416] on td "89" at bounding box center [487, 419] width 152 height 66
select select "29898"
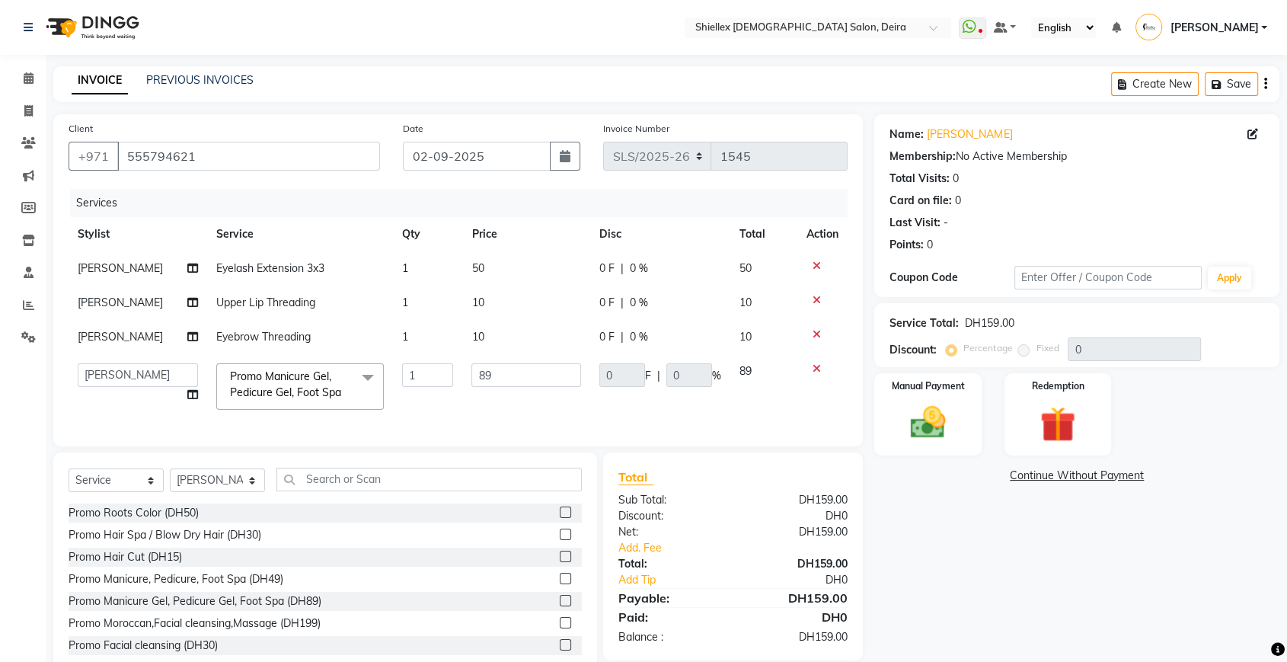
click at [475, 416] on td "89" at bounding box center [526, 386] width 128 height 65
click at [532, 376] on input "89" at bounding box center [526, 375] width 110 height 24
type input "8"
type input "90"
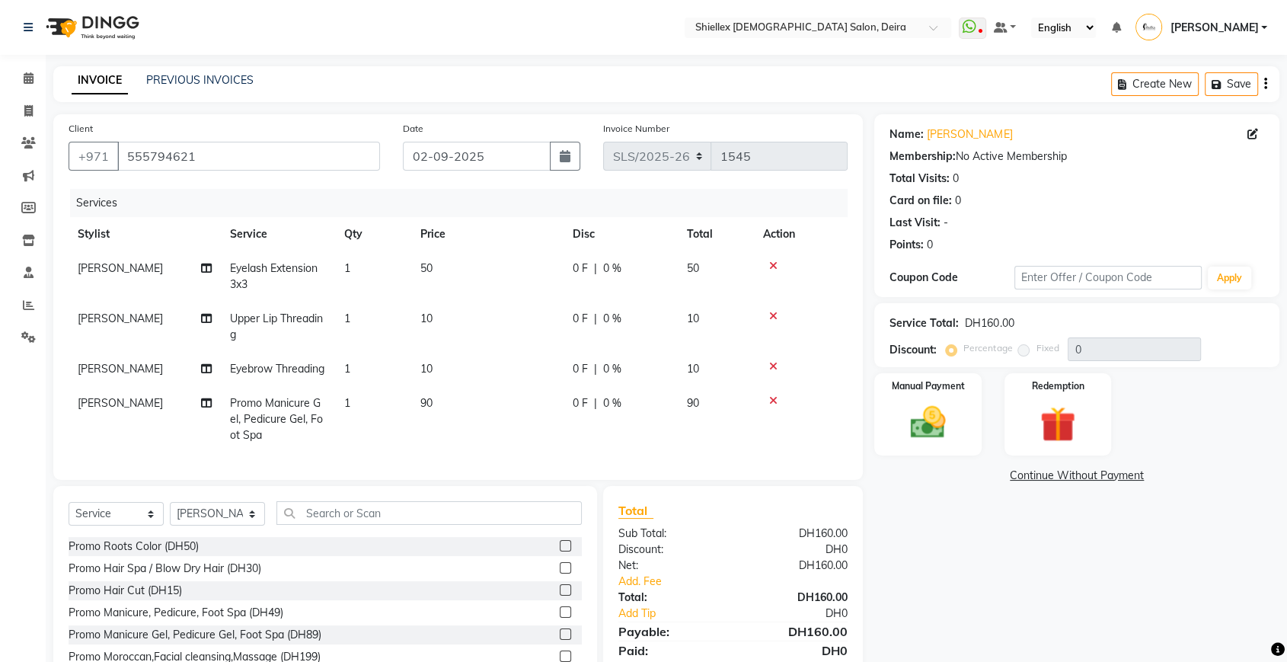
click at [518, 265] on td "50" at bounding box center [487, 276] width 152 height 50
select select "29898"
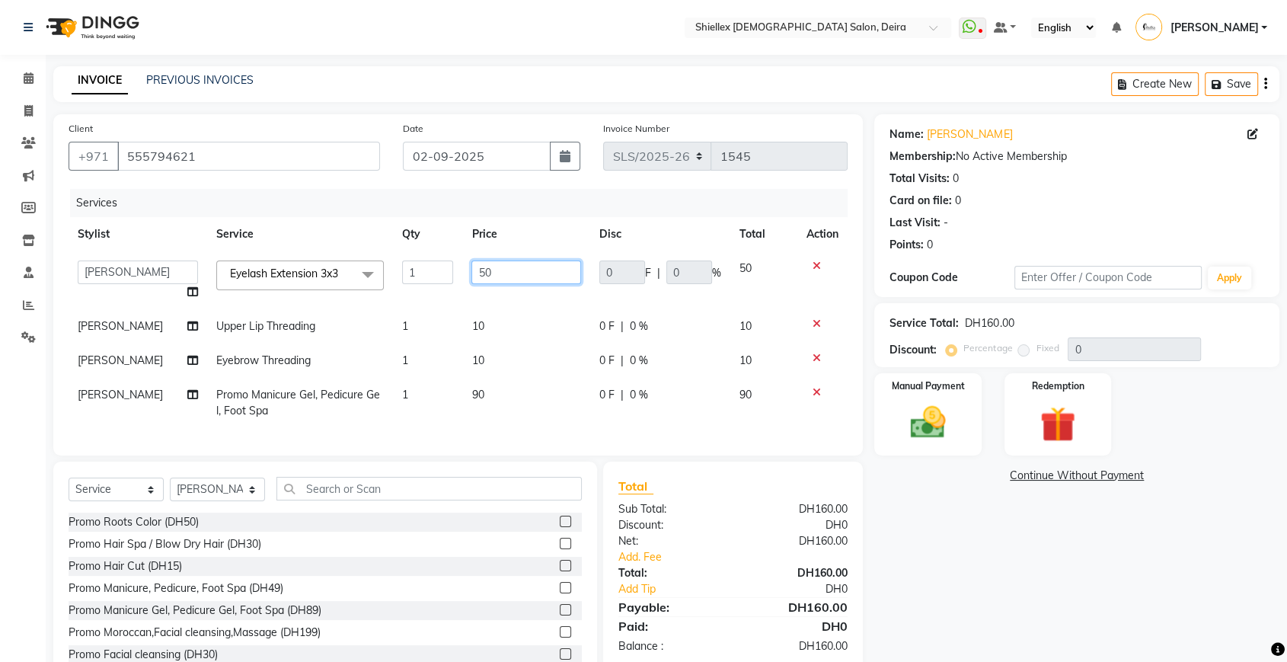
click at [514, 274] on input "50" at bounding box center [526, 272] width 110 height 24
type input "5"
type input "40"
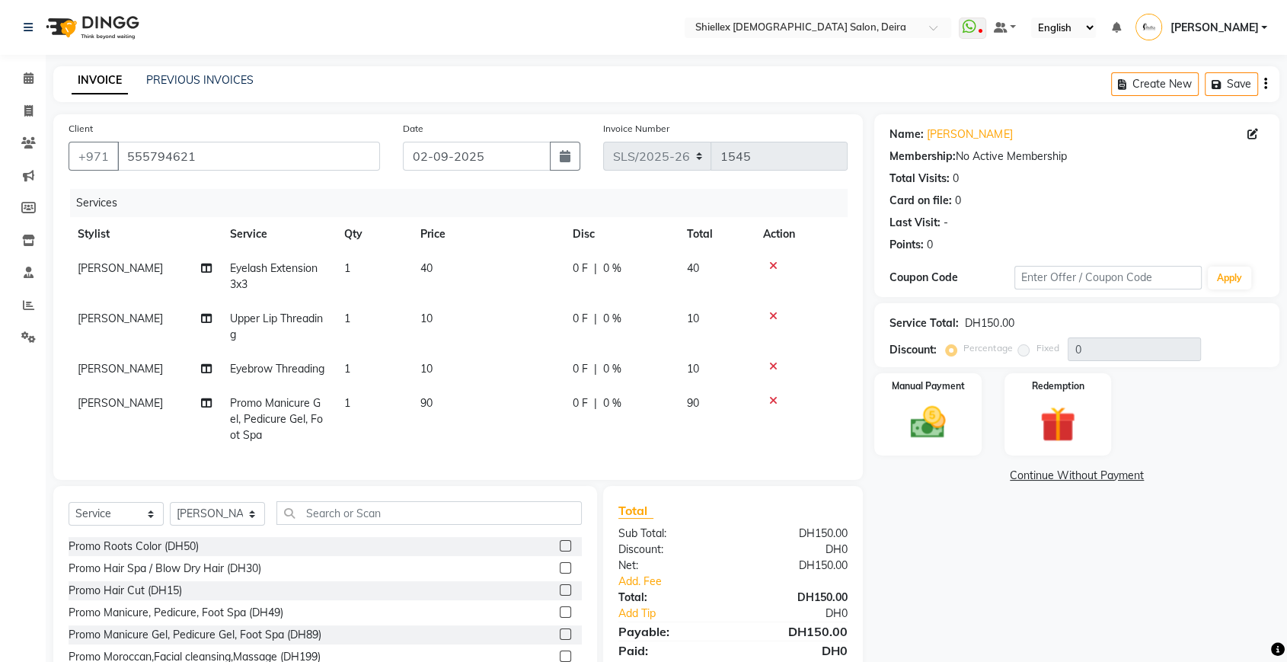
click at [524, 415] on td "90" at bounding box center [487, 419] width 152 height 66
select select "29898"
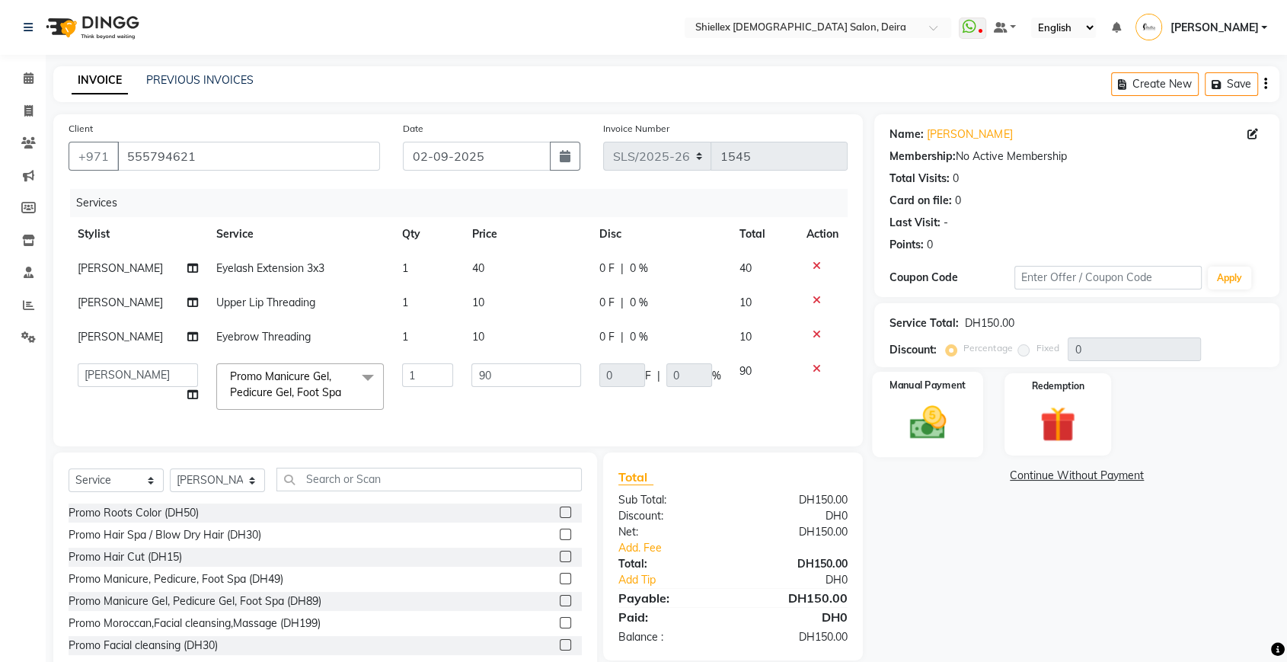
click at [917, 432] on img at bounding box center [927, 422] width 59 height 43
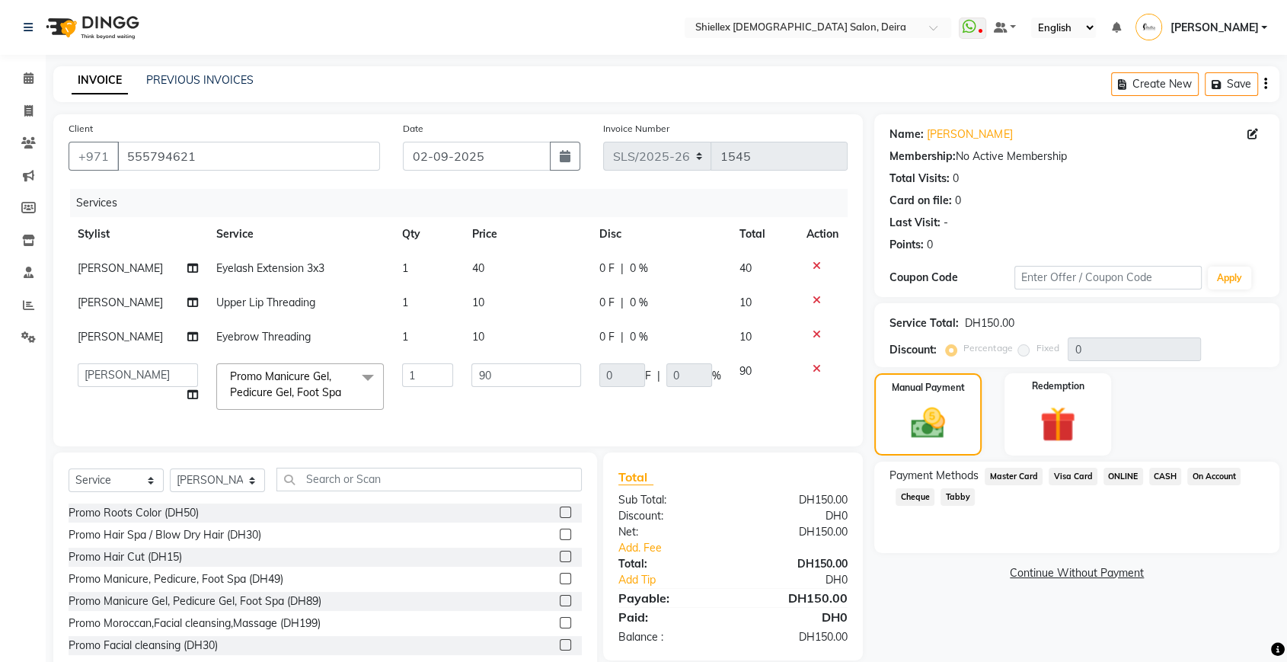
click at [1167, 474] on span "CASH" at bounding box center [1165, 476] width 33 height 18
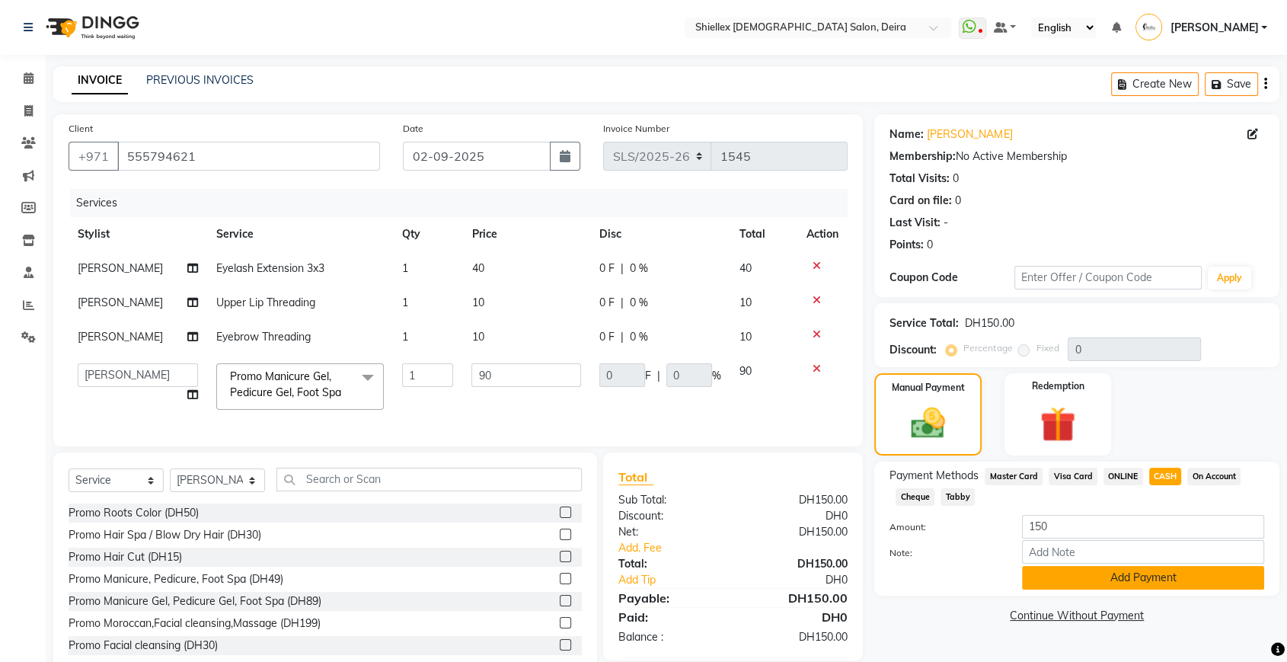
click at [1106, 574] on button "Add Payment" at bounding box center [1143, 578] width 242 height 24
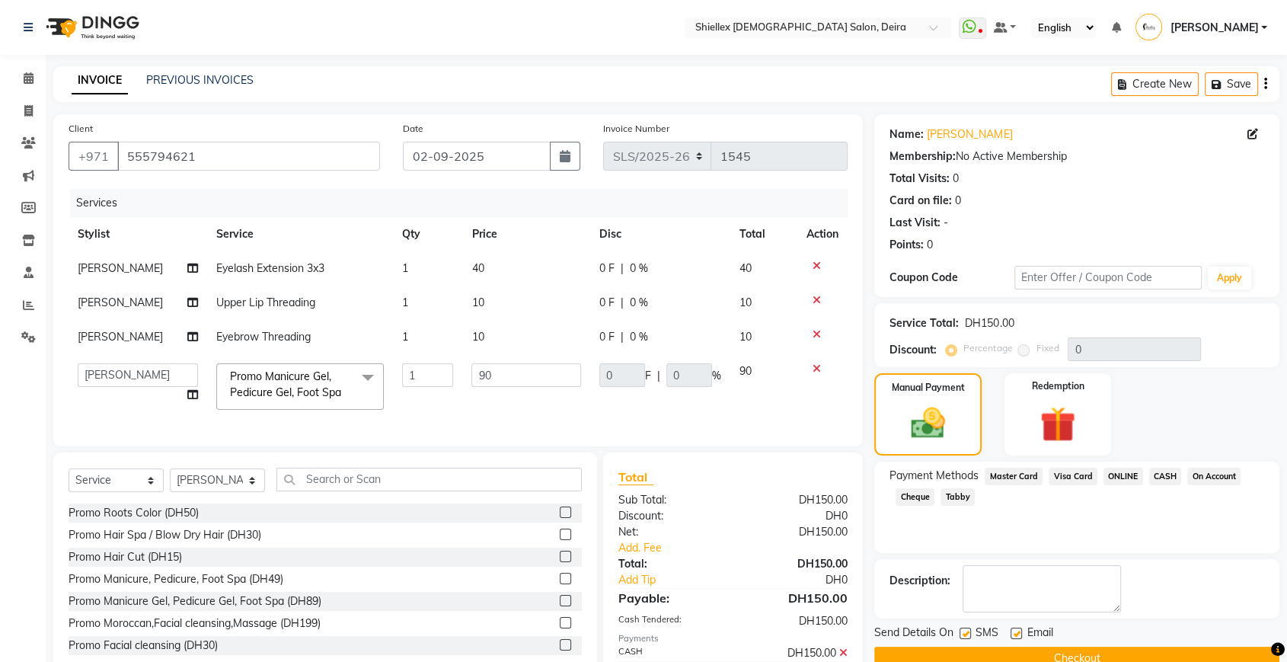
click at [1039, 654] on button "Checkout" at bounding box center [1076, 658] width 405 height 24
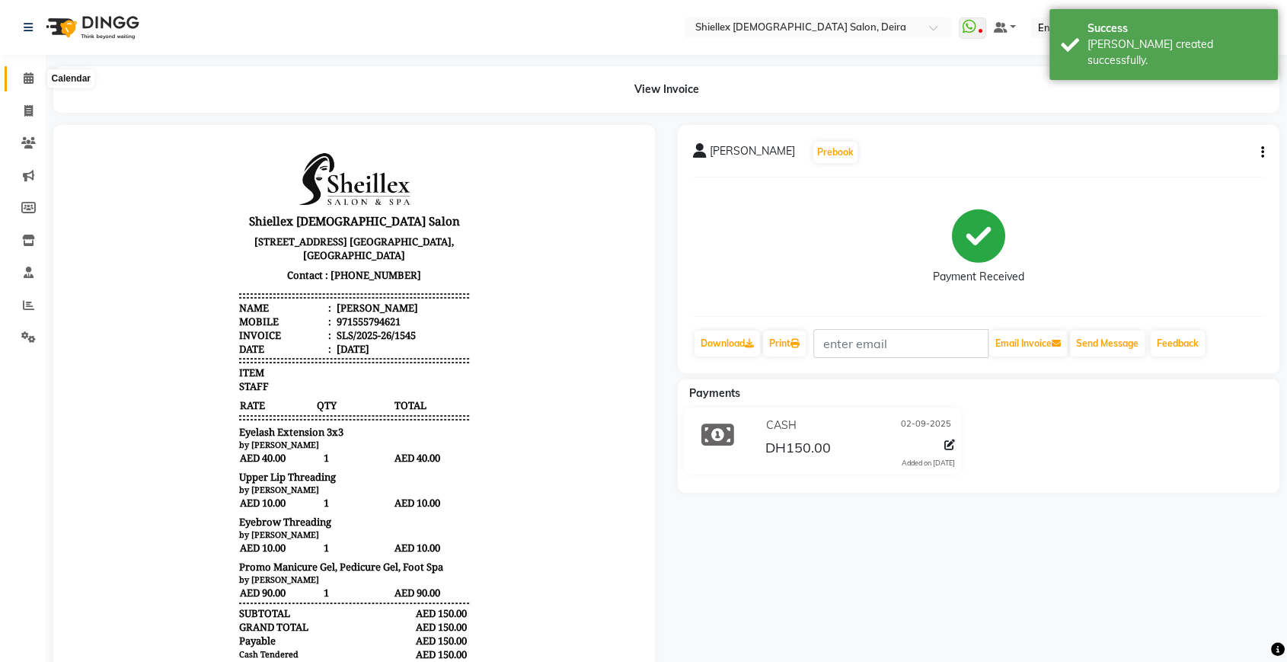
click at [18, 76] on span at bounding box center [28, 79] width 27 height 18
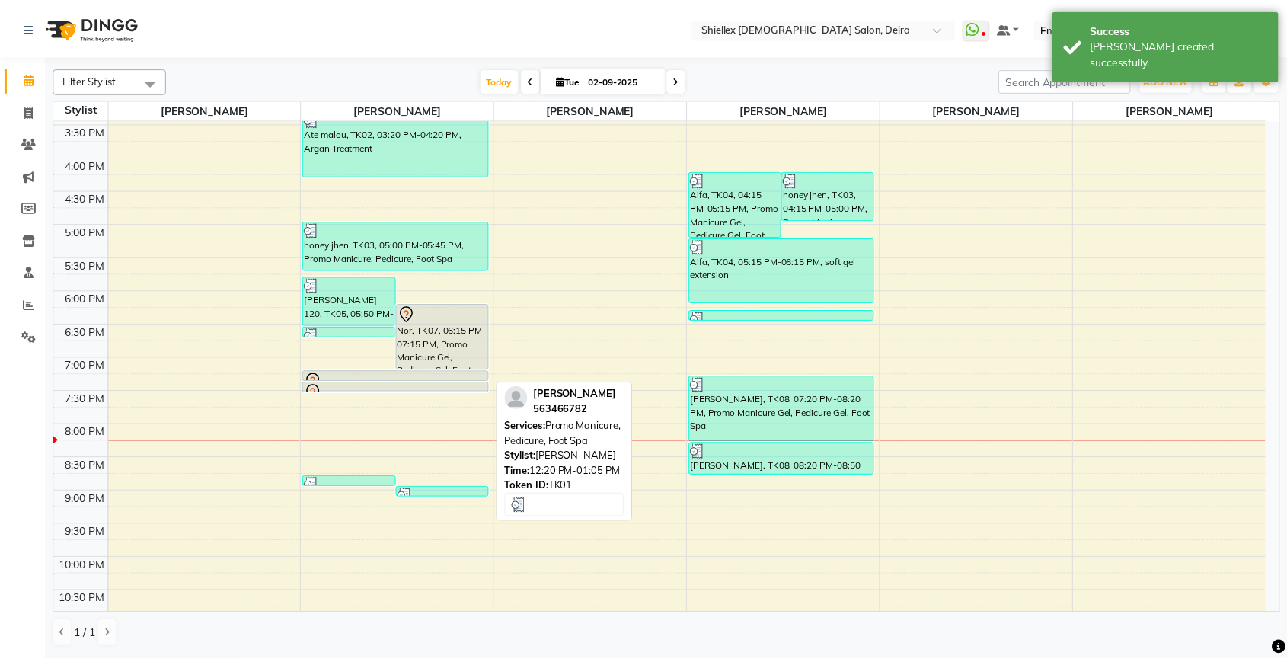
scroll to position [453, 0]
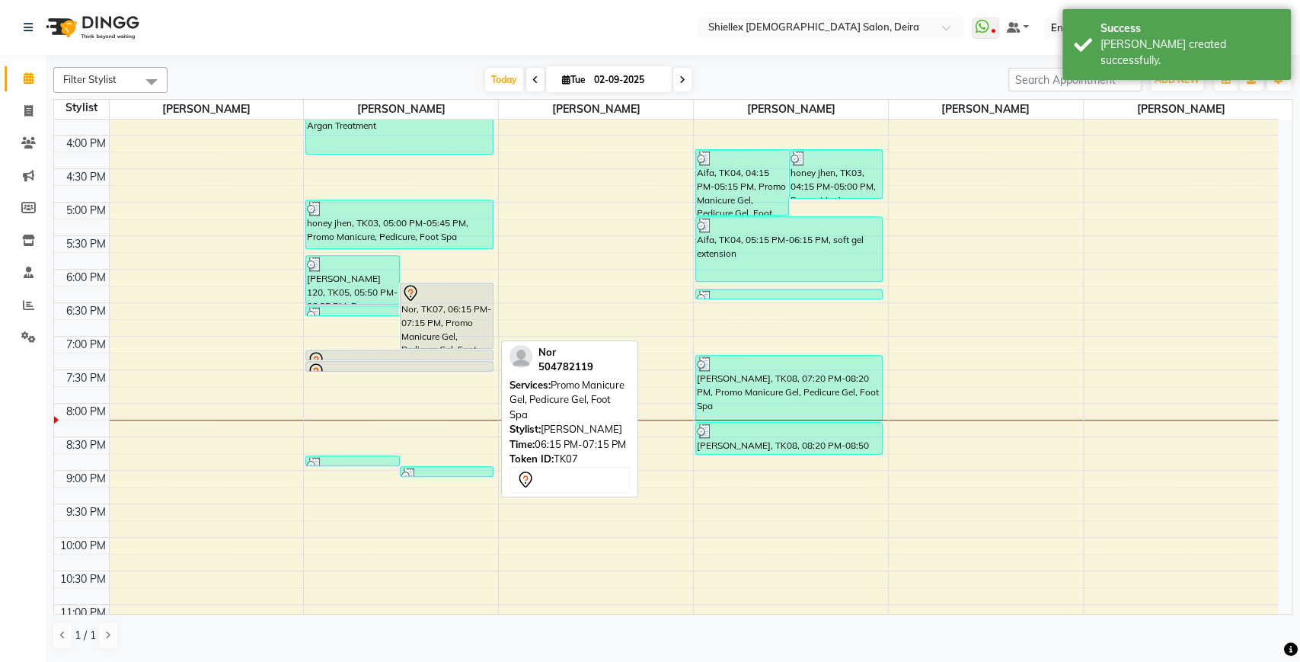
click at [426, 306] on div "Nor, TK07, 06:15 PM-07:15 PM, Promo Manicure Gel, Pedicure Gel, Foot Spa" at bounding box center [446, 315] width 92 height 65
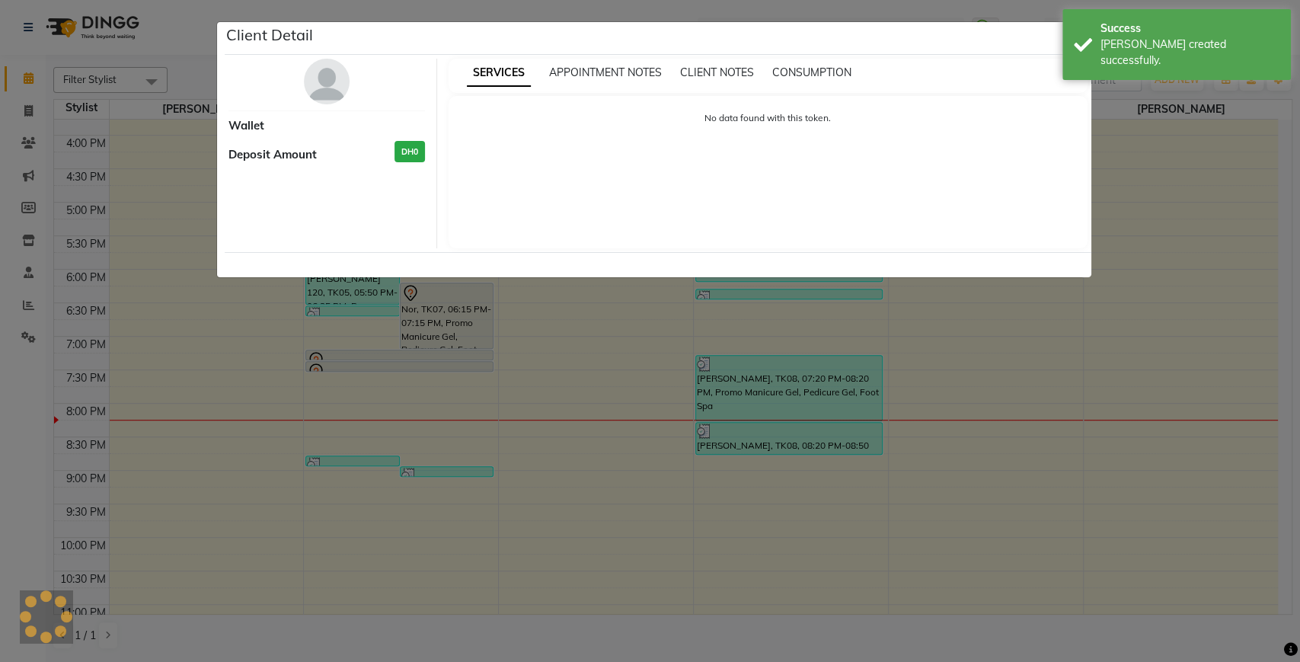
select select "7"
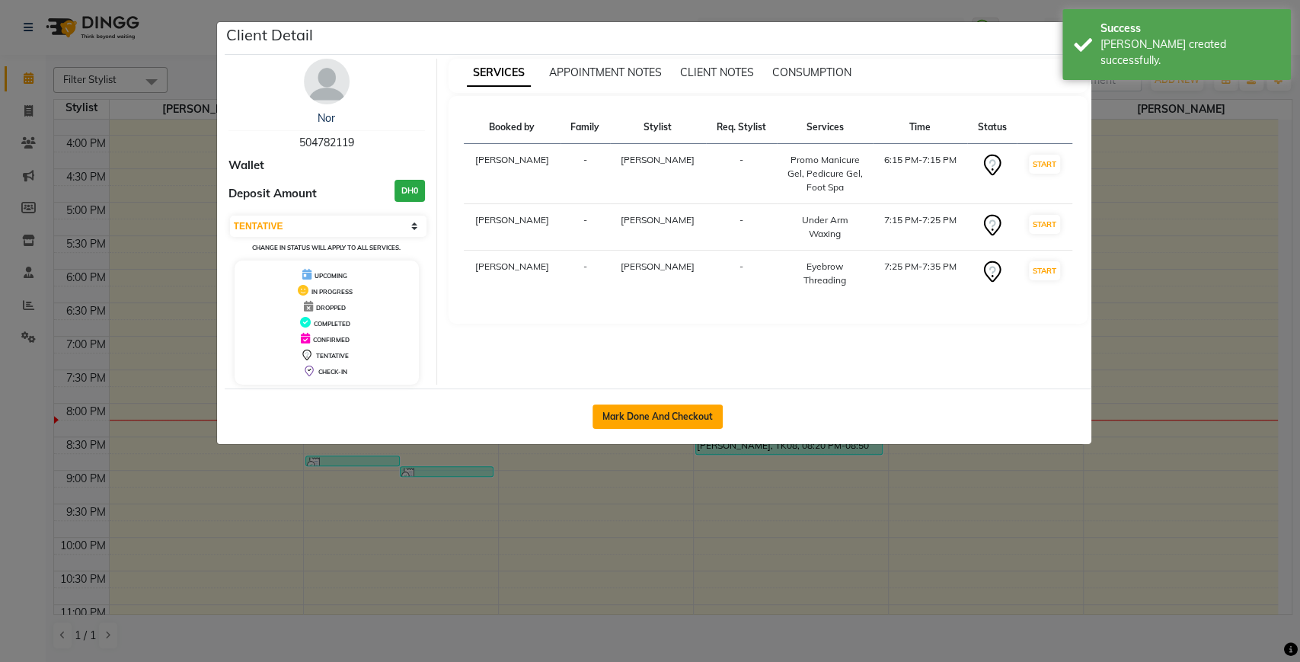
click at [635, 410] on button "Mark Done And Checkout" at bounding box center [657, 416] width 130 height 24
select select "service"
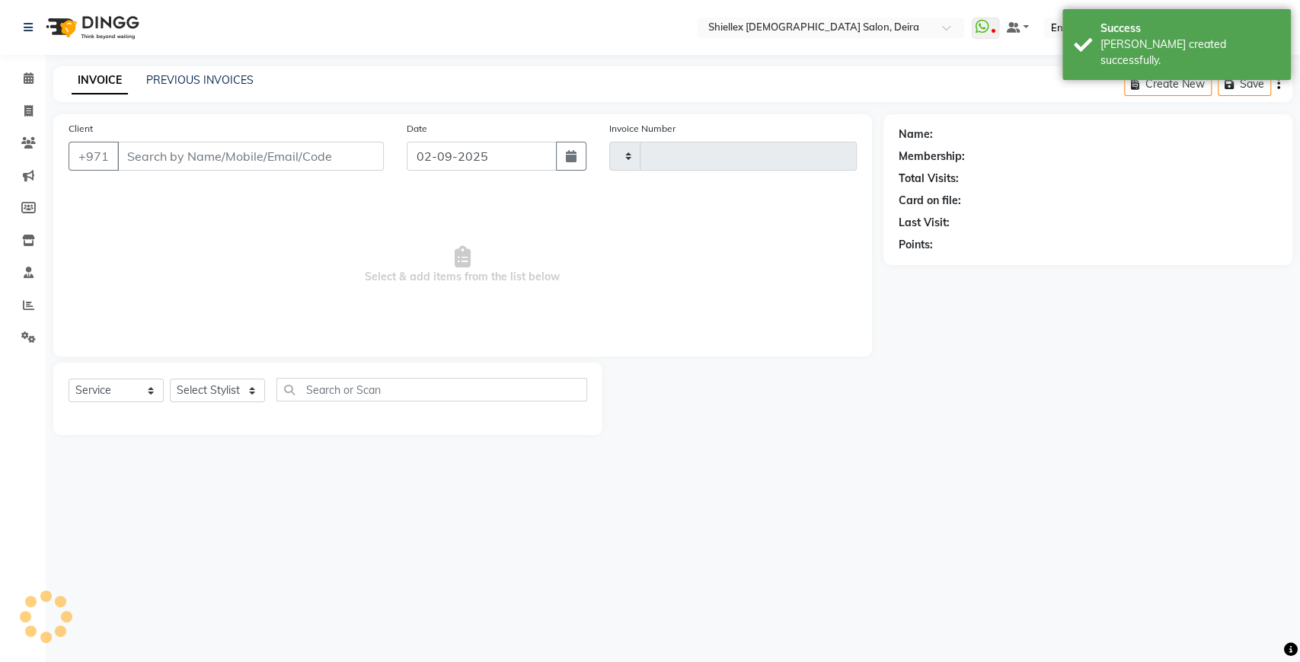
type input "1546"
select select "4904"
type input "504782119"
select select "29894"
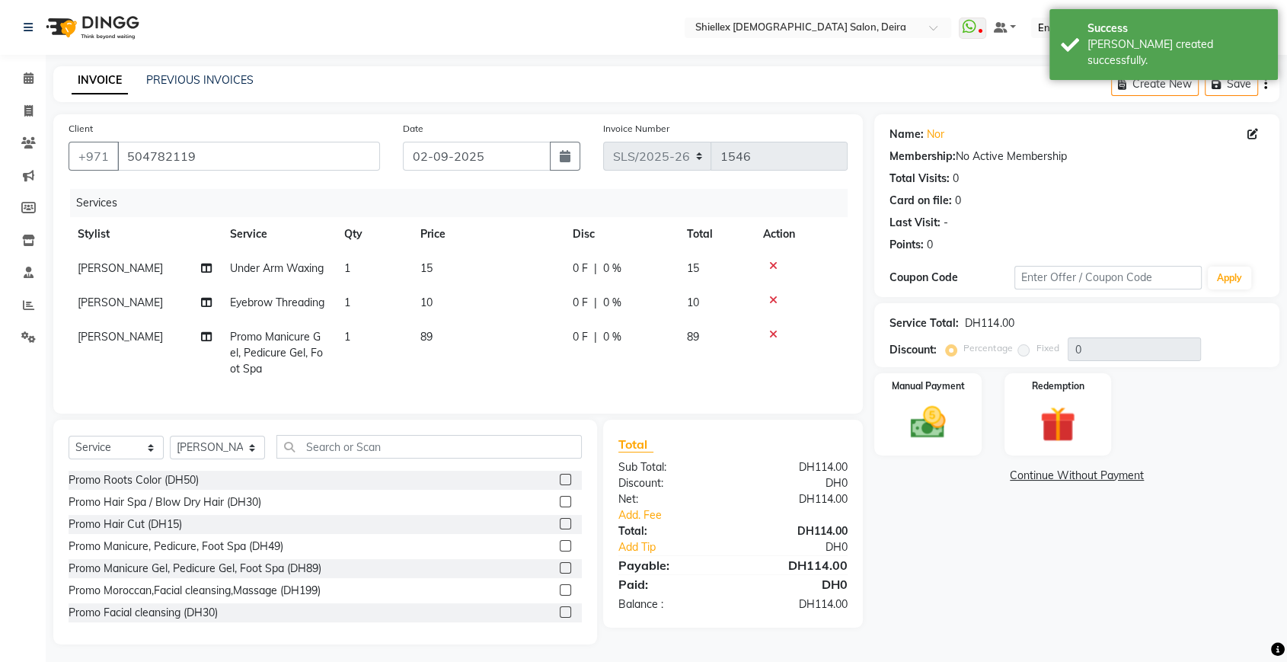
click at [488, 350] on td "89" at bounding box center [487, 353] width 152 height 66
select select "29894"
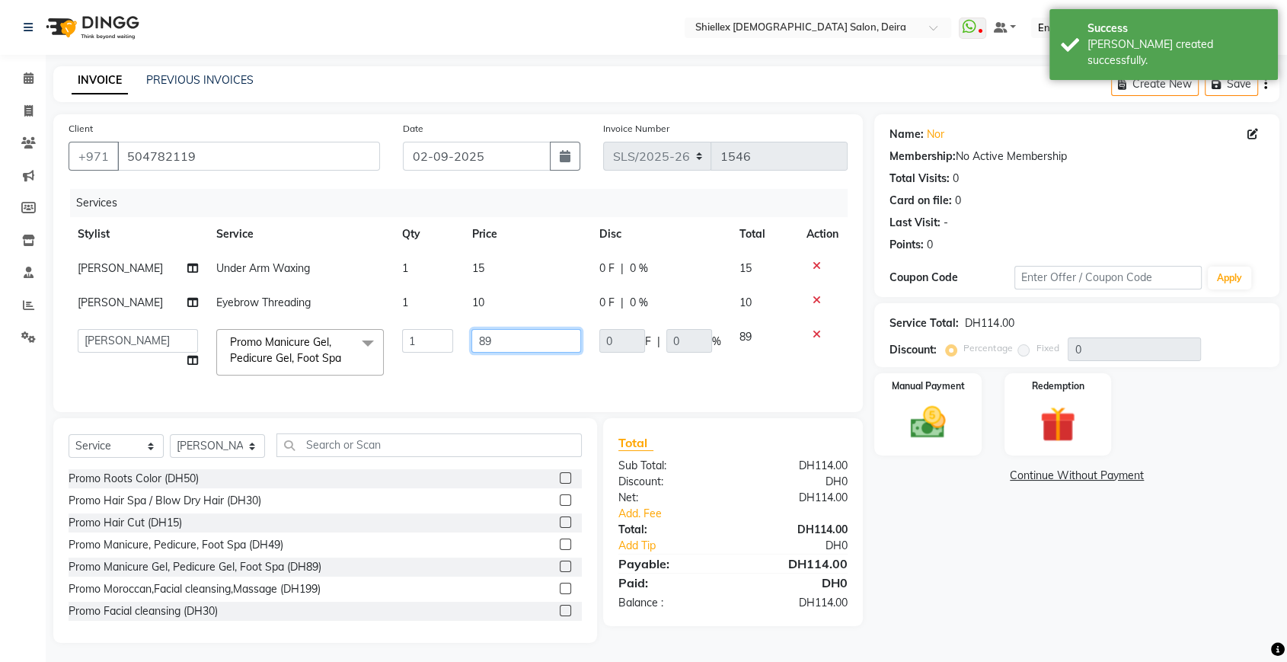
click at [488, 350] on input "89" at bounding box center [526, 341] width 110 height 24
type input "8"
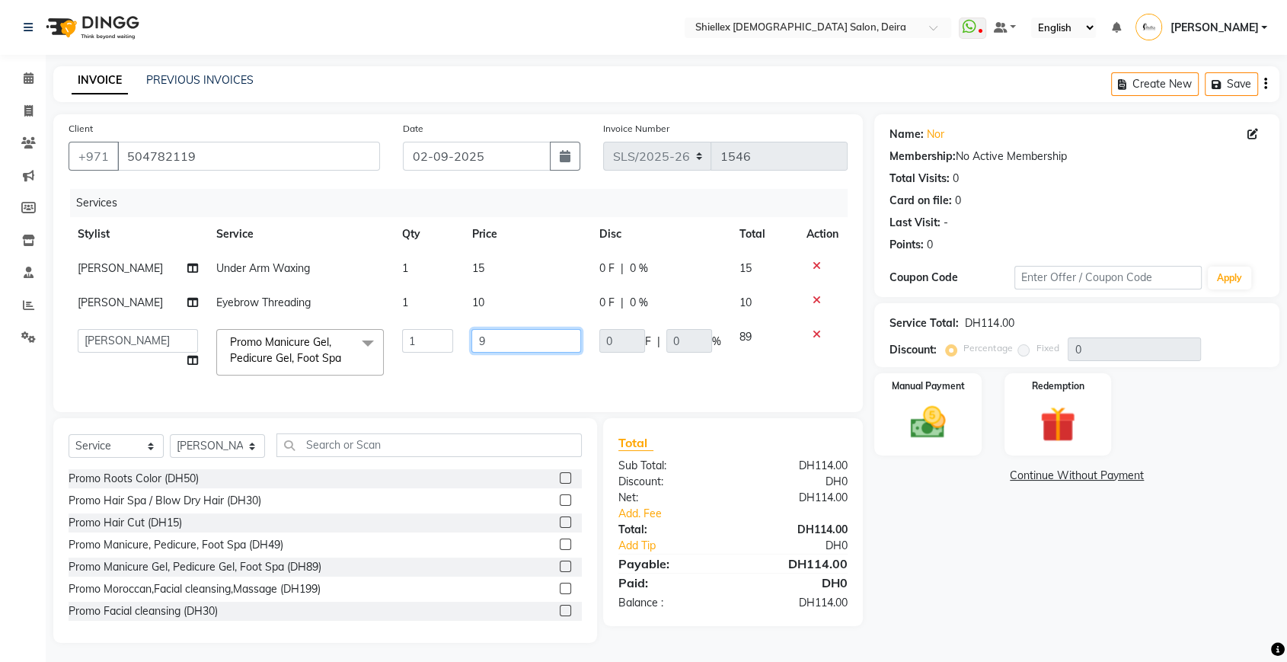
type input "90"
click at [512, 377] on td "90" at bounding box center [526, 352] width 128 height 65
select select "29894"
click at [520, 373] on td "90" at bounding box center [526, 352] width 128 height 65
click at [524, 301] on td "10" at bounding box center [526, 302] width 128 height 34
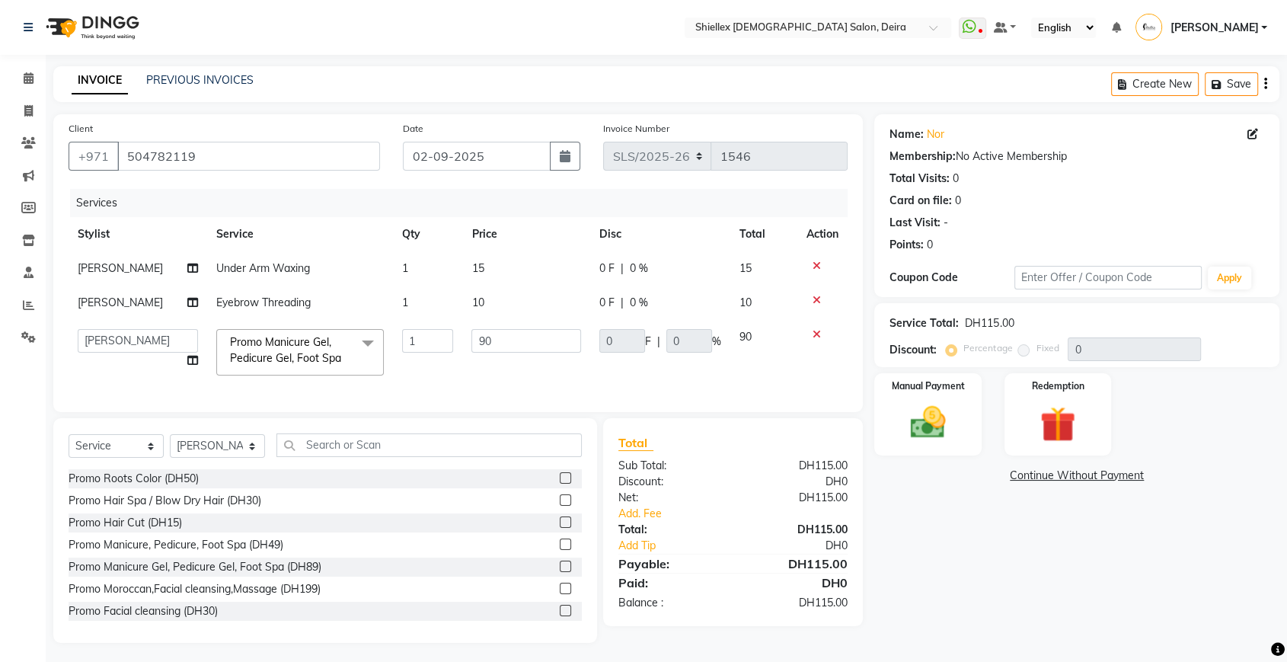
select select "29894"
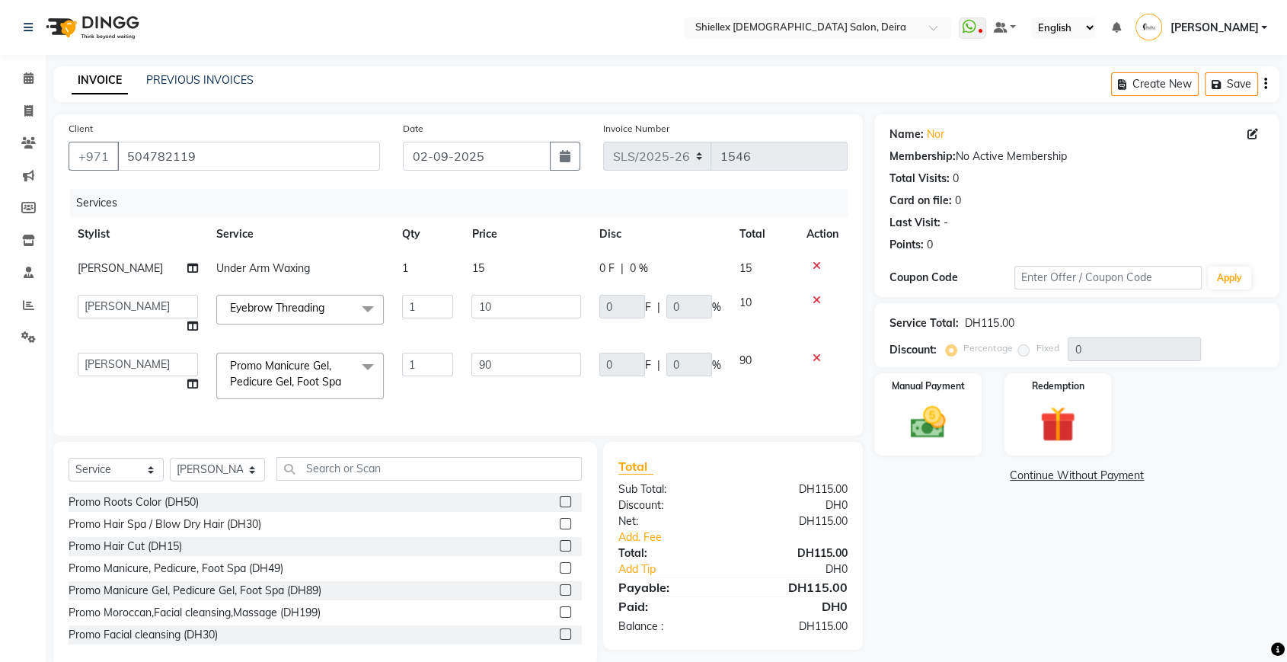
click at [524, 301] on input "10" at bounding box center [526, 307] width 110 height 24
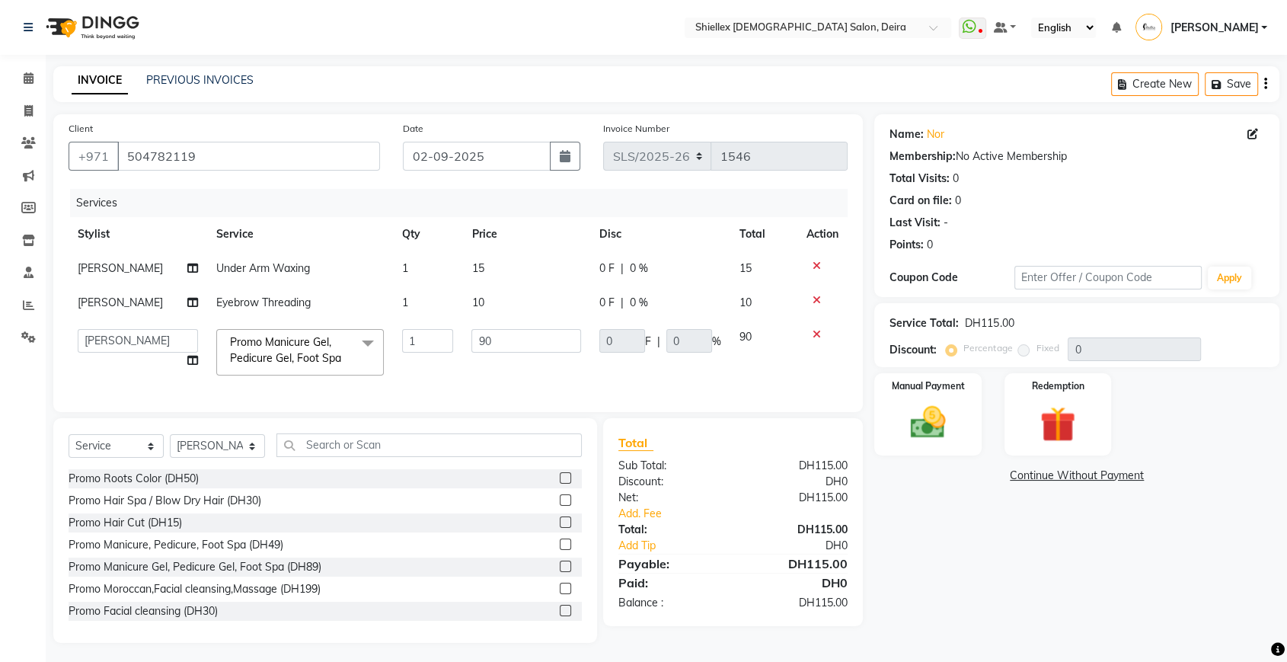
click at [530, 276] on td "15" at bounding box center [526, 268] width 128 height 34
select select "29894"
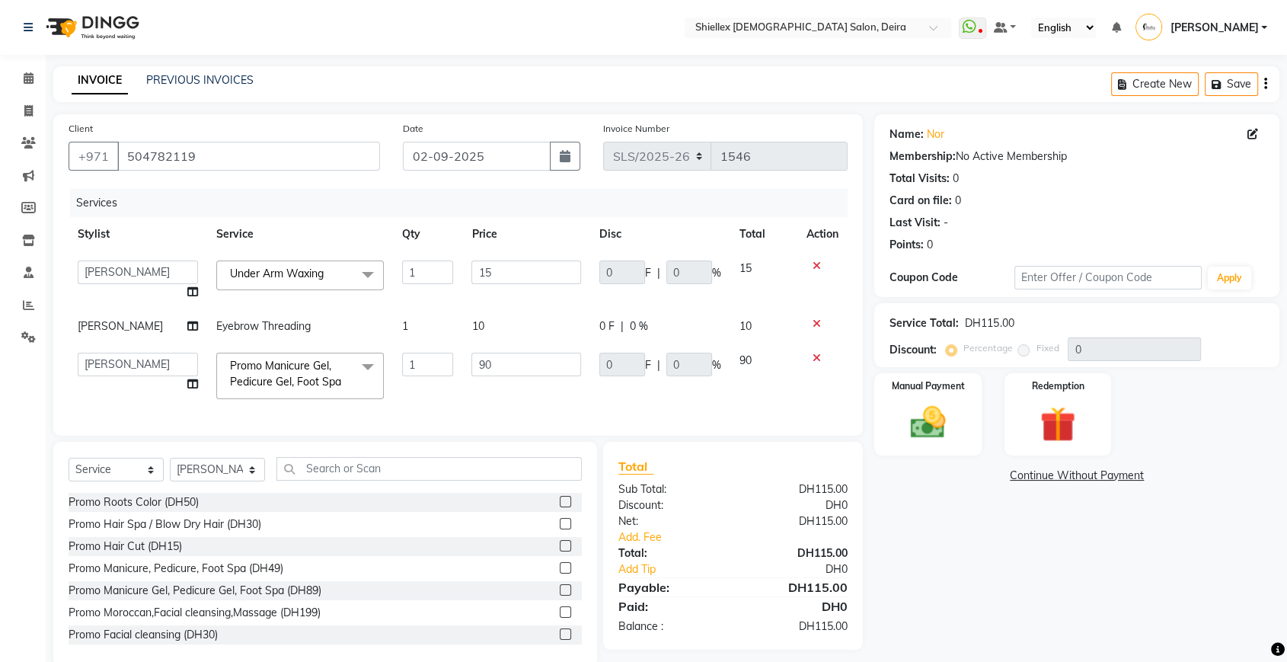
click at [530, 276] on input "15" at bounding box center [526, 272] width 110 height 24
type input "1"
type input "5"
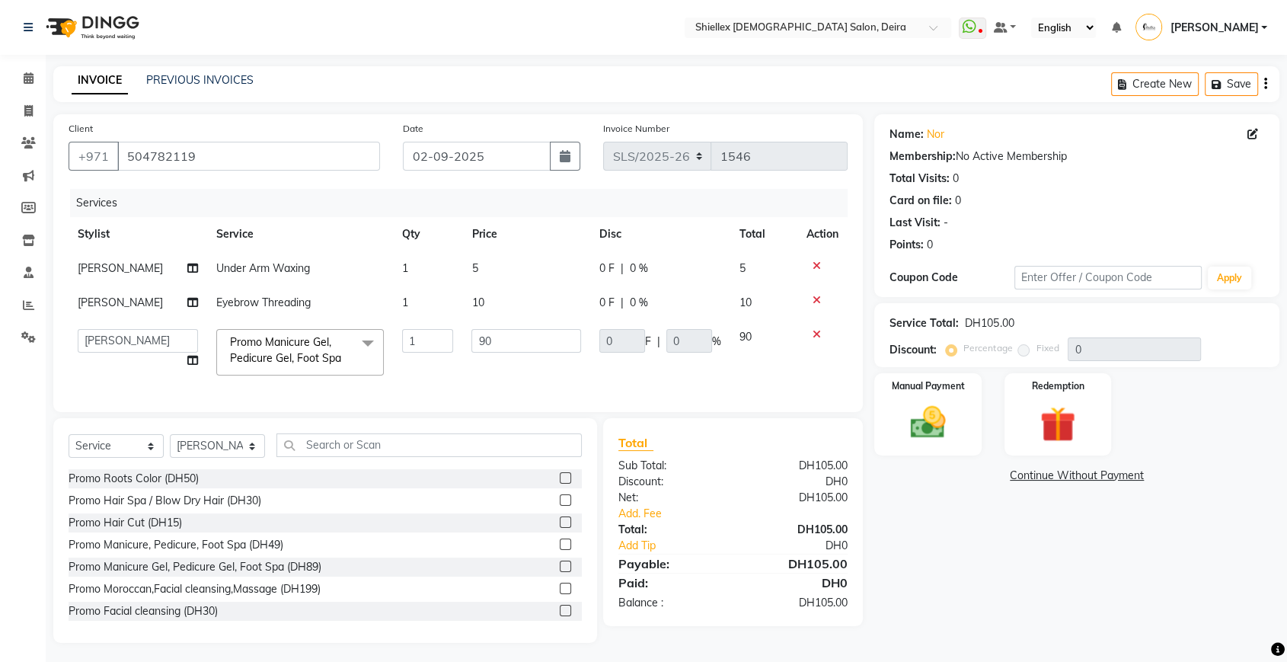
click at [533, 397] on div "Services Stylist Service Qty Price Disc Total Action [PERSON_NAME] Under Arm Wa…" at bounding box center [458, 293] width 779 height 208
click at [930, 408] on img at bounding box center [927, 422] width 59 height 43
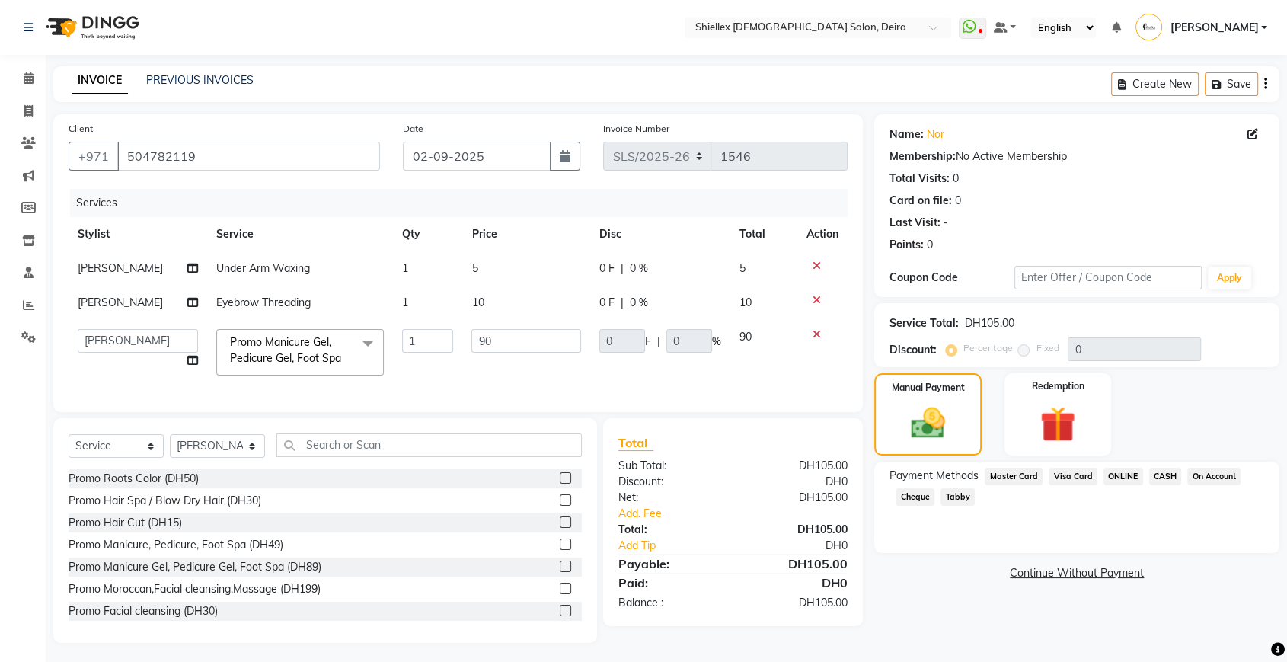
click at [1159, 474] on span "CASH" at bounding box center [1165, 476] width 33 height 18
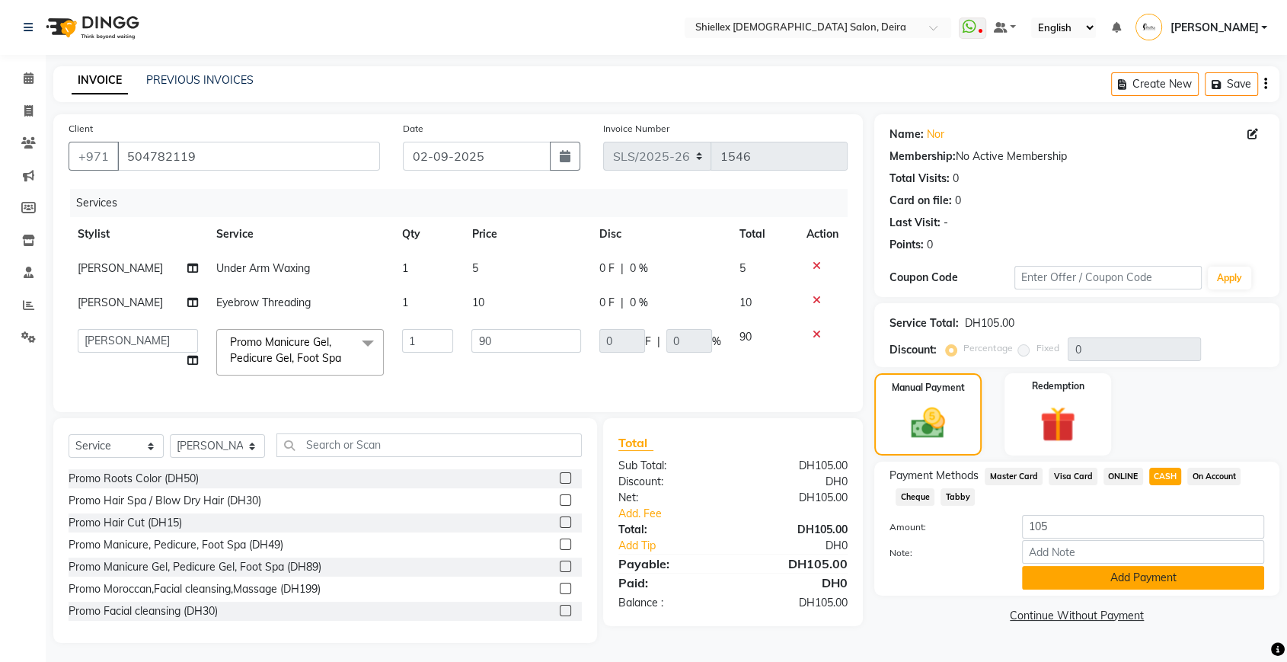
click at [1074, 584] on button "Add Payment" at bounding box center [1143, 578] width 242 height 24
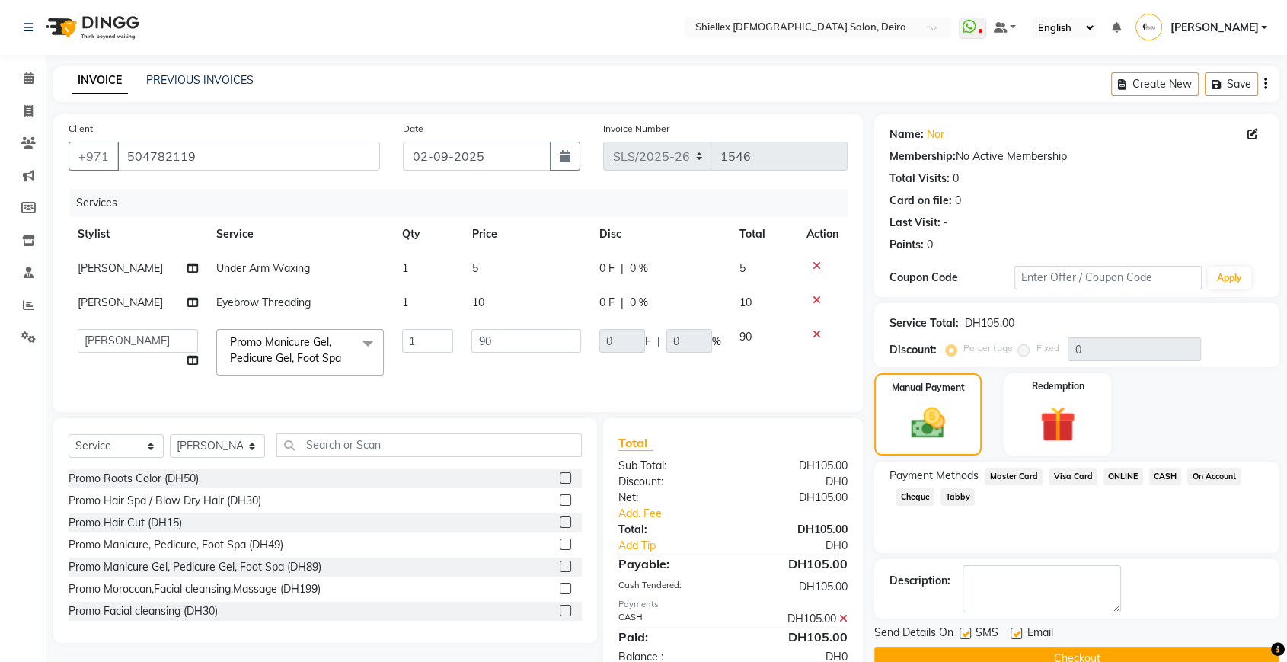
scroll to position [53, 0]
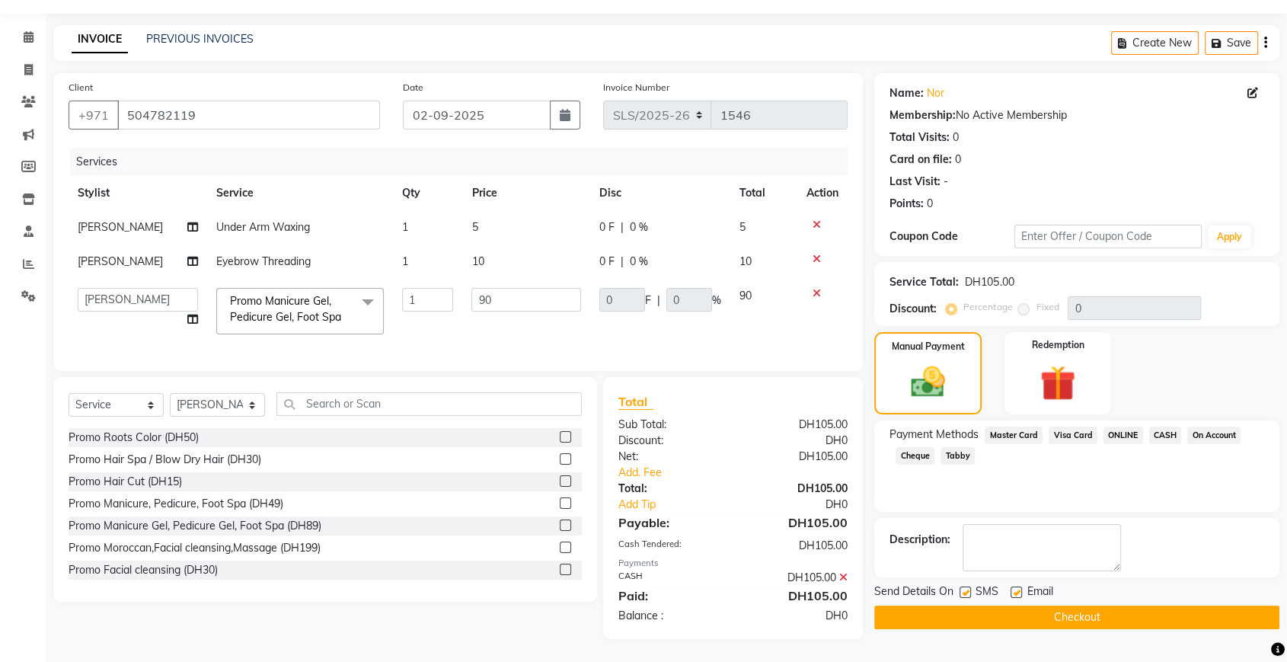
click at [1054, 605] on button "Checkout" at bounding box center [1076, 617] width 405 height 24
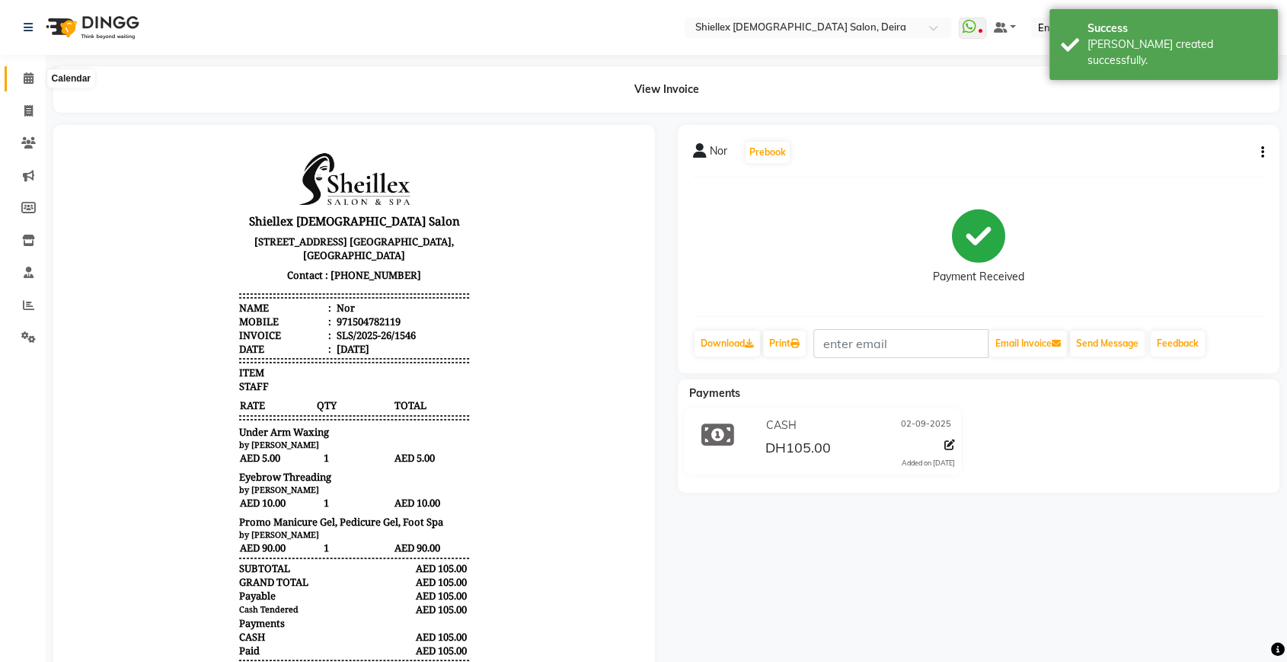
click at [25, 75] on icon at bounding box center [29, 77] width 10 height 11
